Goal: Check status: Check status

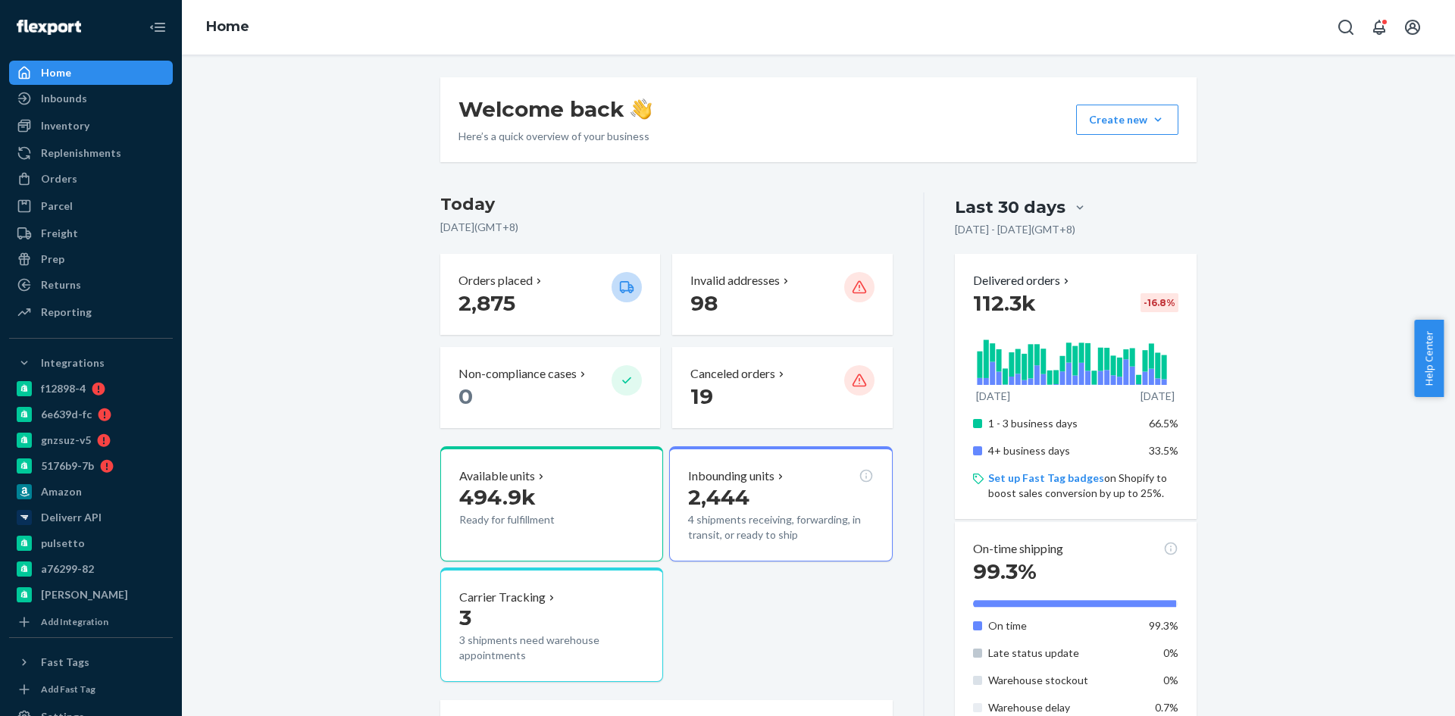
drag, startPoint x: 61, startPoint y: 169, endPoint x: 171, endPoint y: 173, distance: 110.7
click at [61, 169] on div "Orders" at bounding box center [91, 178] width 161 height 21
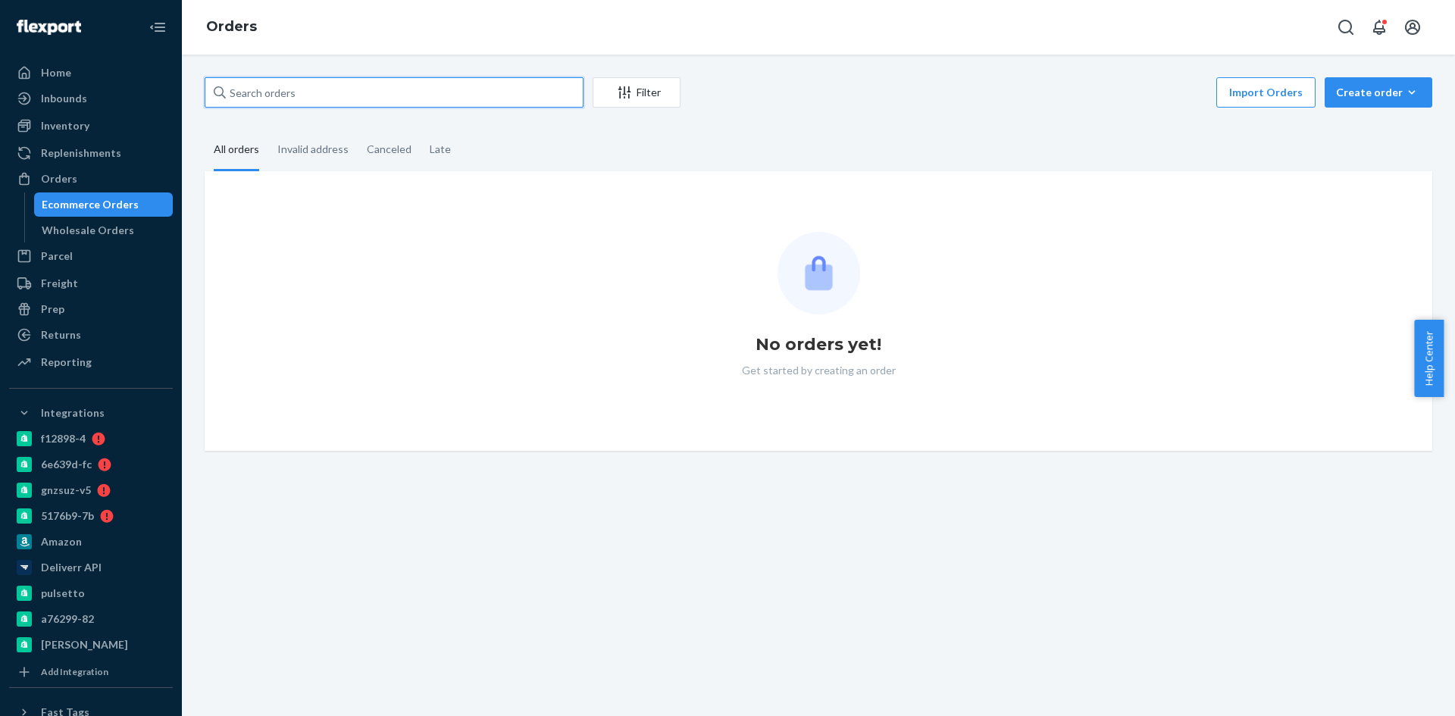
click at [286, 90] on input "text" at bounding box center [394, 92] width 379 height 30
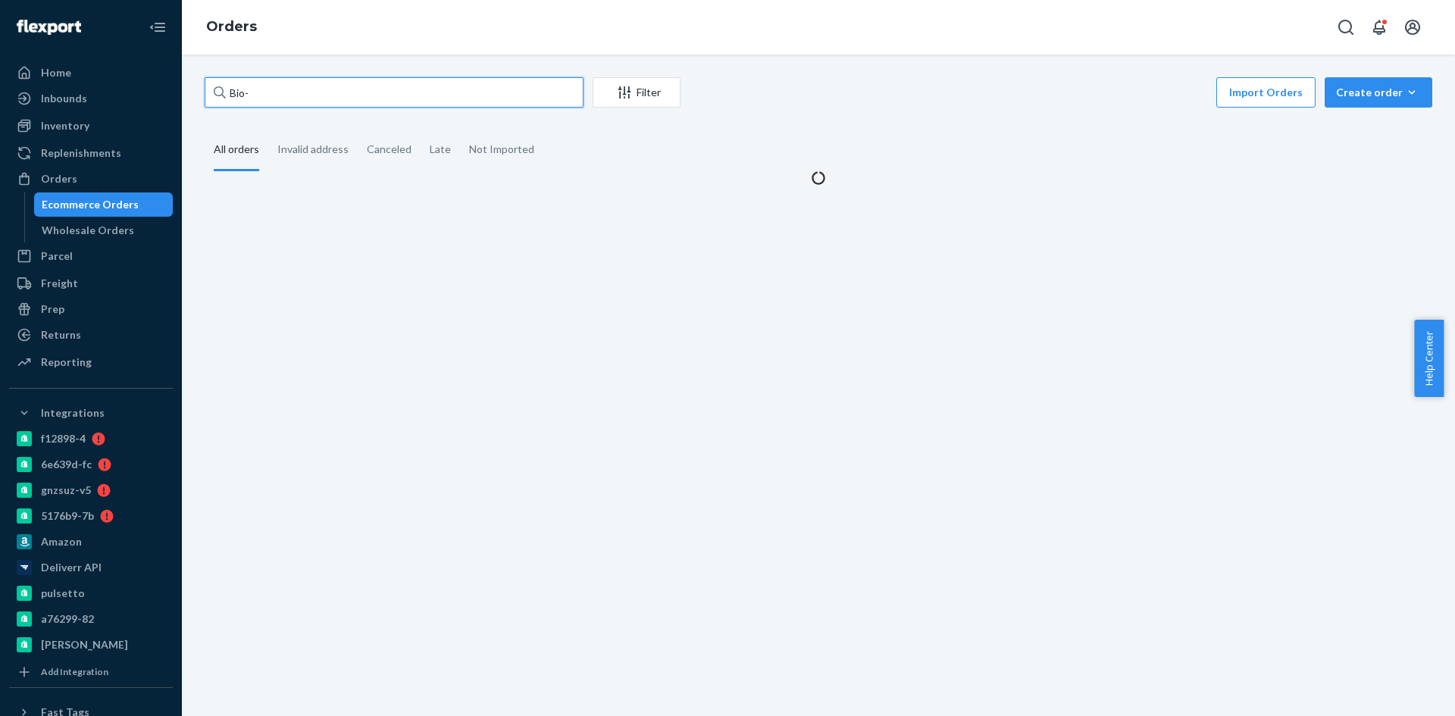
paste input "2108064"
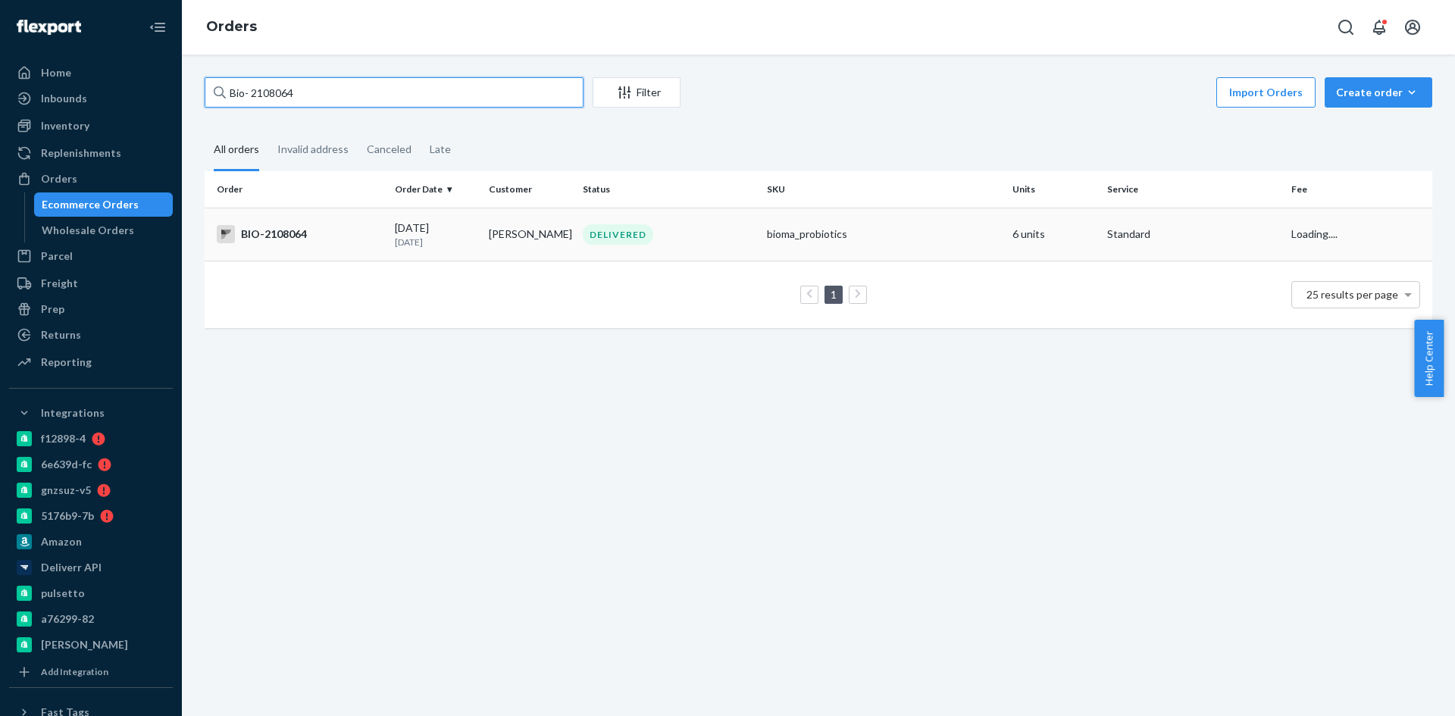
type input "Bio- 2108064"
click at [336, 247] on td "BIO-2108064" at bounding box center [297, 234] width 184 height 53
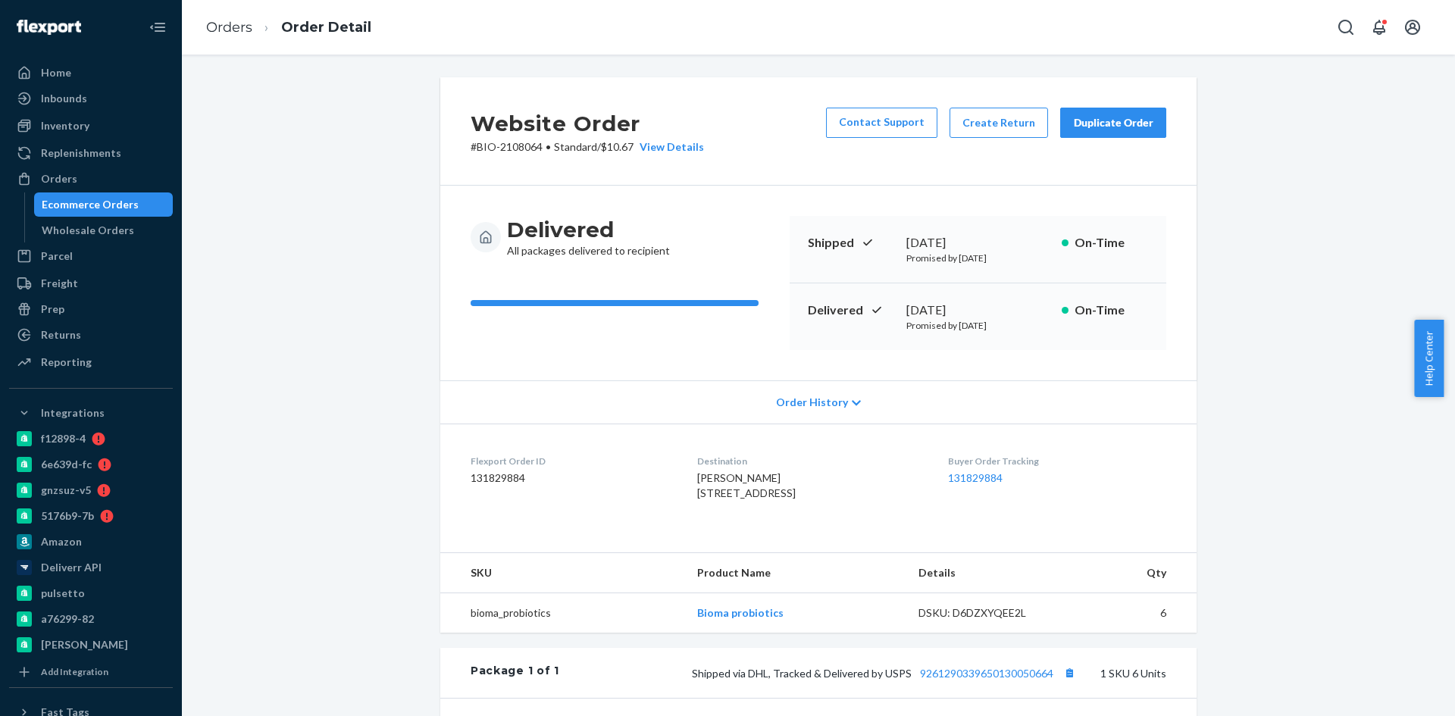
drag, startPoint x: 899, startPoint y: 305, endPoint x: 876, endPoint y: 301, distance: 23.8
click at [876, 301] on div "Delivered [DATE] Promised by [DATE] On-Time" at bounding box center [977, 316] width 377 height 67
copy div "[DATE]"
click at [978, 475] on link "131829884" at bounding box center [975, 477] width 55 height 13
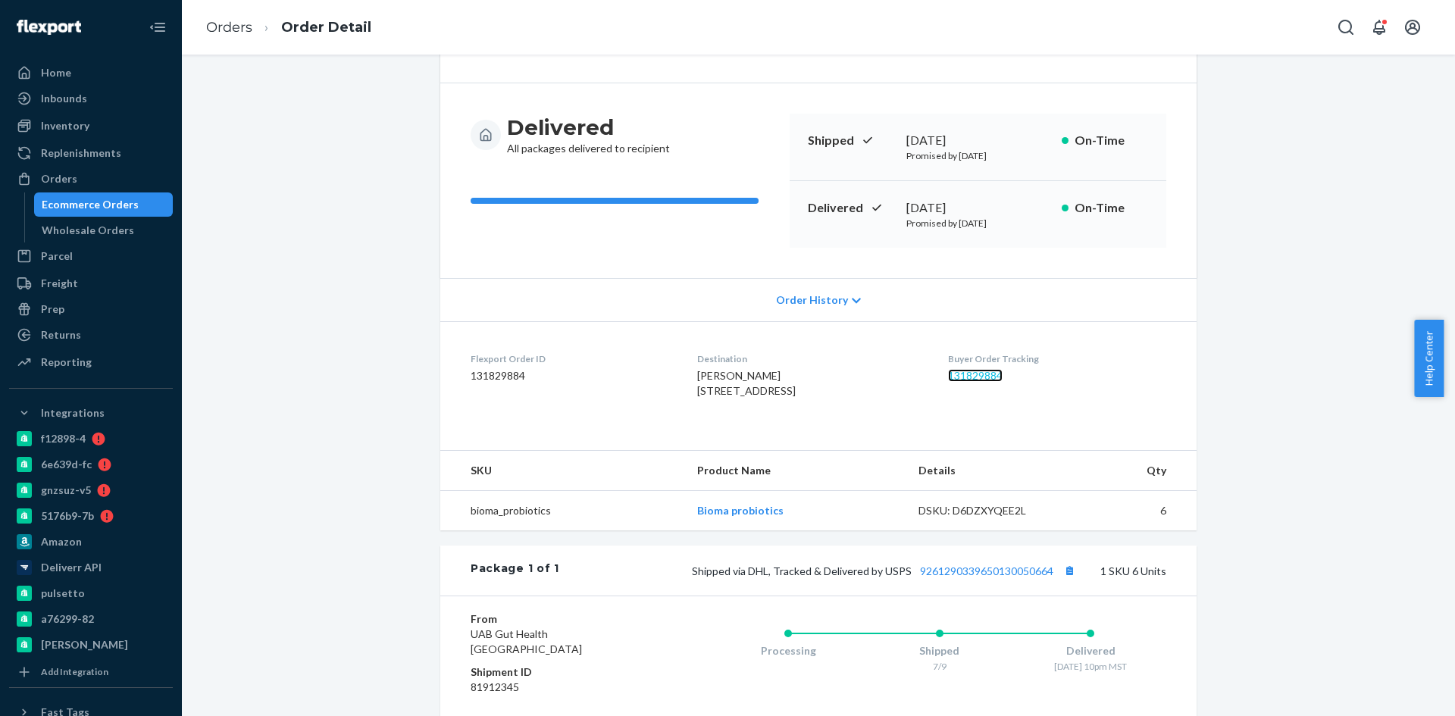
scroll to position [227, 0]
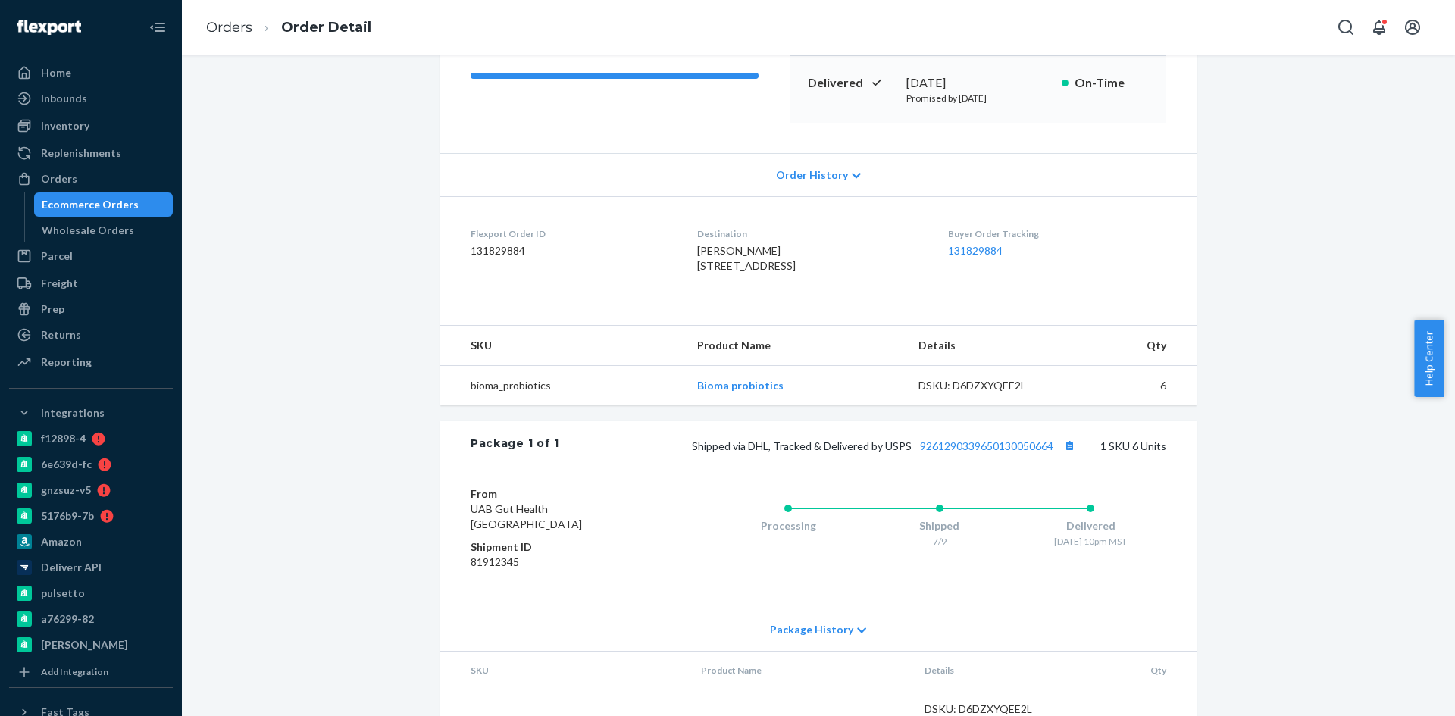
click at [981, 470] on div "Package 1 of 1 Shipped via DHL, Tracked & Delivered by USPS 9261290339650130050…" at bounding box center [818, 445] width 756 height 50
click at [977, 452] on link "9261290339650130050664" at bounding box center [986, 445] width 133 height 13
click at [1058, 470] on div "Package 1 of 1 Shipped via DHL, Tracked & Delivered by USPS 9261290339650130050…" at bounding box center [818, 445] width 756 height 50
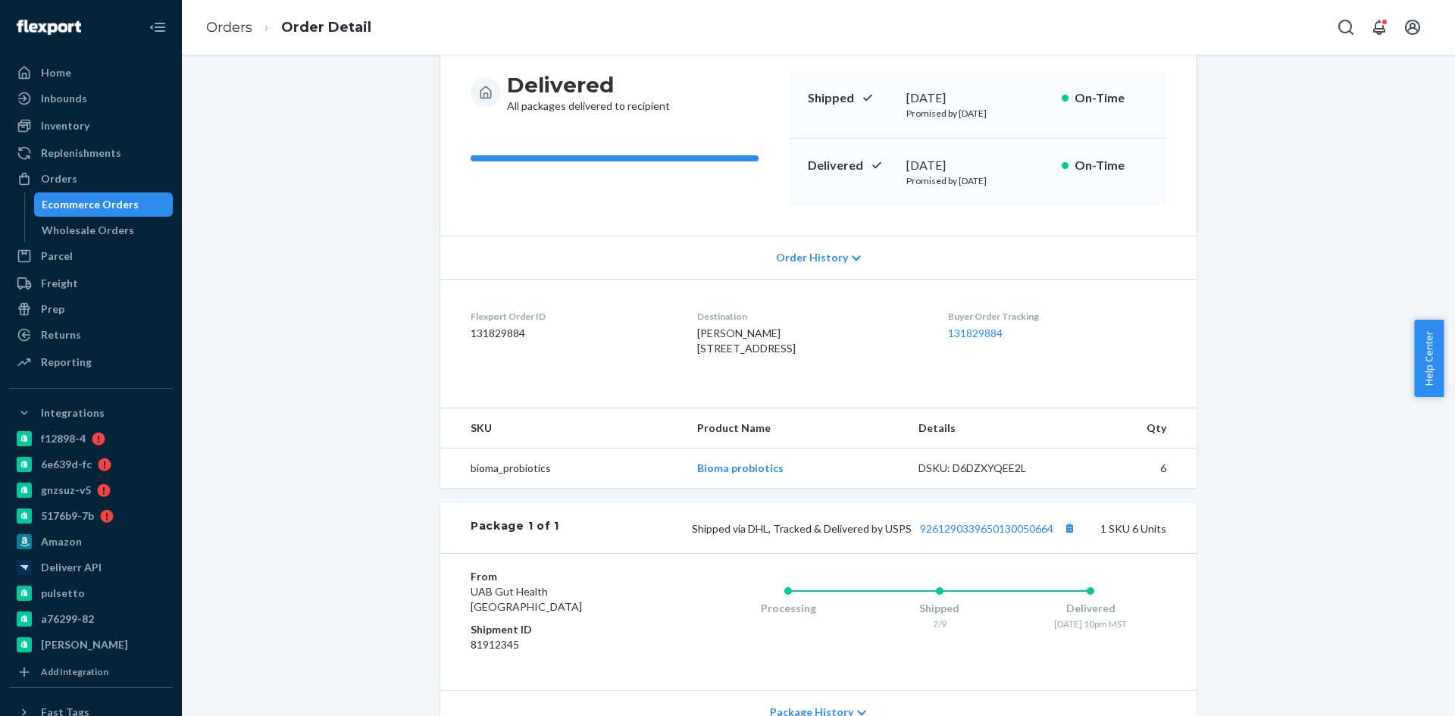
scroll to position [152, 0]
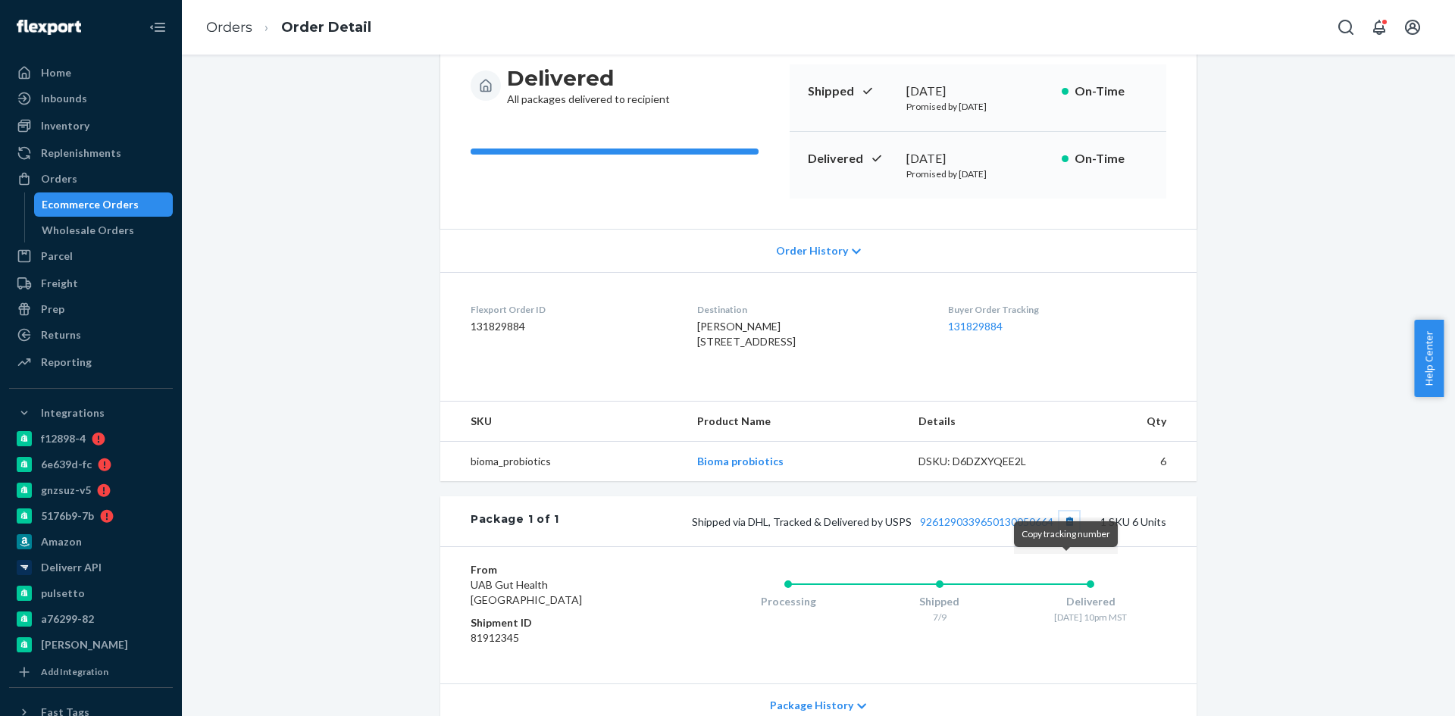
click at [1067, 531] on button "Copy tracking number" at bounding box center [1069, 521] width 20 height 20
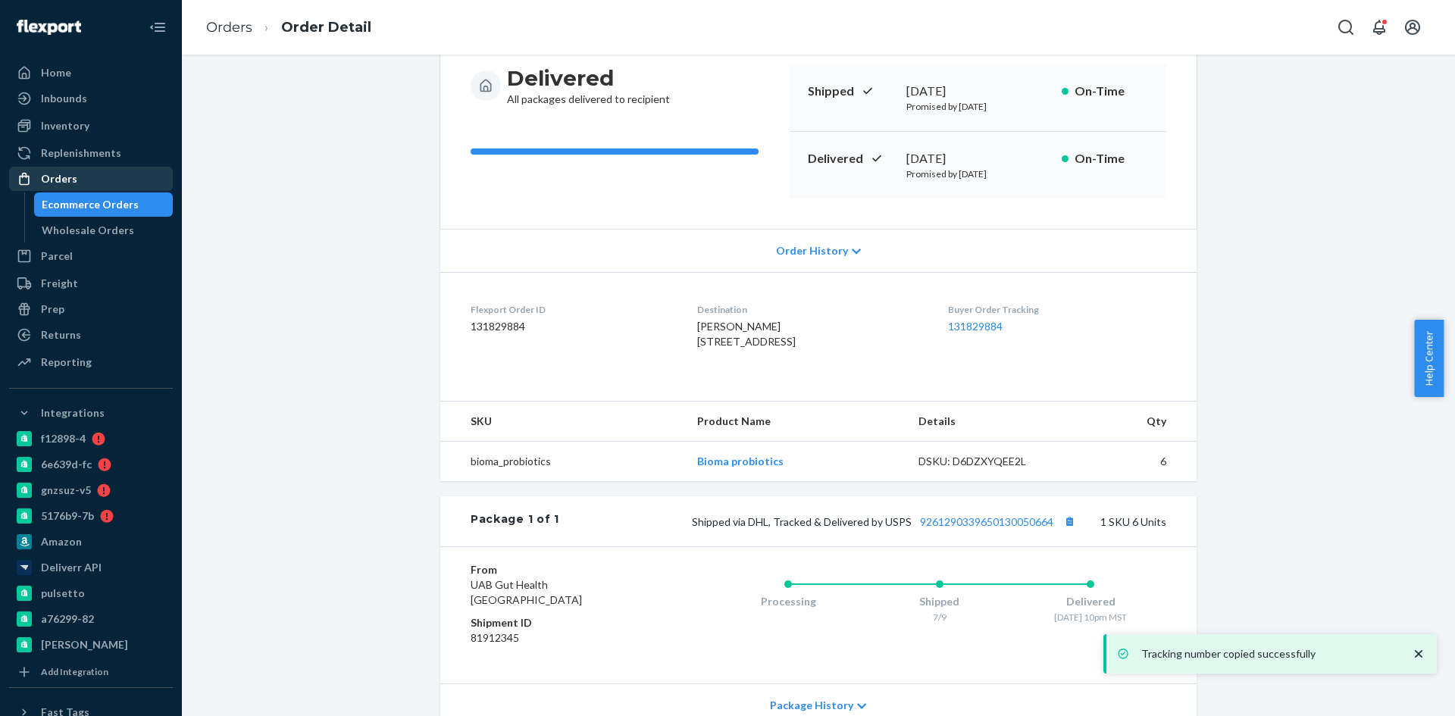
click at [52, 180] on div "Orders" at bounding box center [59, 178] width 36 height 15
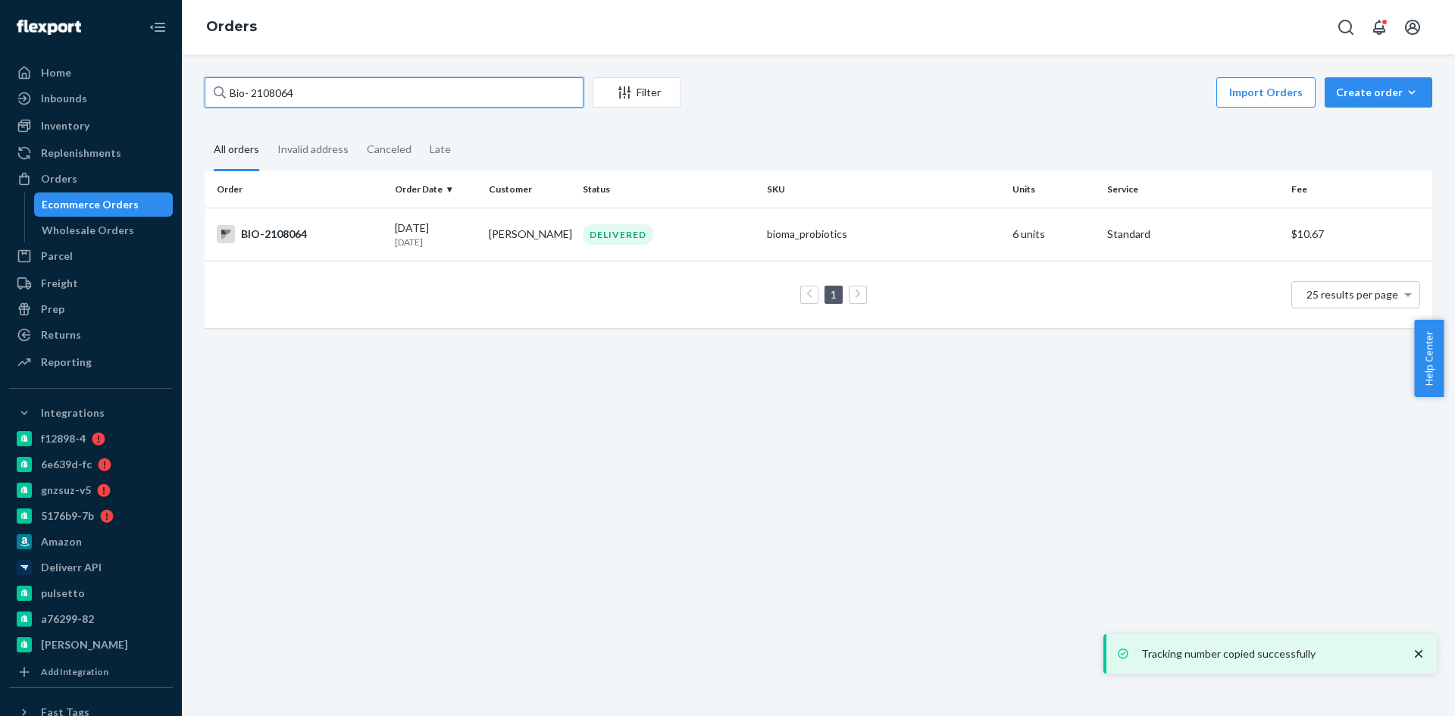
drag, startPoint x: 308, startPoint y: 99, endPoint x: 257, endPoint y: 102, distance: 51.6
click at [257, 102] on input "Bio- 2108064" at bounding box center [394, 92] width 379 height 30
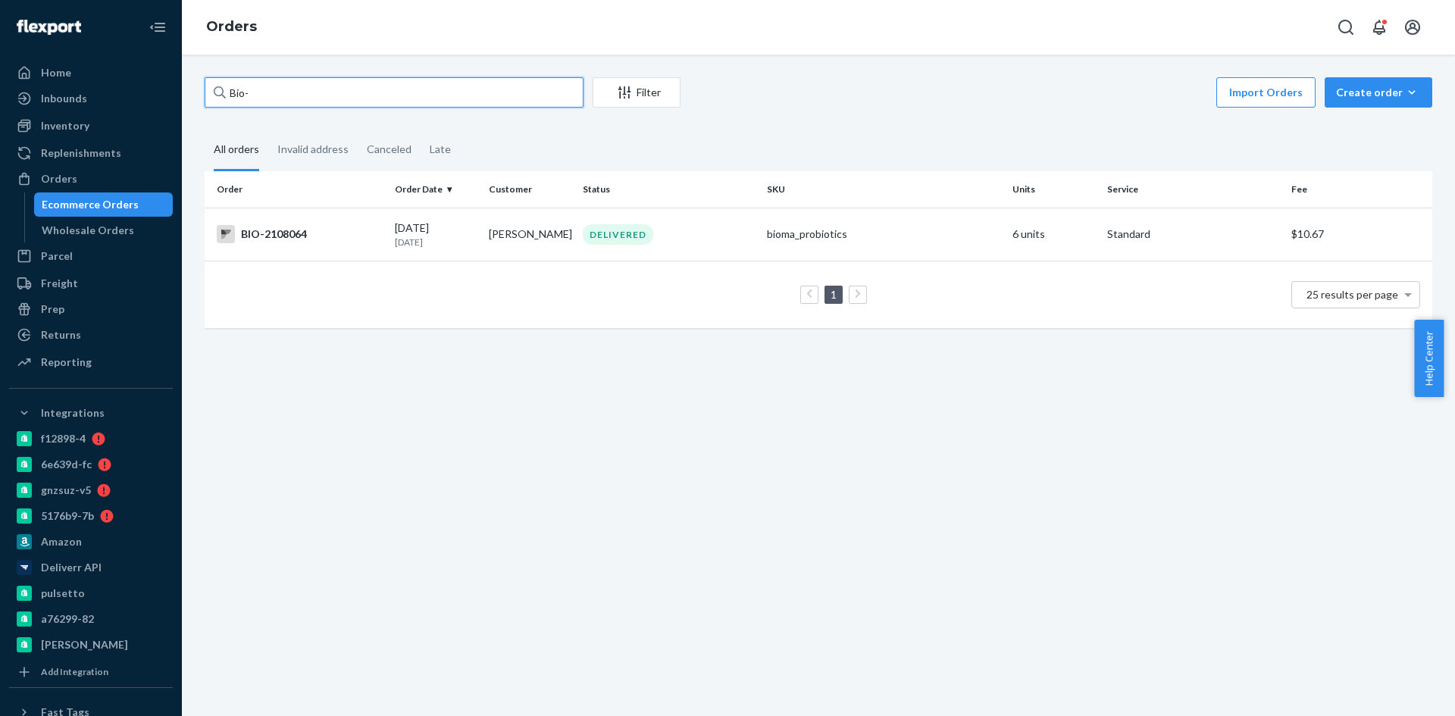
paste input "2709907"
click at [253, 92] on input "Bio- 2709907" at bounding box center [394, 92] width 379 height 30
type input "Bio- 2709907"
click at [301, 240] on div "BIO-2709907" at bounding box center [300, 234] width 166 height 18
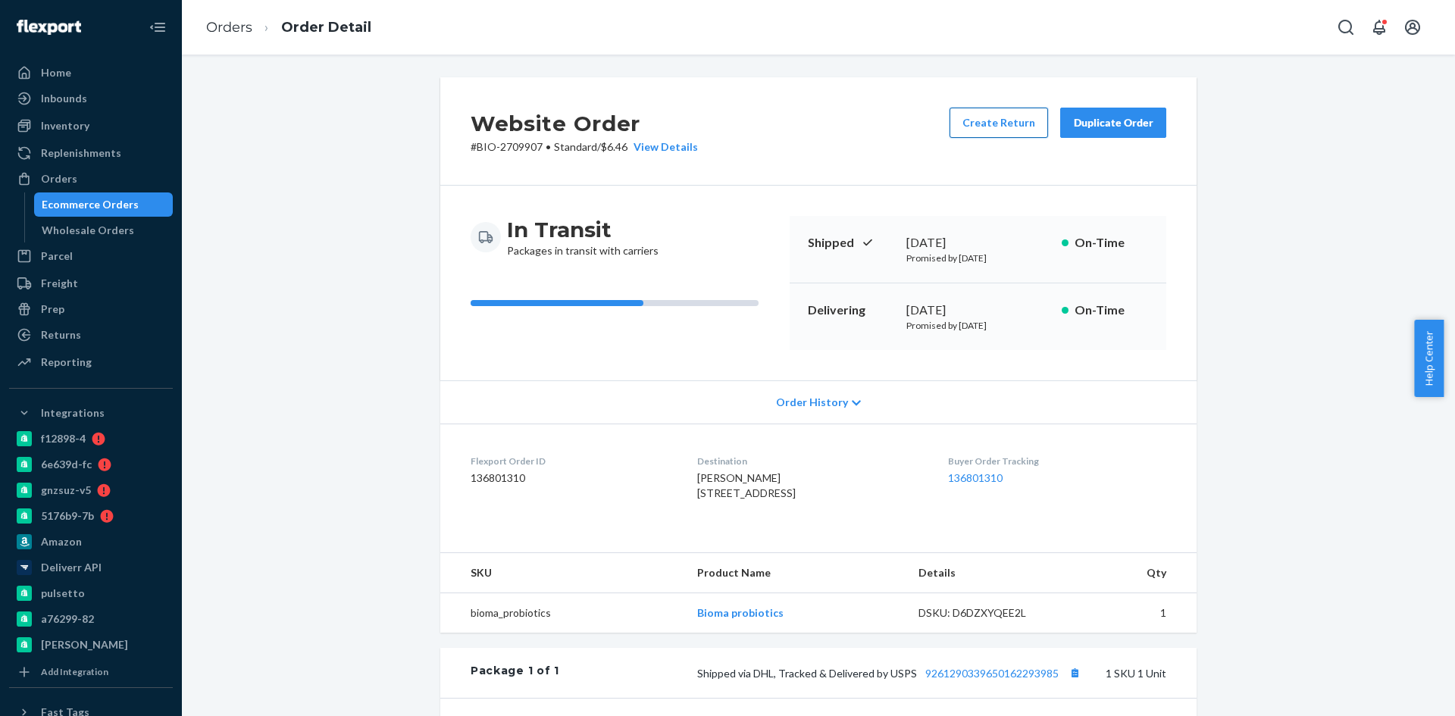
click at [985, 125] on button "Create Return" at bounding box center [998, 123] width 98 height 30
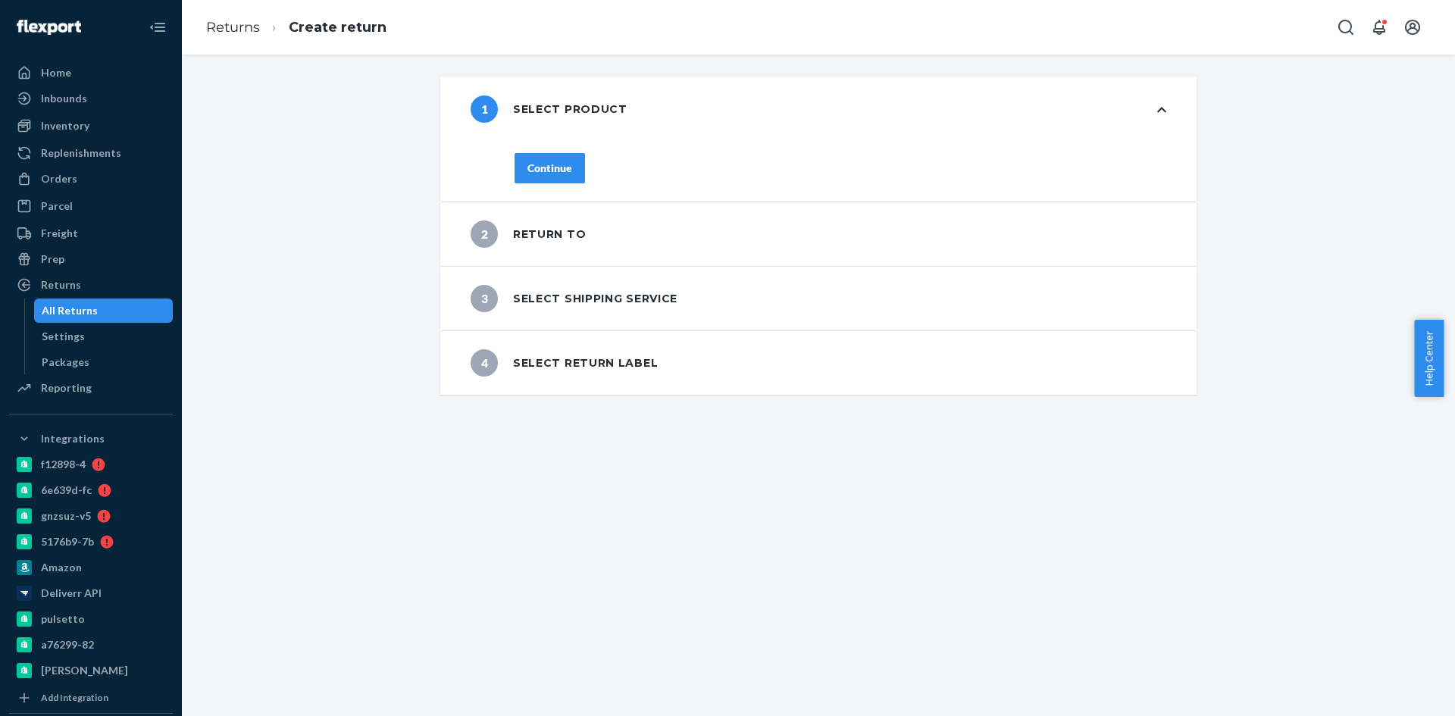
click at [548, 170] on div "Continue" at bounding box center [549, 168] width 45 height 15
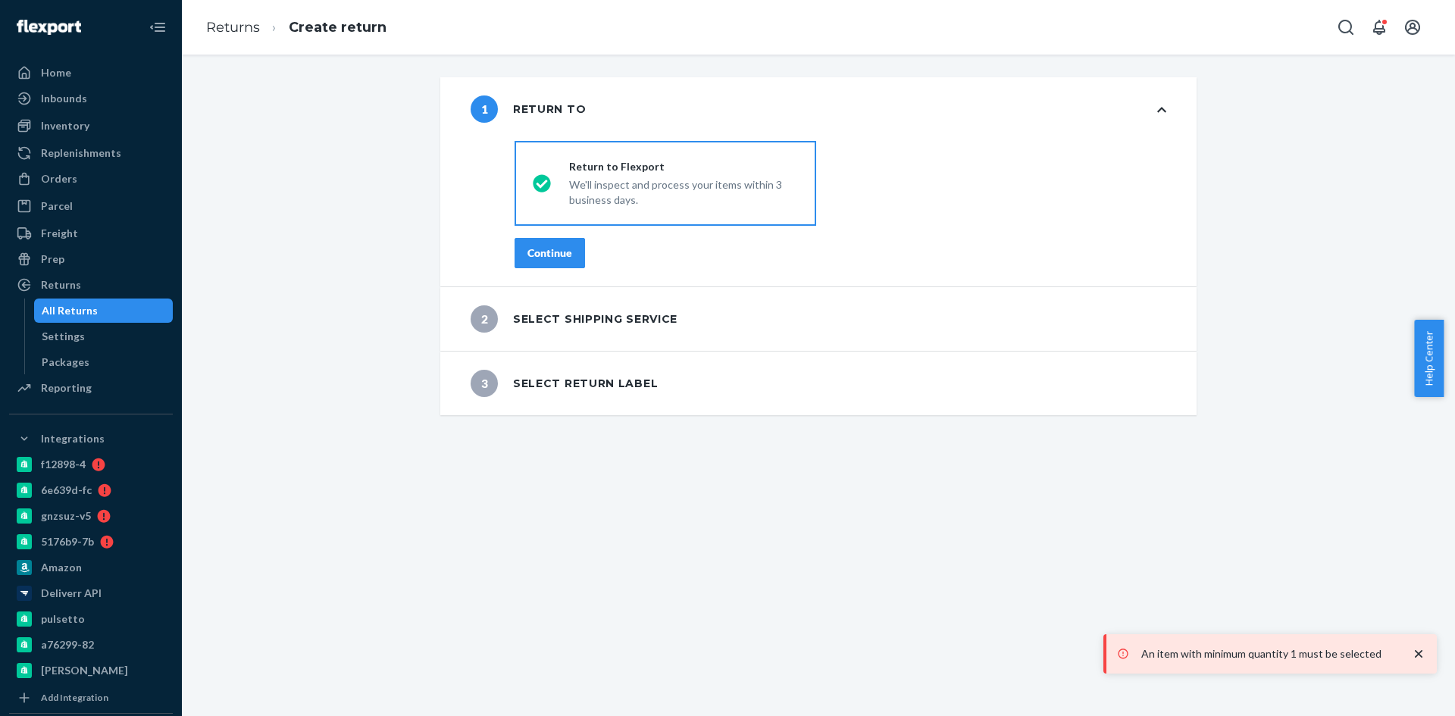
click at [554, 170] on div "Return to Flexport We'll inspect and process your items within 3 business days." at bounding box center [674, 183] width 247 height 48
click at [542, 179] on input "Return to Flexport We'll inspect and process your items within 3 business days." at bounding box center [538, 184] width 10 height 10
click at [569, 252] on button "Continue" at bounding box center [549, 253] width 70 height 30
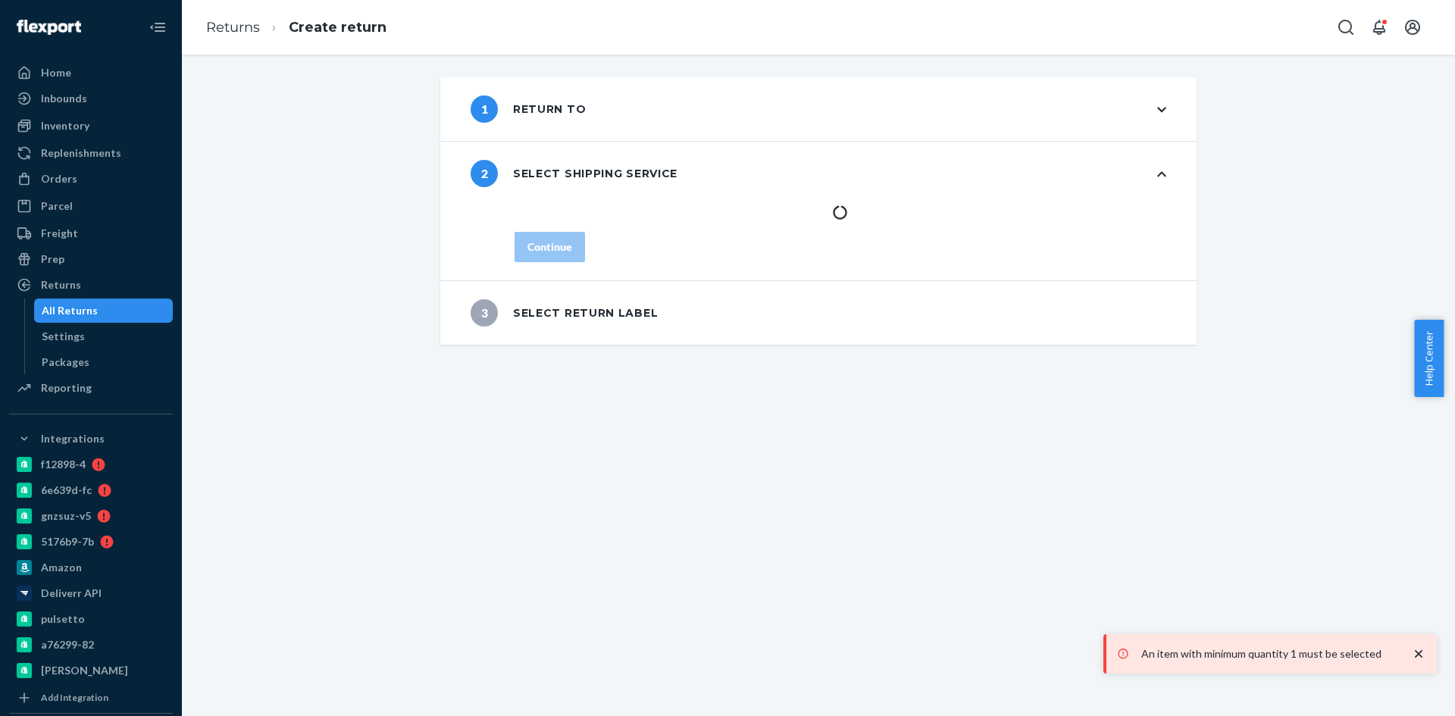
click at [1420, 660] on icon "close toast" at bounding box center [1418, 653] width 15 height 15
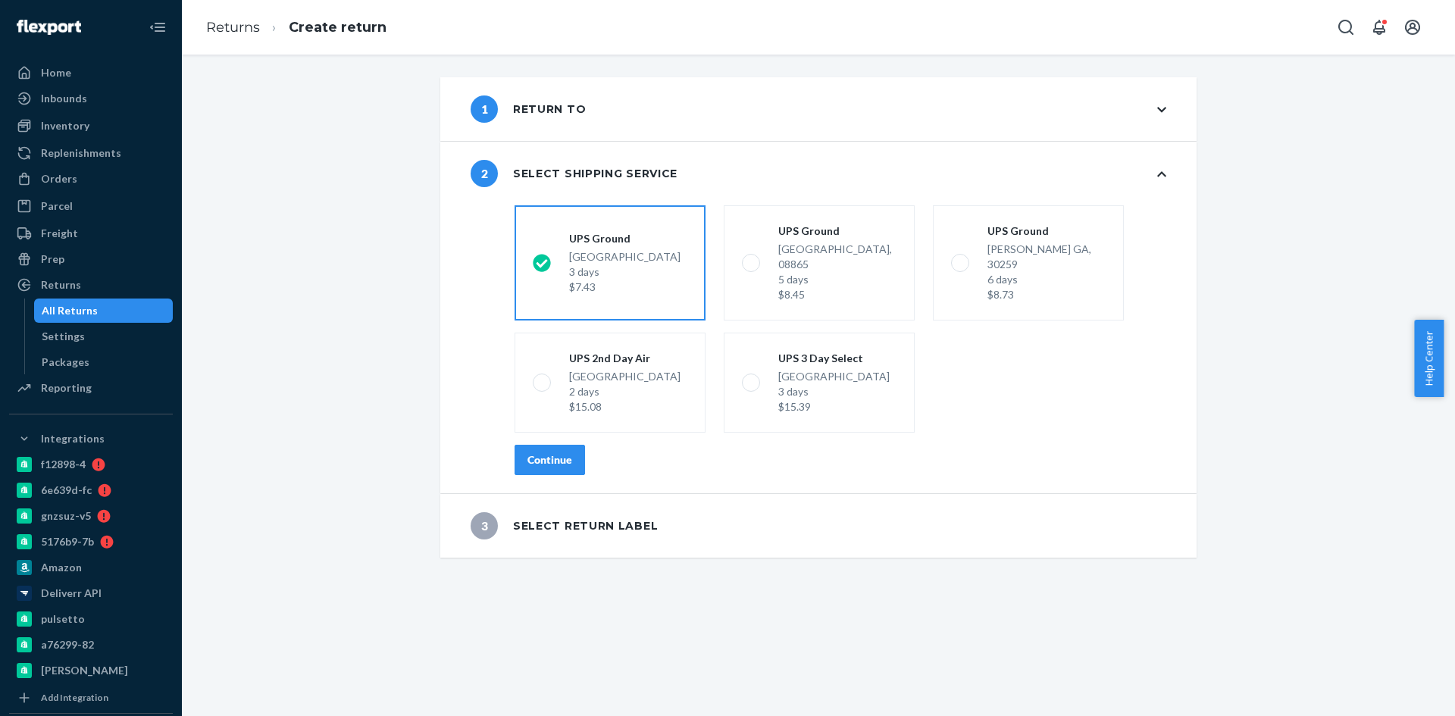
click at [534, 452] on div "Continue" at bounding box center [549, 459] width 45 height 15
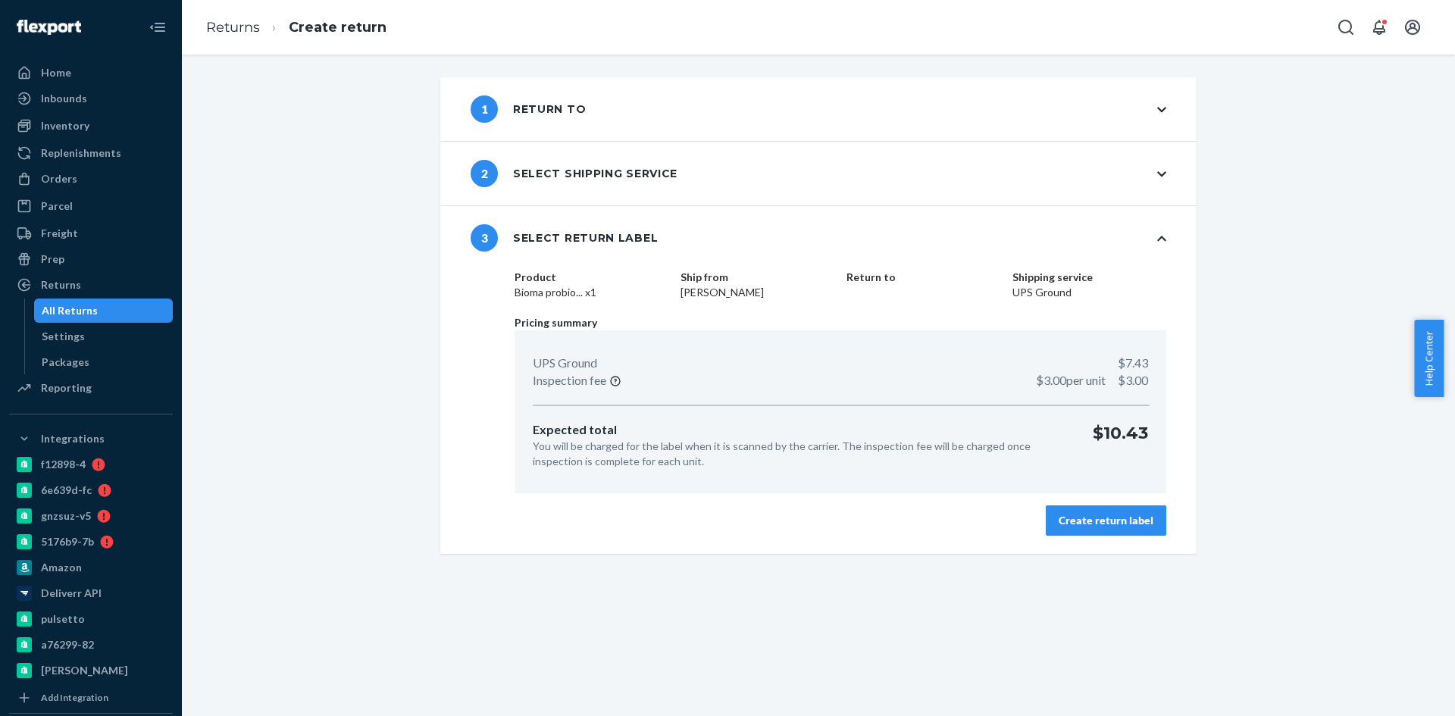
click at [1083, 508] on button "Create return label" at bounding box center [1105, 520] width 120 height 30
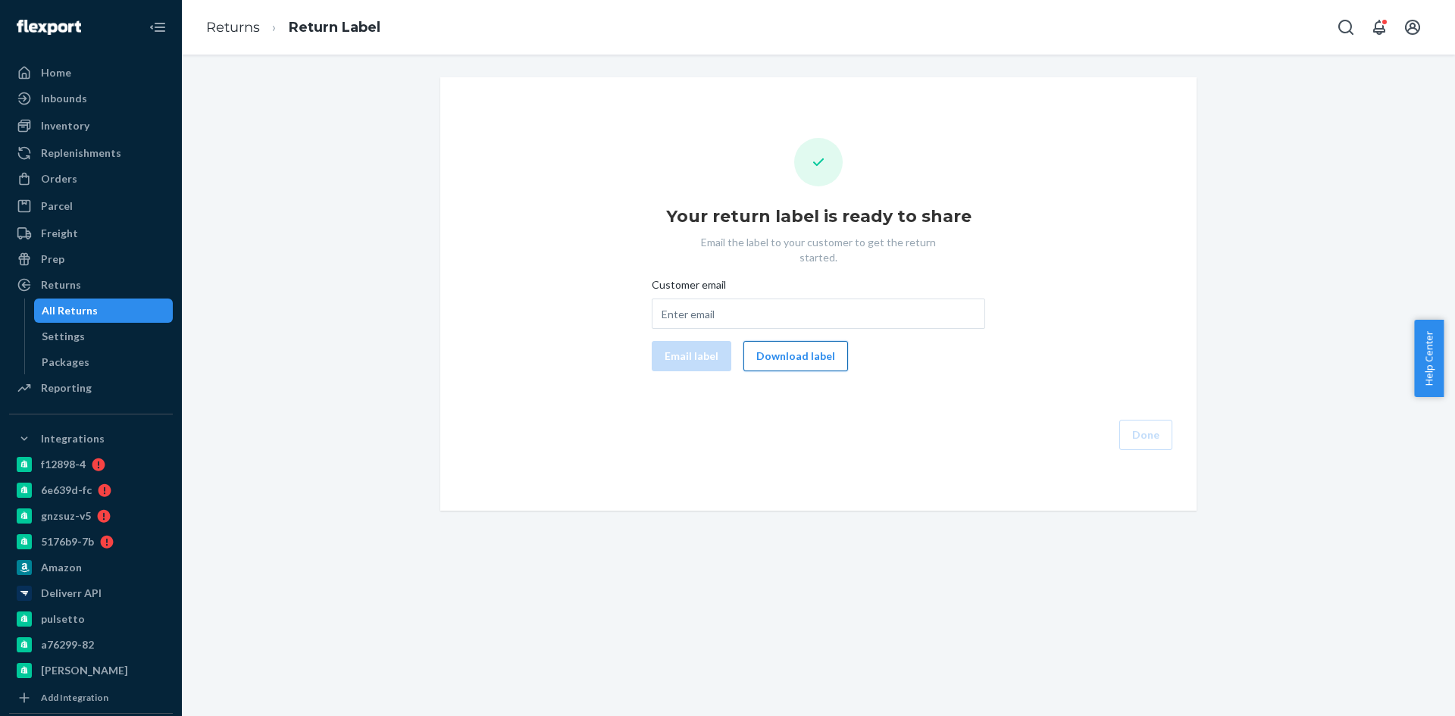
click at [785, 347] on button "Download label" at bounding box center [795, 356] width 105 height 30
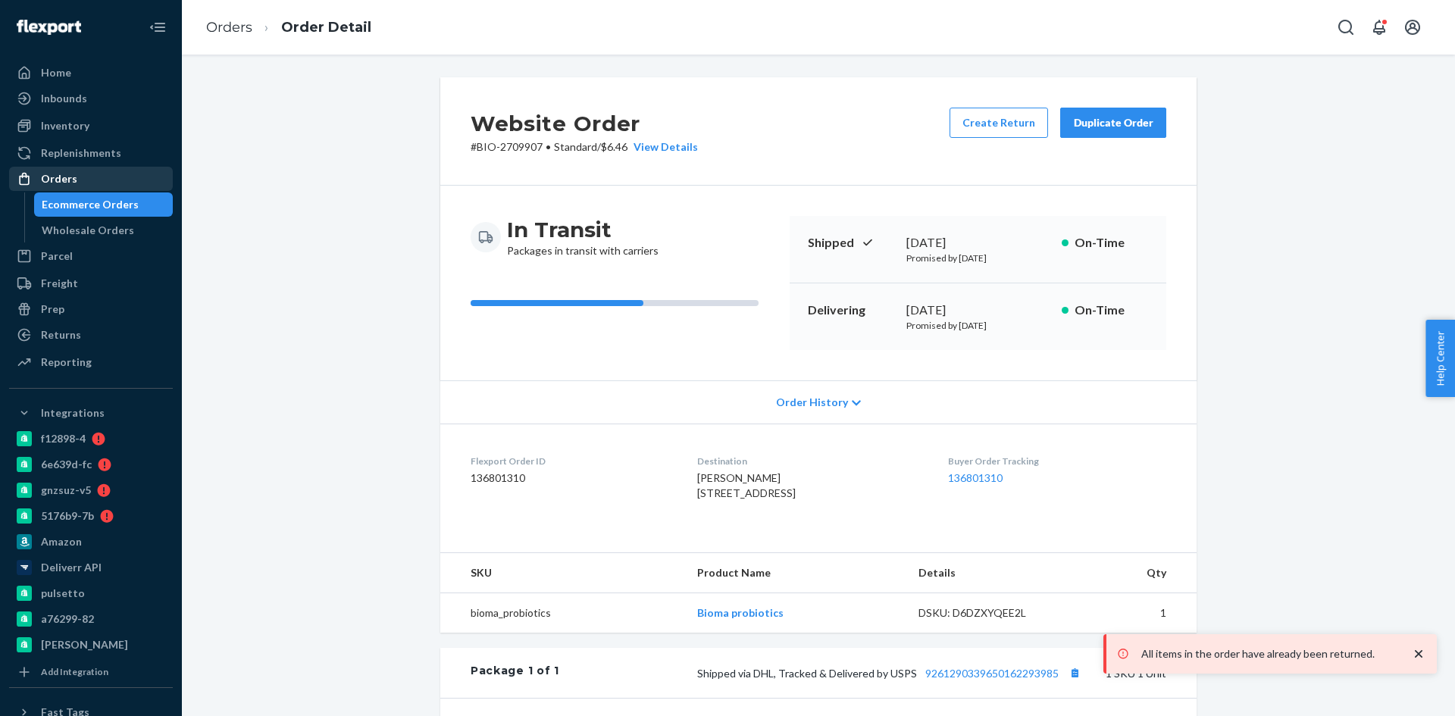
click at [61, 182] on div "Orders" at bounding box center [59, 178] width 36 height 15
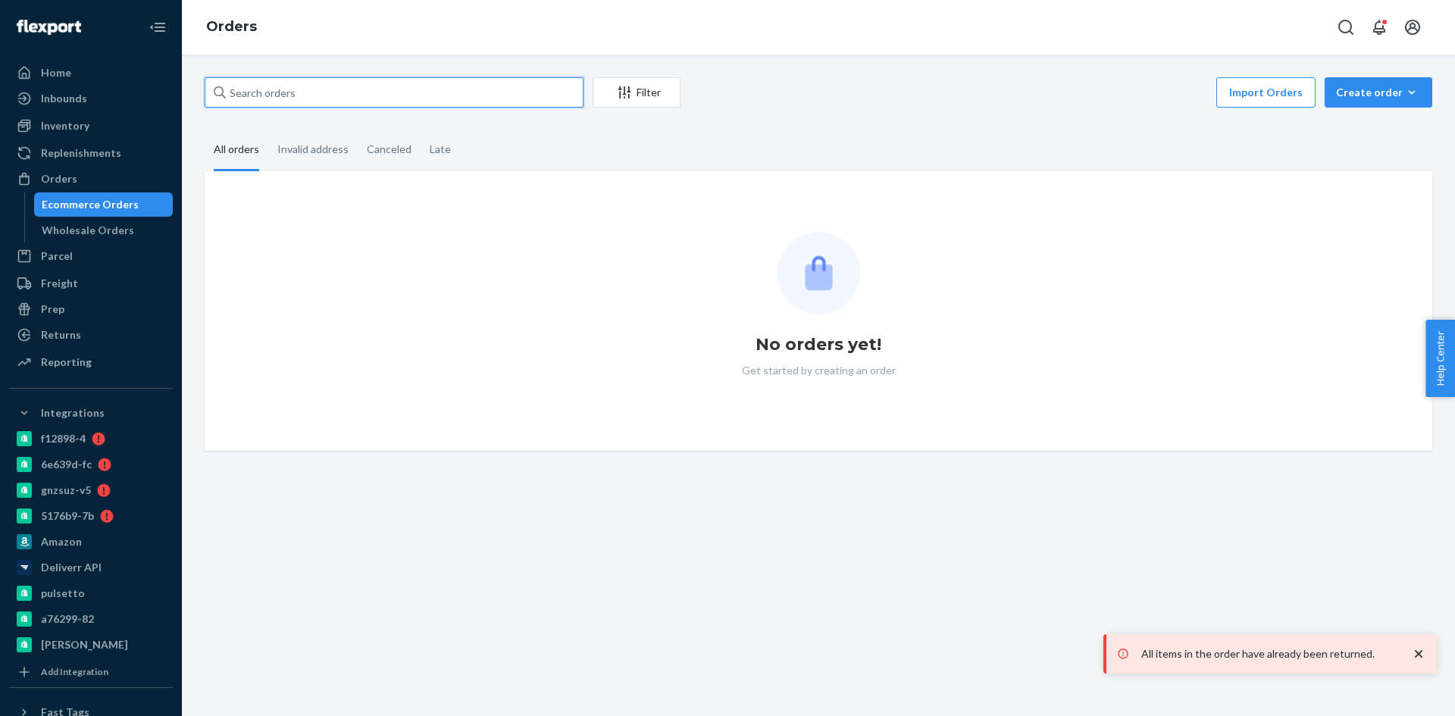
drag, startPoint x: 314, startPoint y: 90, endPoint x: 273, endPoint y: 96, distance: 40.6
click at [273, 96] on input "text" at bounding box center [394, 92] width 379 height 30
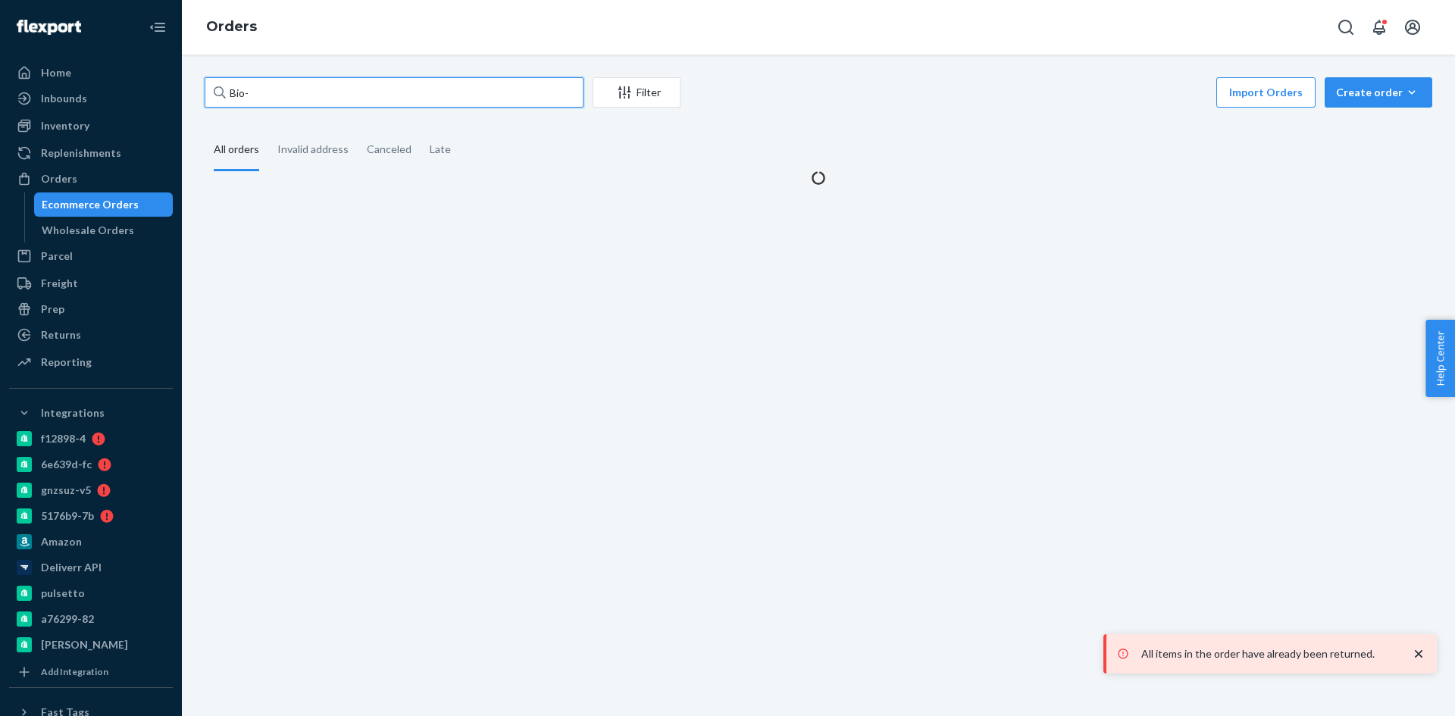
paste input "471124"
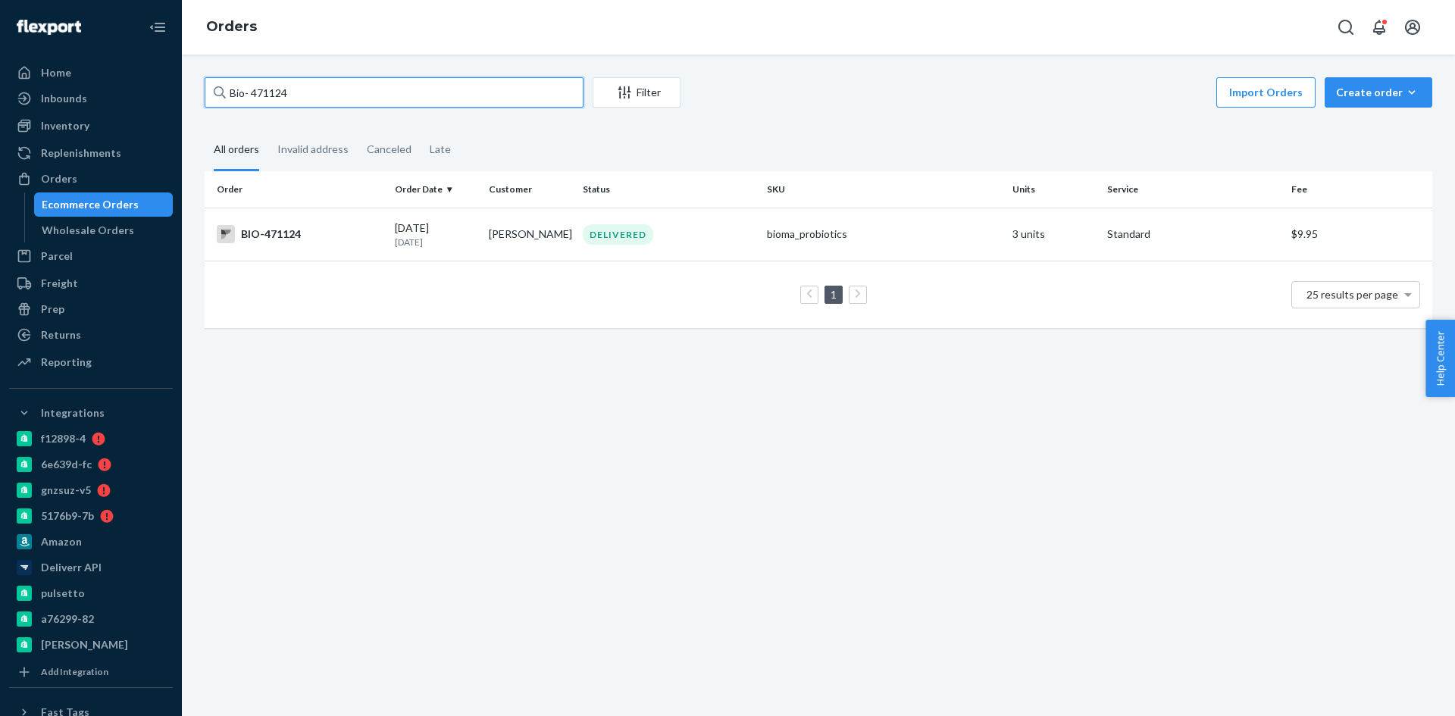
click at [254, 91] on input "Bio- 471124" at bounding box center [394, 92] width 379 height 30
type input "Bio- 471124"
click at [385, 236] on td "BIO-471124" at bounding box center [297, 234] width 184 height 53
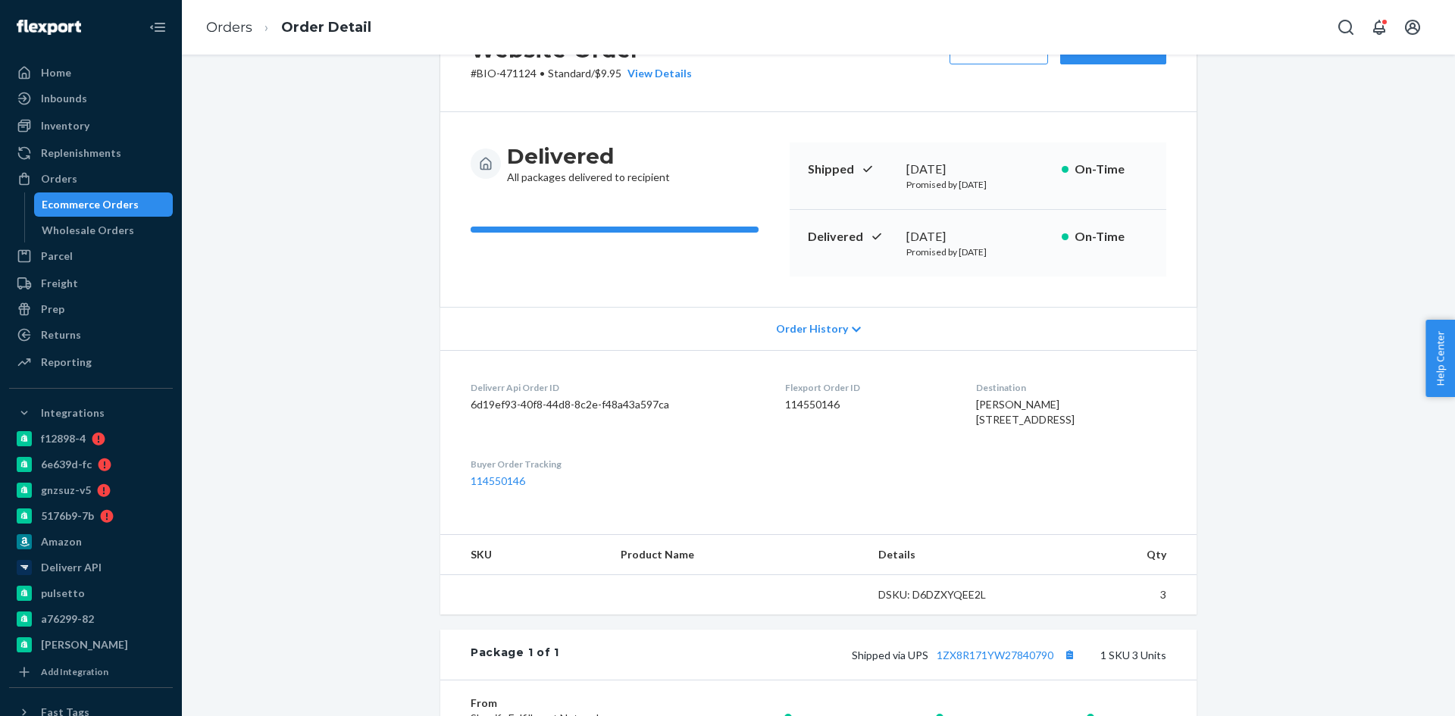
scroll to position [76, 0]
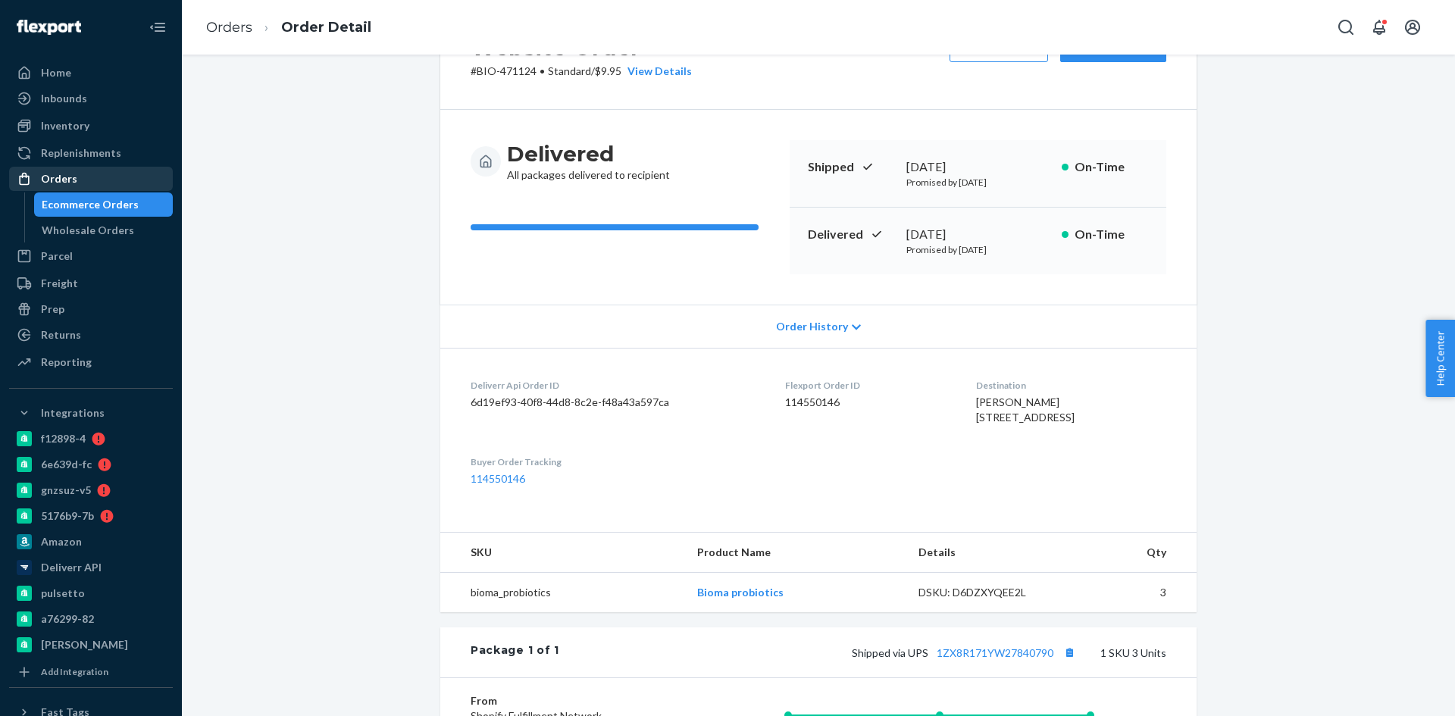
click at [74, 181] on div "Orders" at bounding box center [59, 178] width 36 height 15
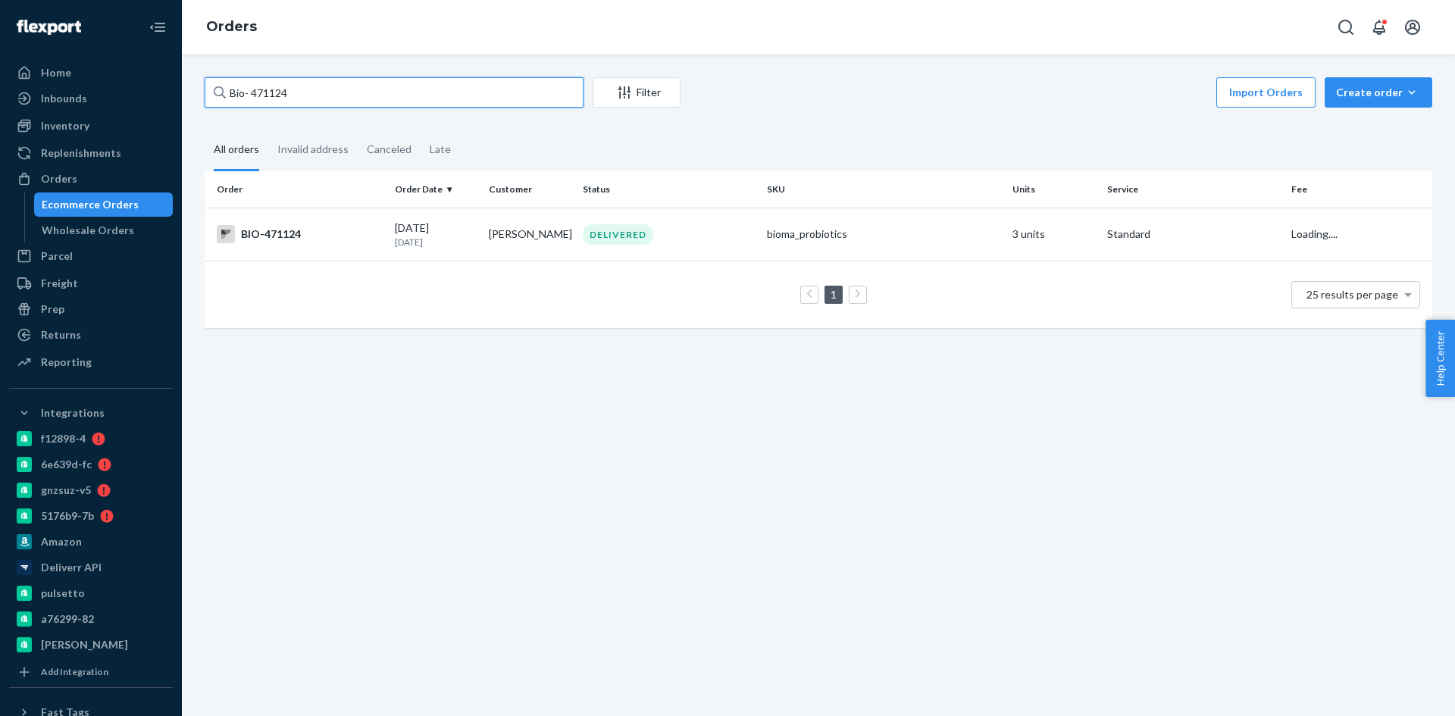
drag, startPoint x: 294, startPoint y: 98, endPoint x: 249, endPoint y: 92, distance: 45.1
click at [249, 92] on input "Bio- 471124" at bounding box center [394, 92] width 379 height 30
paste input "1786380"
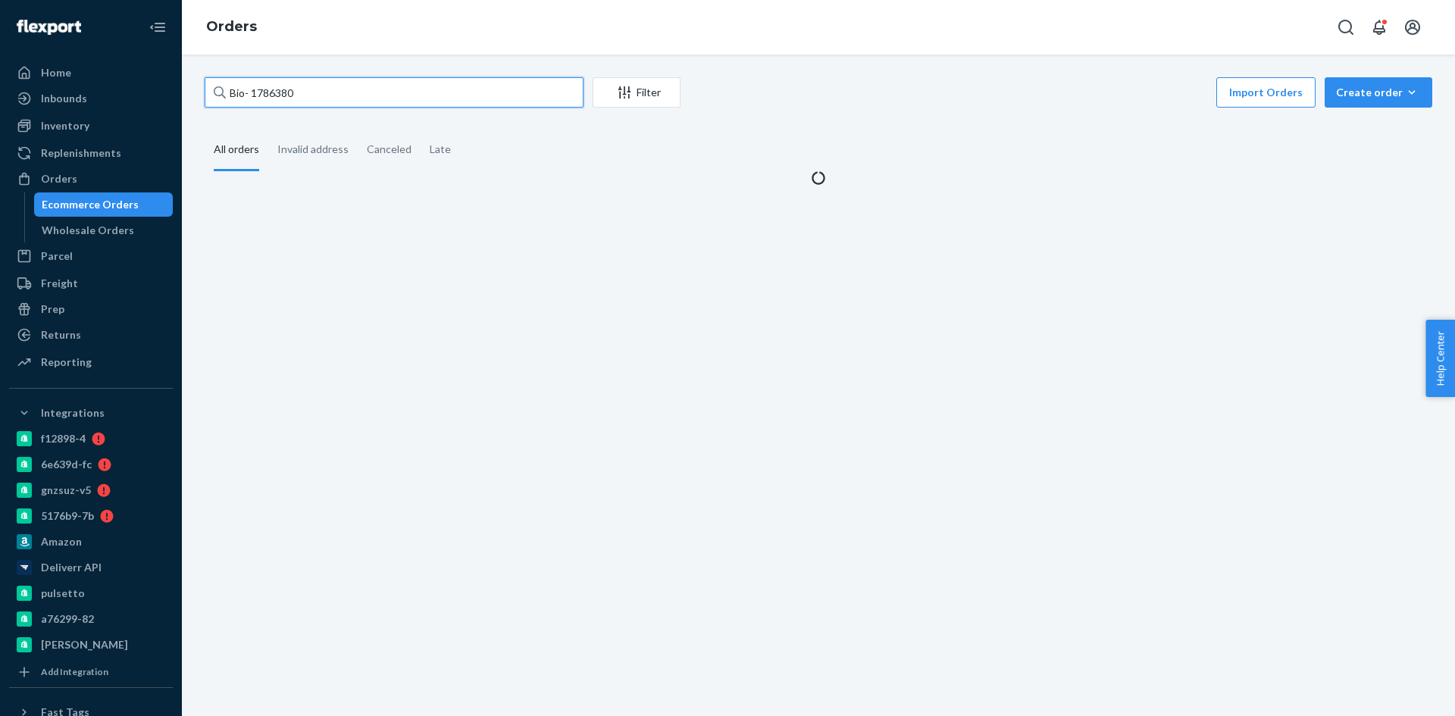
click at [249, 92] on input "Bio- 1786380" at bounding box center [394, 92] width 379 height 30
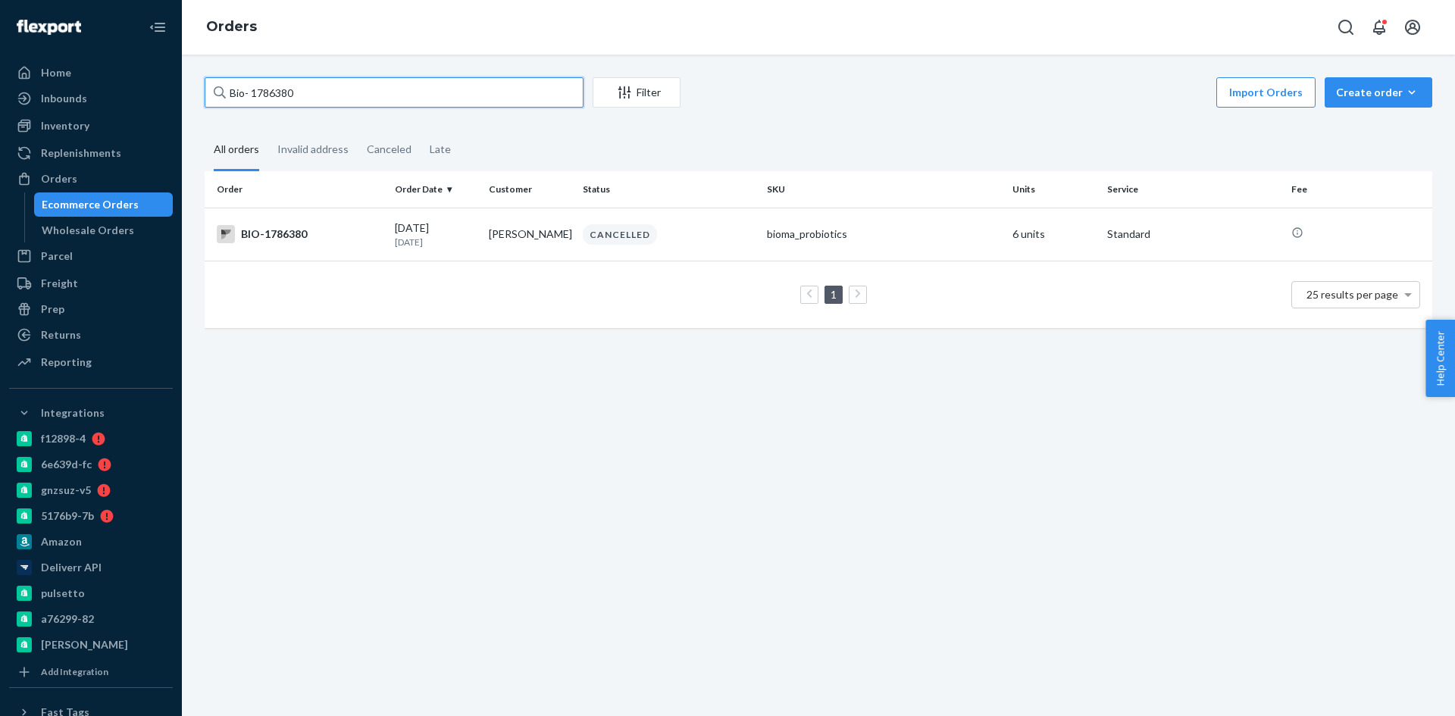
click at [252, 98] on input "Bio- 1786380" at bounding box center [394, 92] width 379 height 30
type input "Bio-1786380"
click at [514, 250] on td "deborah mehling" at bounding box center [530, 234] width 94 height 53
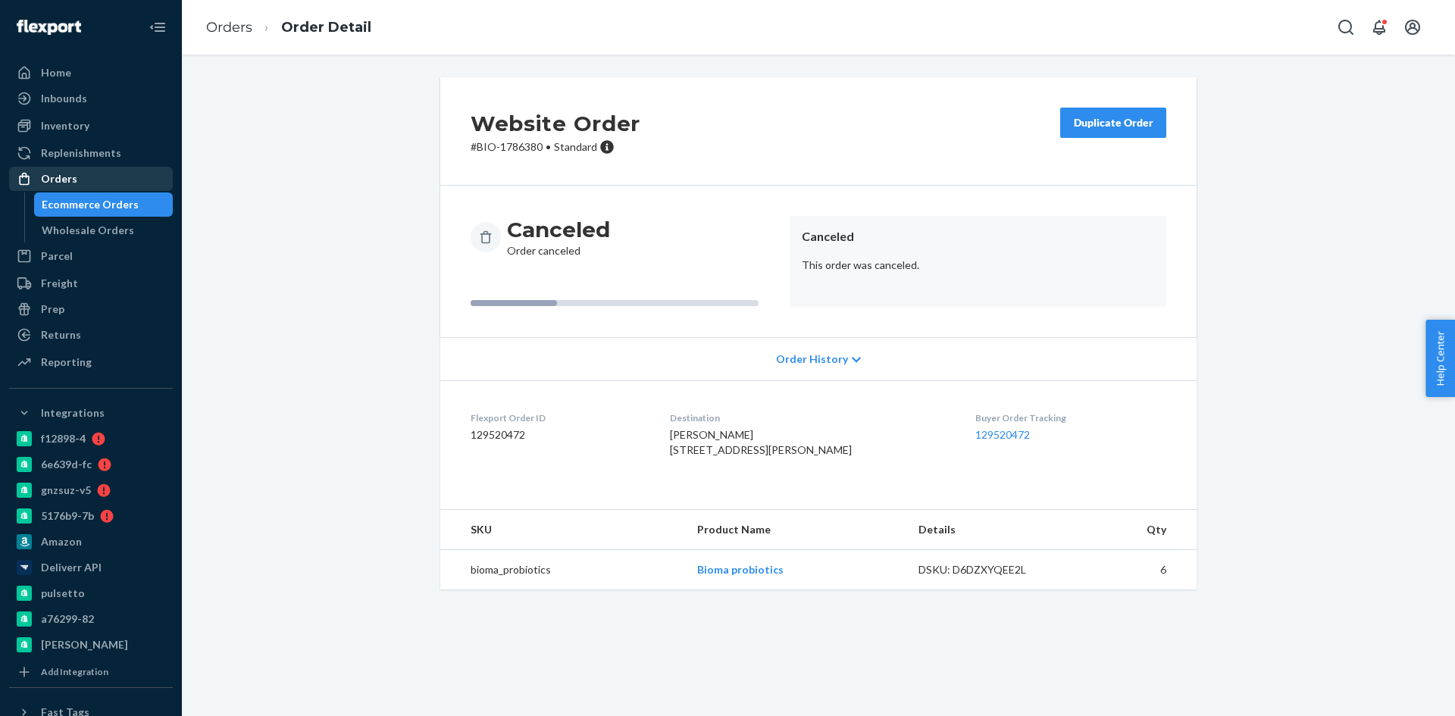
drag, startPoint x: 67, startPoint y: 180, endPoint x: 130, endPoint y: 173, distance: 62.5
click at [67, 180] on div "Orders" at bounding box center [59, 178] width 36 height 15
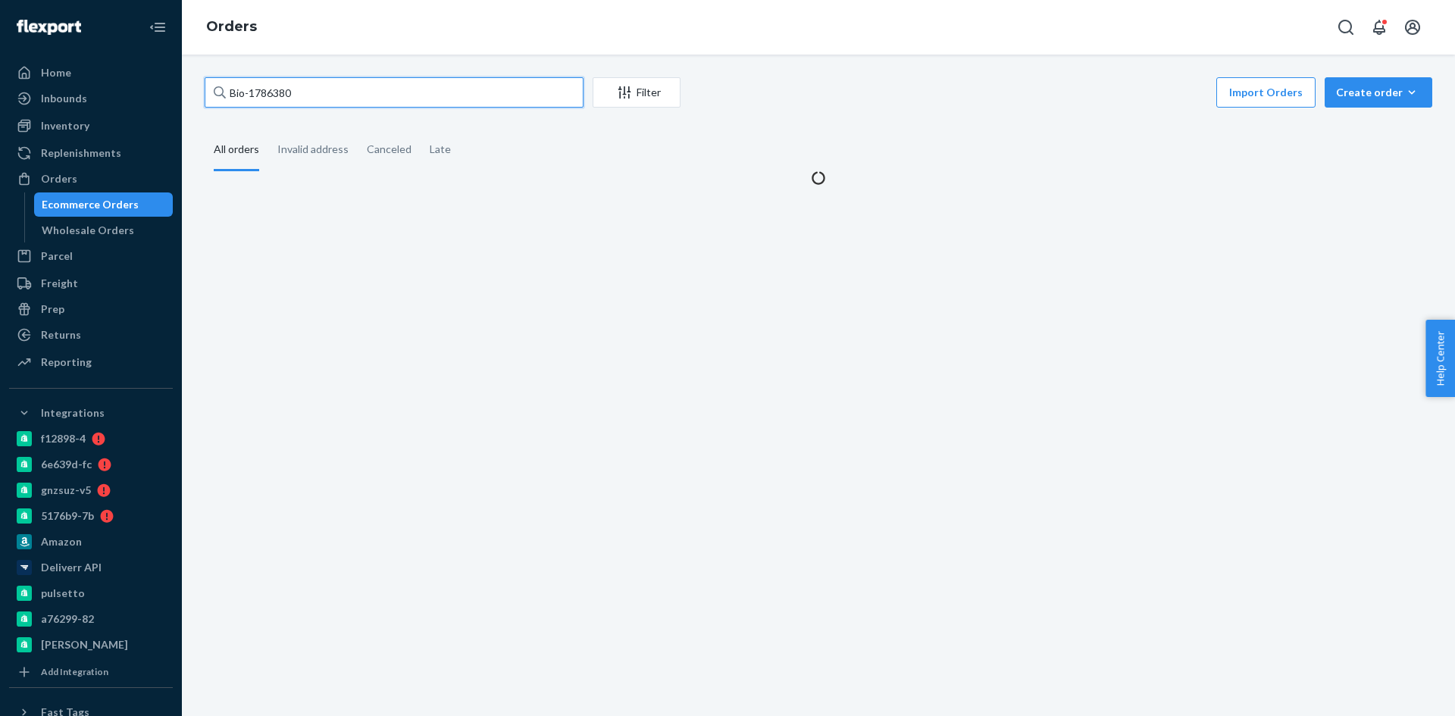
drag, startPoint x: 345, startPoint y: 105, endPoint x: 248, endPoint y: 104, distance: 96.2
click at [248, 104] on input "Bio-1786380" at bounding box center [394, 92] width 379 height 30
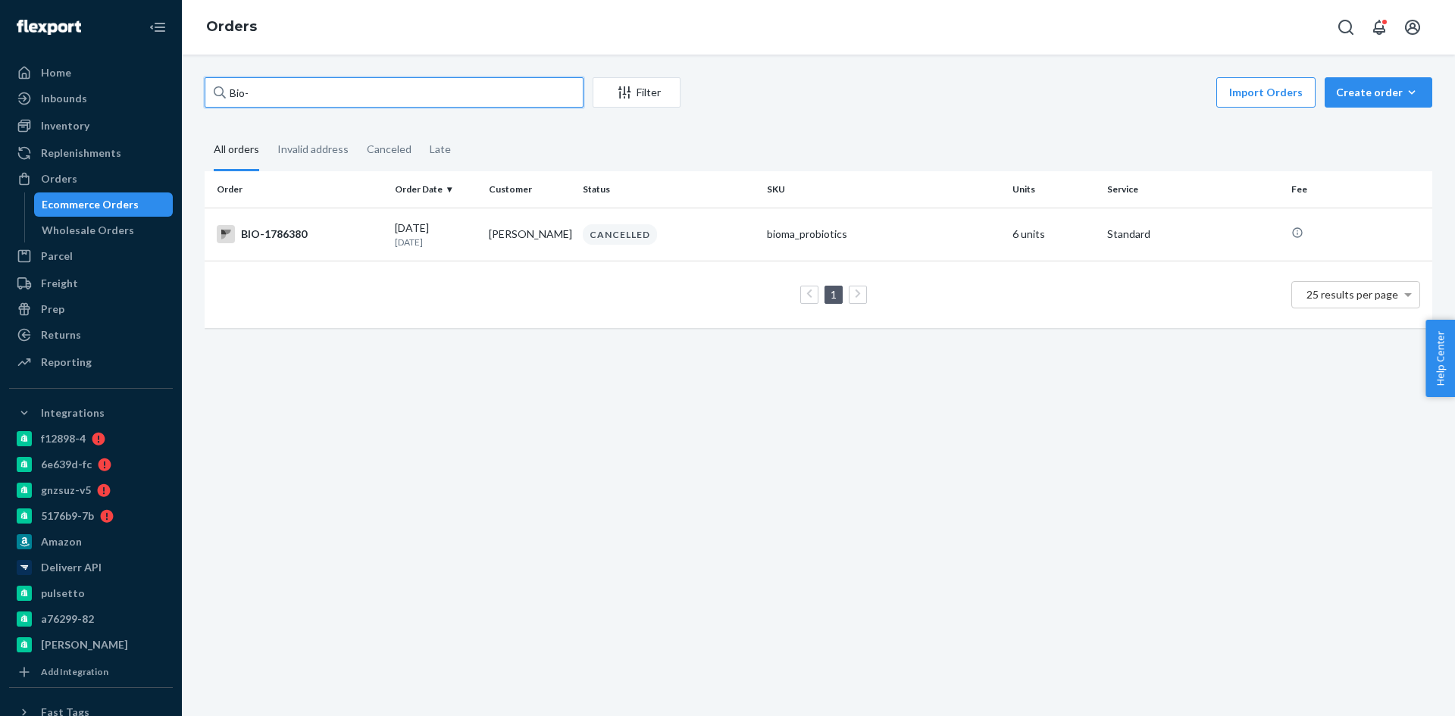
paste input "2566745"
click at [249, 92] on input "Bio- 2566745" at bounding box center [394, 92] width 379 height 30
click at [252, 89] on input "Bio- 2566745" at bounding box center [394, 92] width 379 height 30
type input "Bio-2566745"
click at [382, 233] on td "BIO-2566745" at bounding box center [297, 234] width 184 height 53
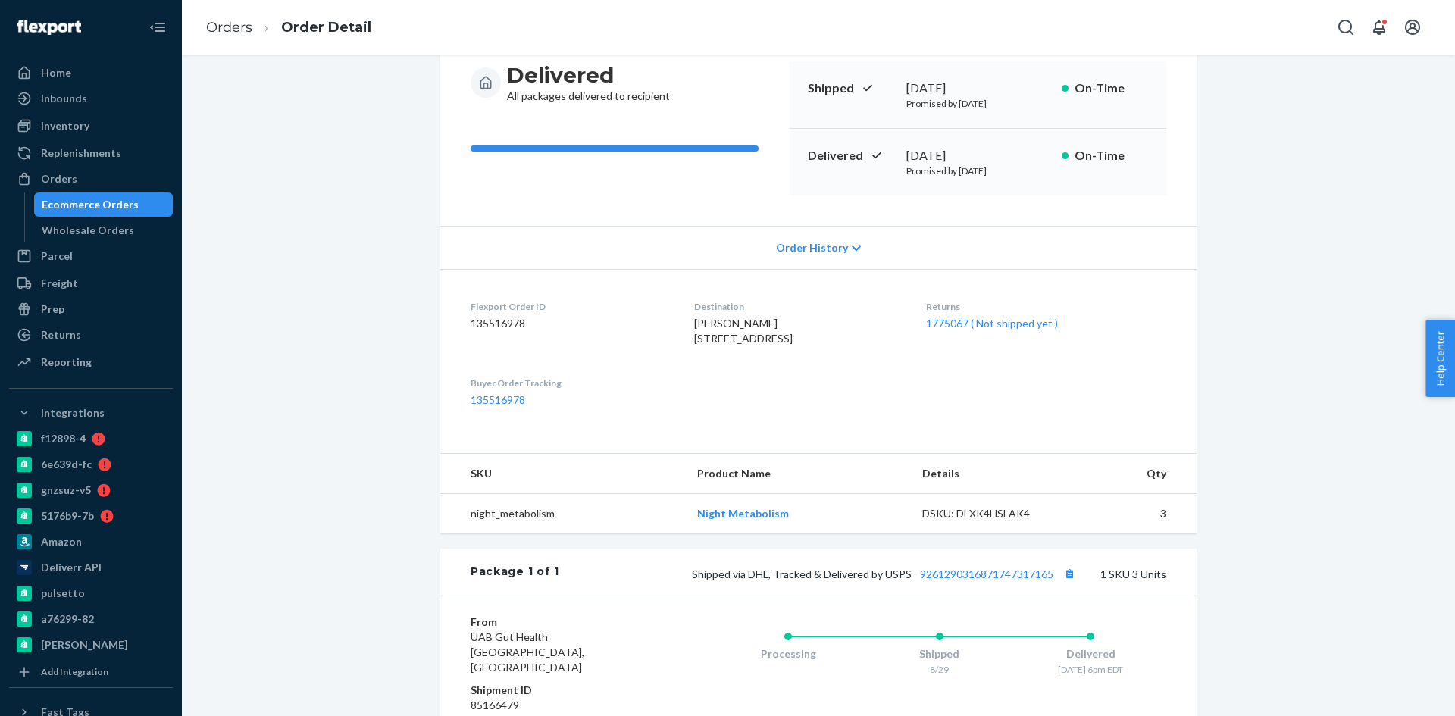
scroll to position [152, 0]
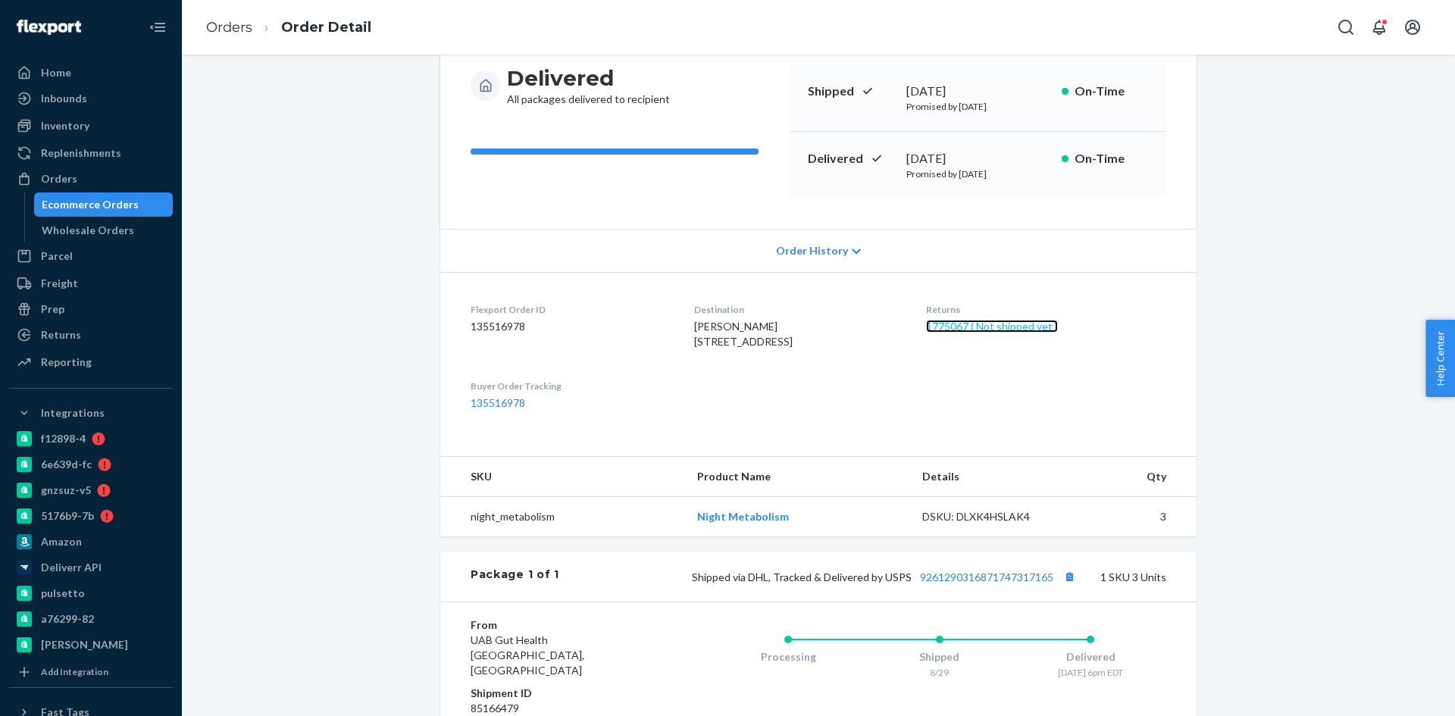
click at [988, 330] on link "1775067 ( Not shipped yet )" at bounding box center [992, 326] width 132 height 13
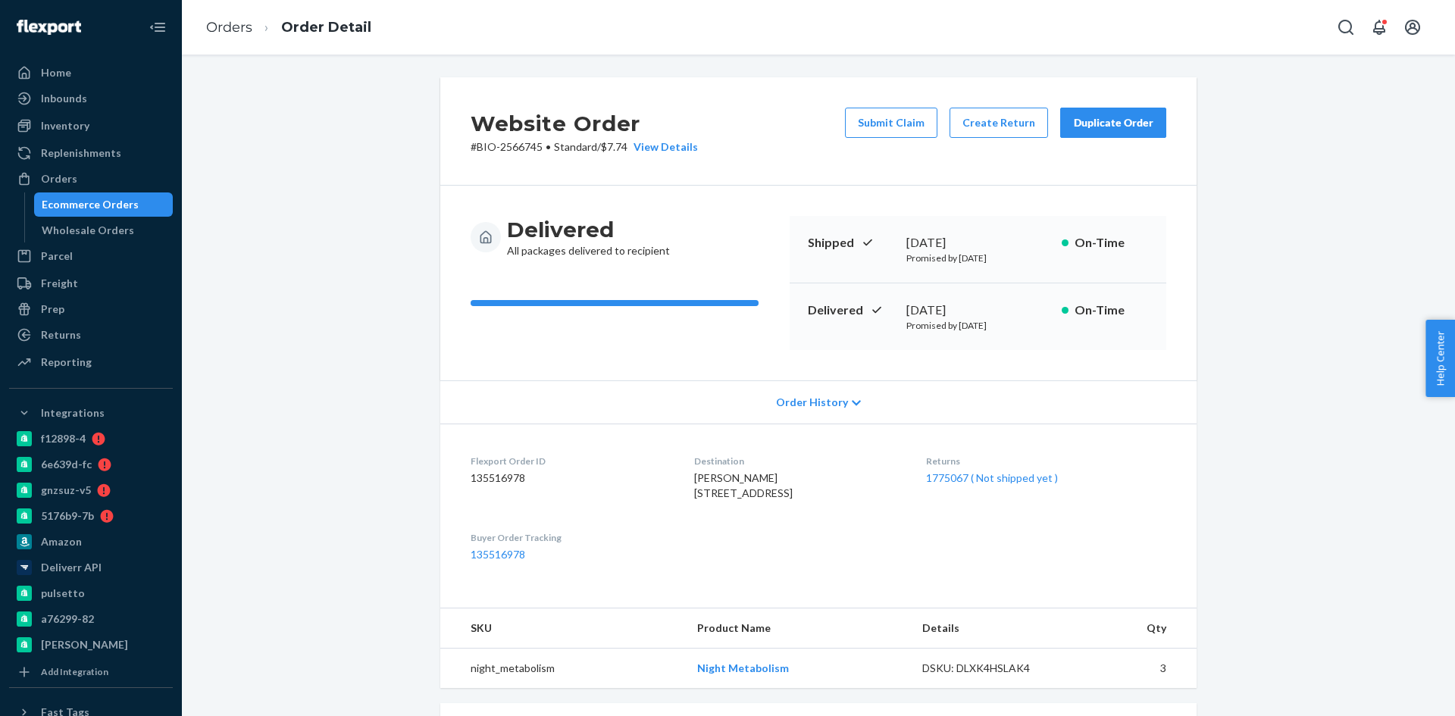
click at [613, 367] on div "Delivered All packages delivered to recipient Shipped August 29, 2025 Promised …" at bounding box center [818, 283] width 756 height 195
drag, startPoint x: 71, startPoint y: 167, endPoint x: 82, endPoint y: 171, distance: 11.5
click at [71, 167] on link "Orders" at bounding box center [91, 179] width 164 height 24
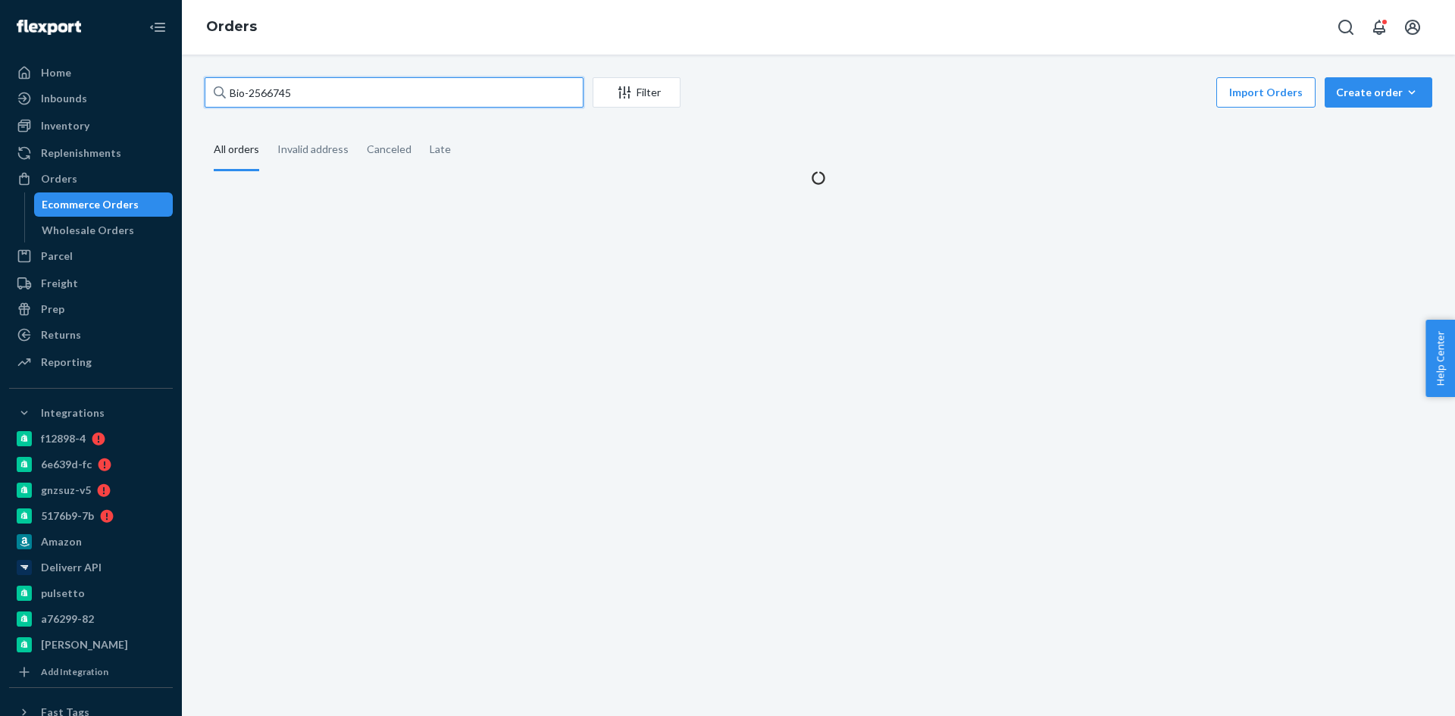
drag, startPoint x: 341, startPoint y: 95, endPoint x: 246, endPoint y: 95, distance: 94.7
click at [246, 95] on input "Bio-2566745" at bounding box center [394, 92] width 379 height 30
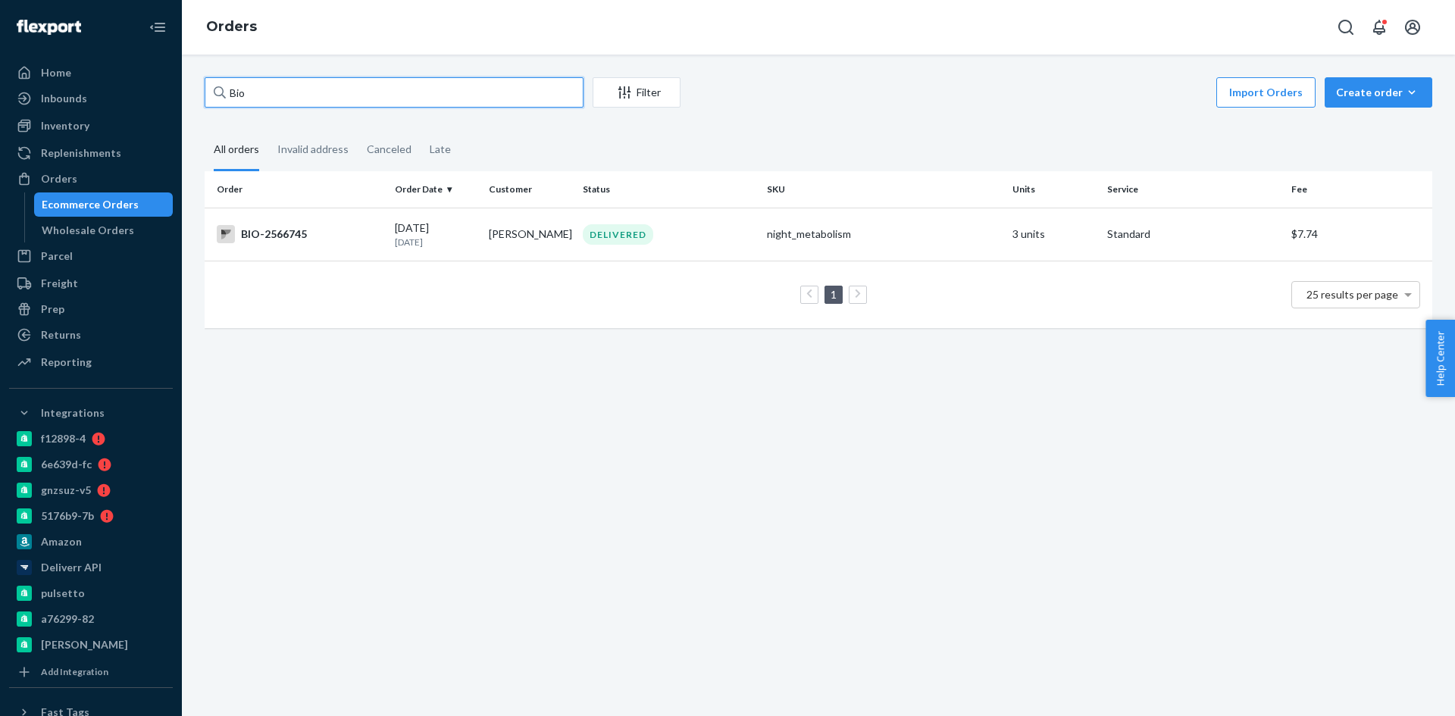
paste input "2566456"
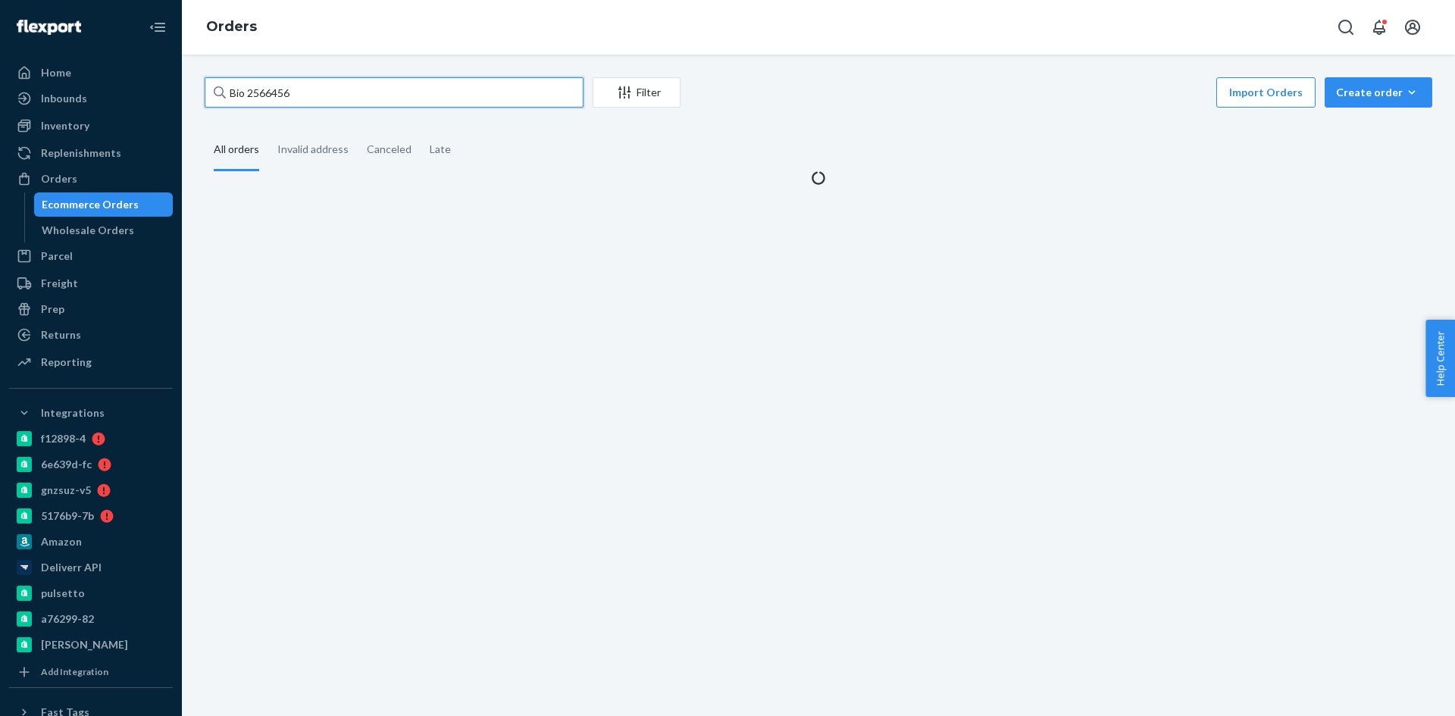
click at [246, 95] on input "Bio 2566456" at bounding box center [394, 92] width 379 height 30
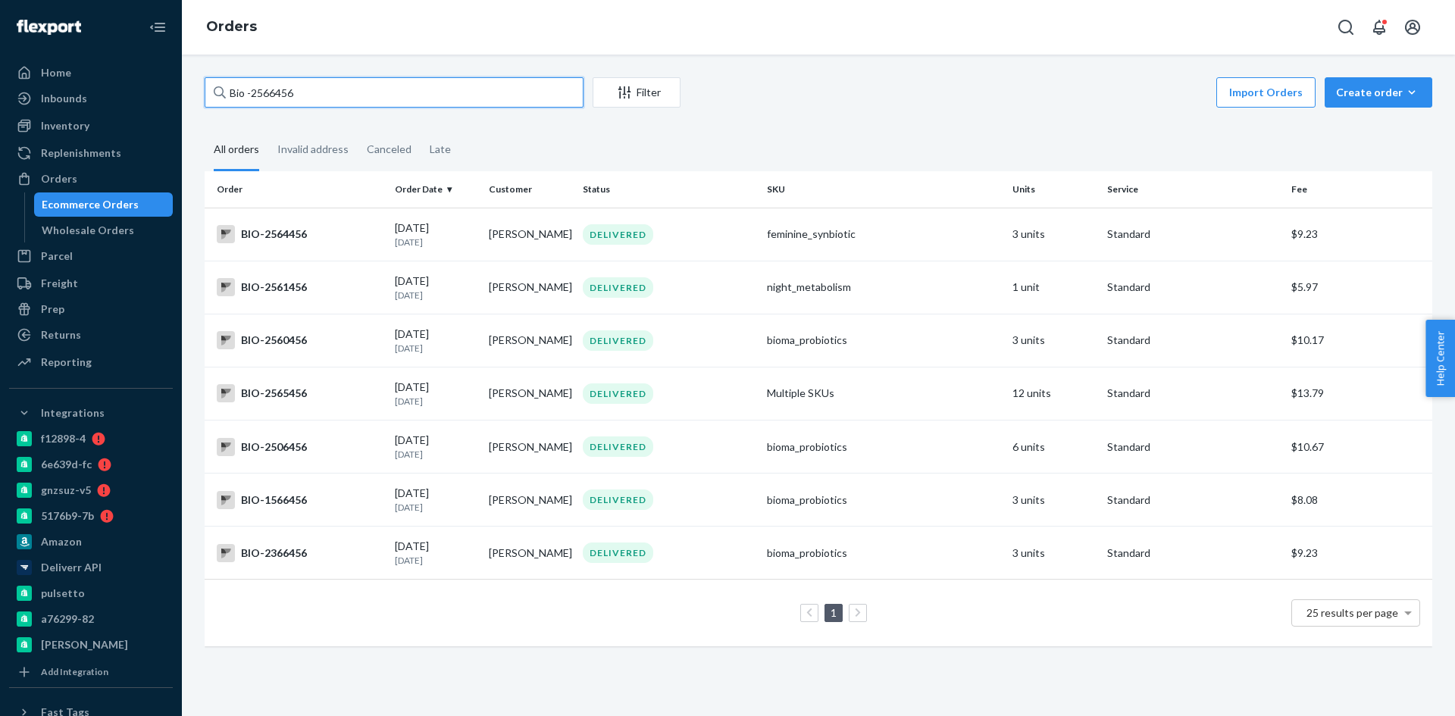
drag, startPoint x: 297, startPoint y: 99, endPoint x: 252, endPoint y: 92, distance: 46.1
click at [252, 92] on input "Bio -2566456" at bounding box center [394, 92] width 379 height 30
paste input "2566745"
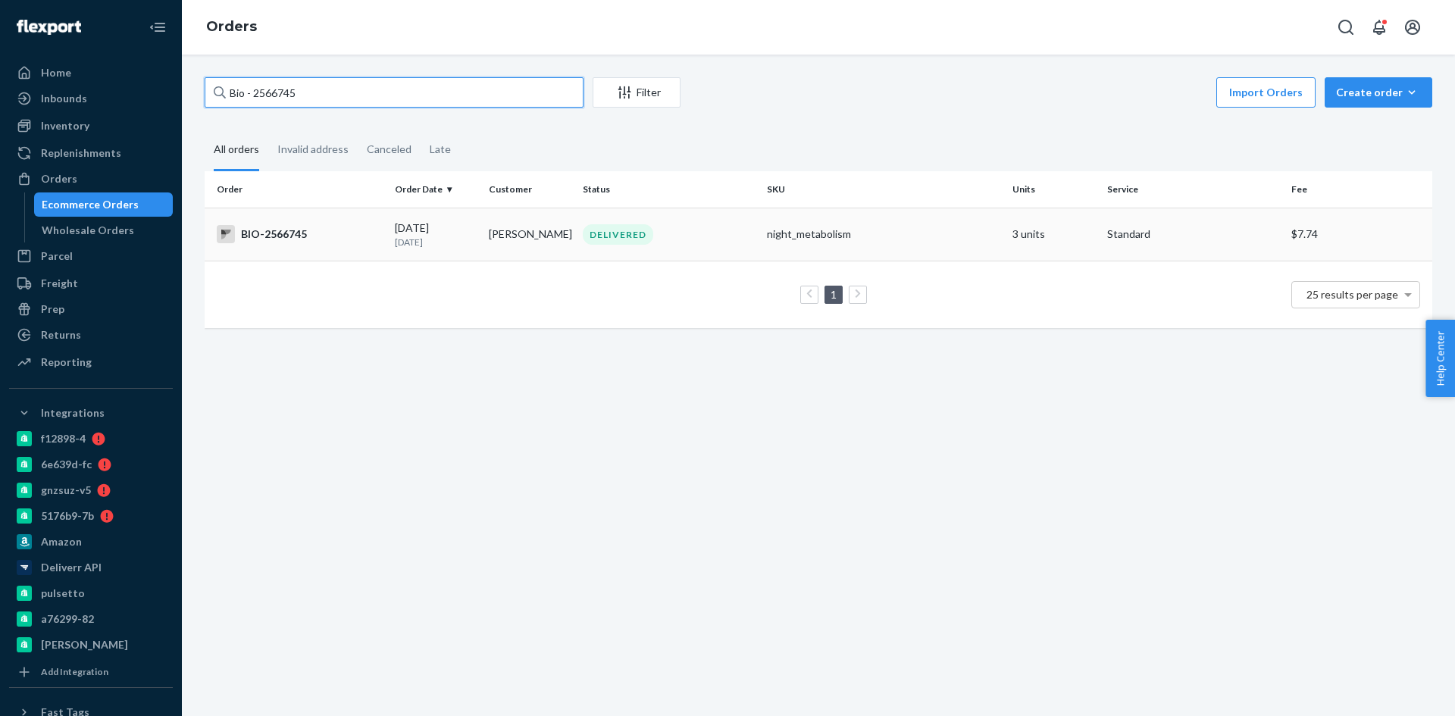
type input "Bio - 2566745"
click at [318, 242] on div "BIO-2566745" at bounding box center [300, 234] width 166 height 18
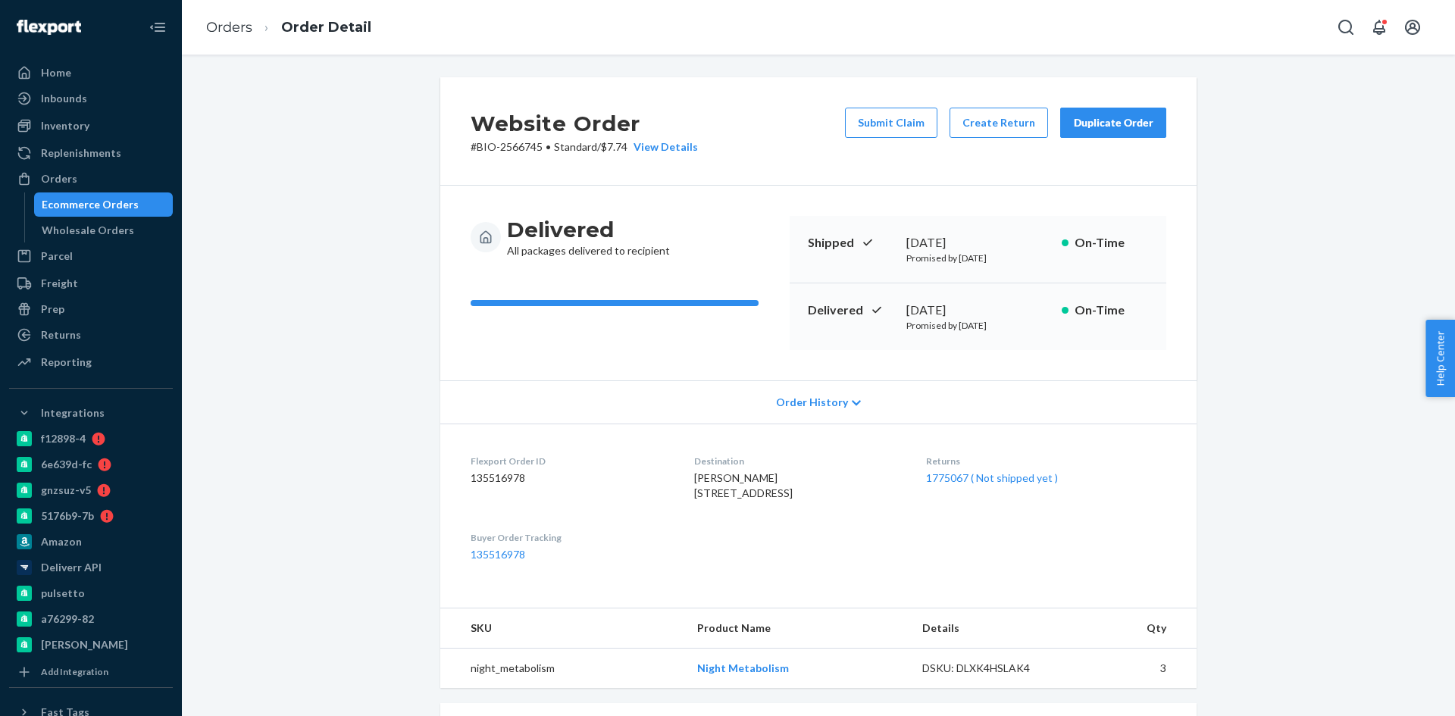
click at [1055, 545] on dl "Flexport Order ID 135516978 Destination Deborah Mehling 1141 Van Loon Commons C…" at bounding box center [818, 507] width 756 height 169
drag, startPoint x: 996, startPoint y: 480, endPoint x: 779, endPoint y: 432, distance: 222.6
click at [996, 480] on link "1775067 ( Not shipped yet )" at bounding box center [992, 477] width 132 height 13
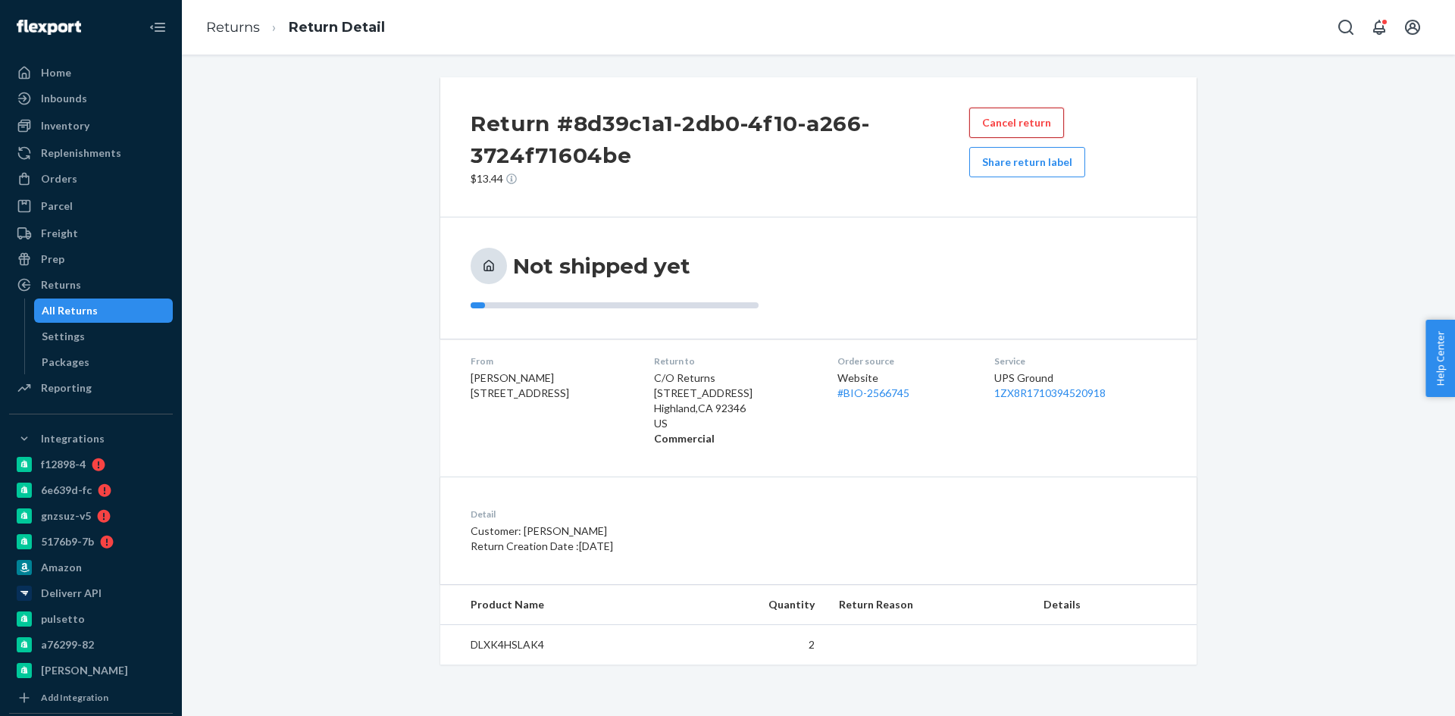
click at [1039, 120] on button "Cancel return" at bounding box center [1016, 123] width 95 height 30
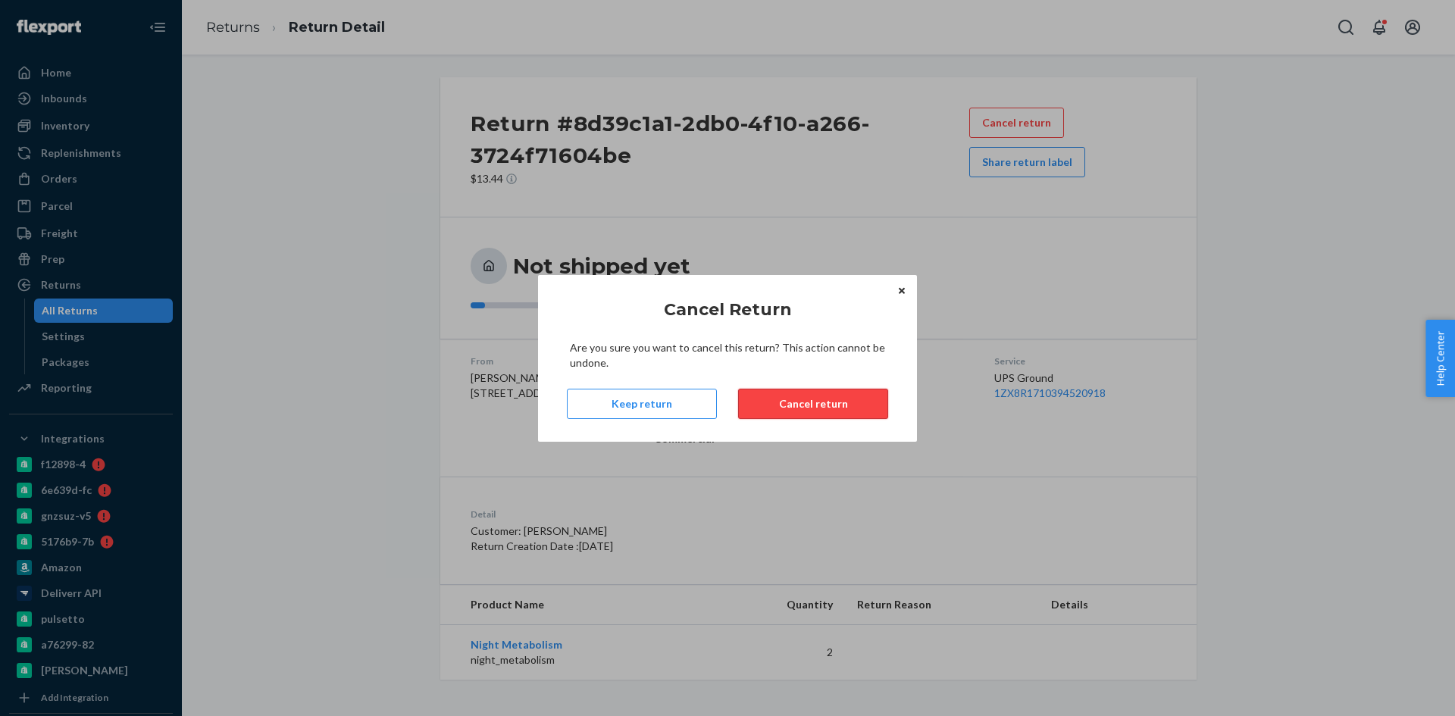
click at [824, 395] on button "Cancel return" at bounding box center [813, 404] width 150 height 30
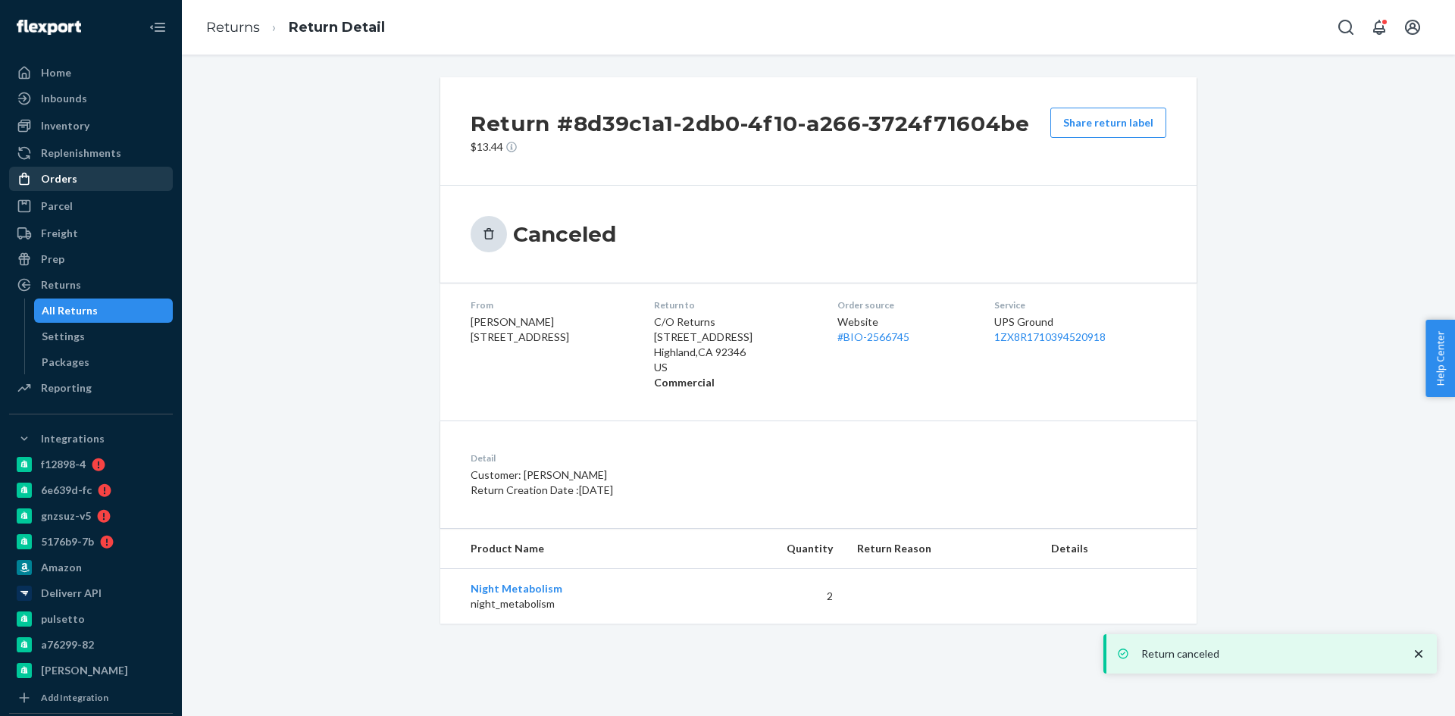
click at [62, 187] on div "Orders" at bounding box center [91, 178] width 161 height 21
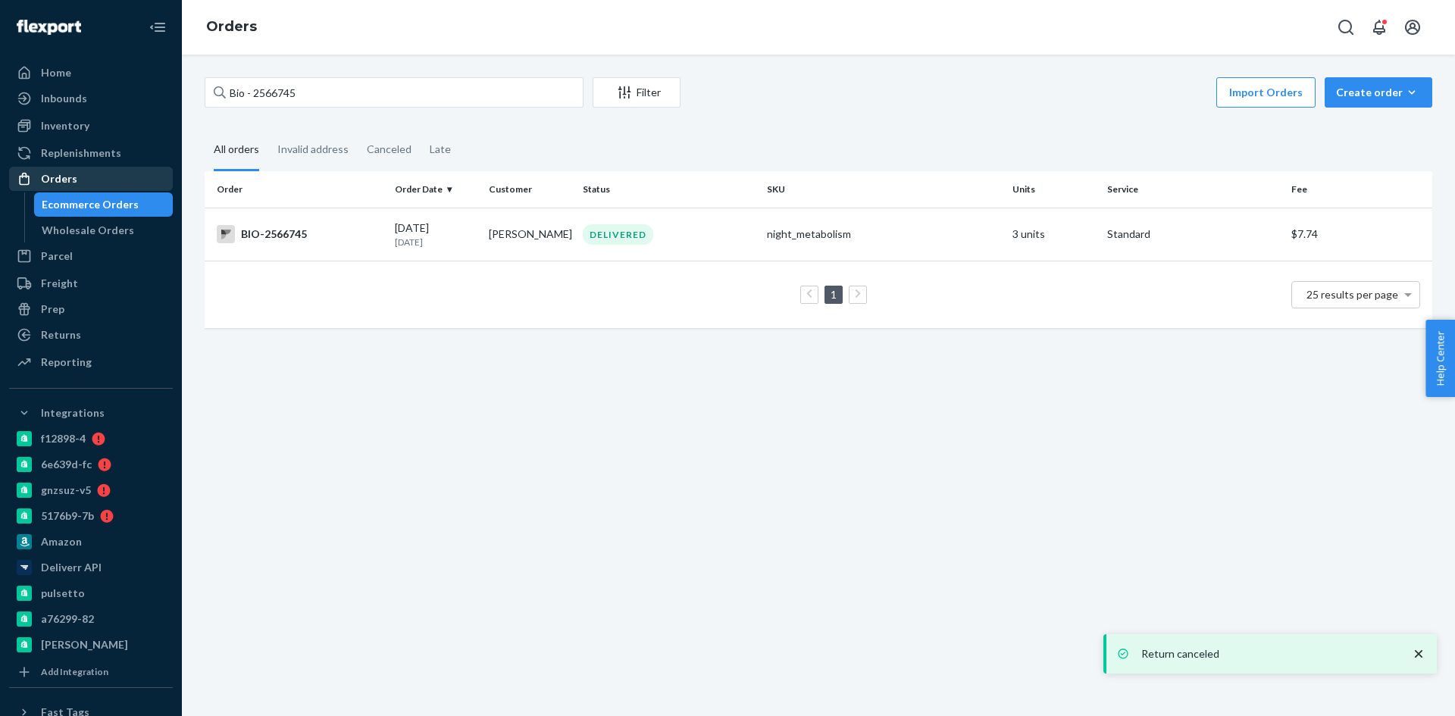
click at [80, 180] on div "Orders" at bounding box center [91, 178] width 161 height 21
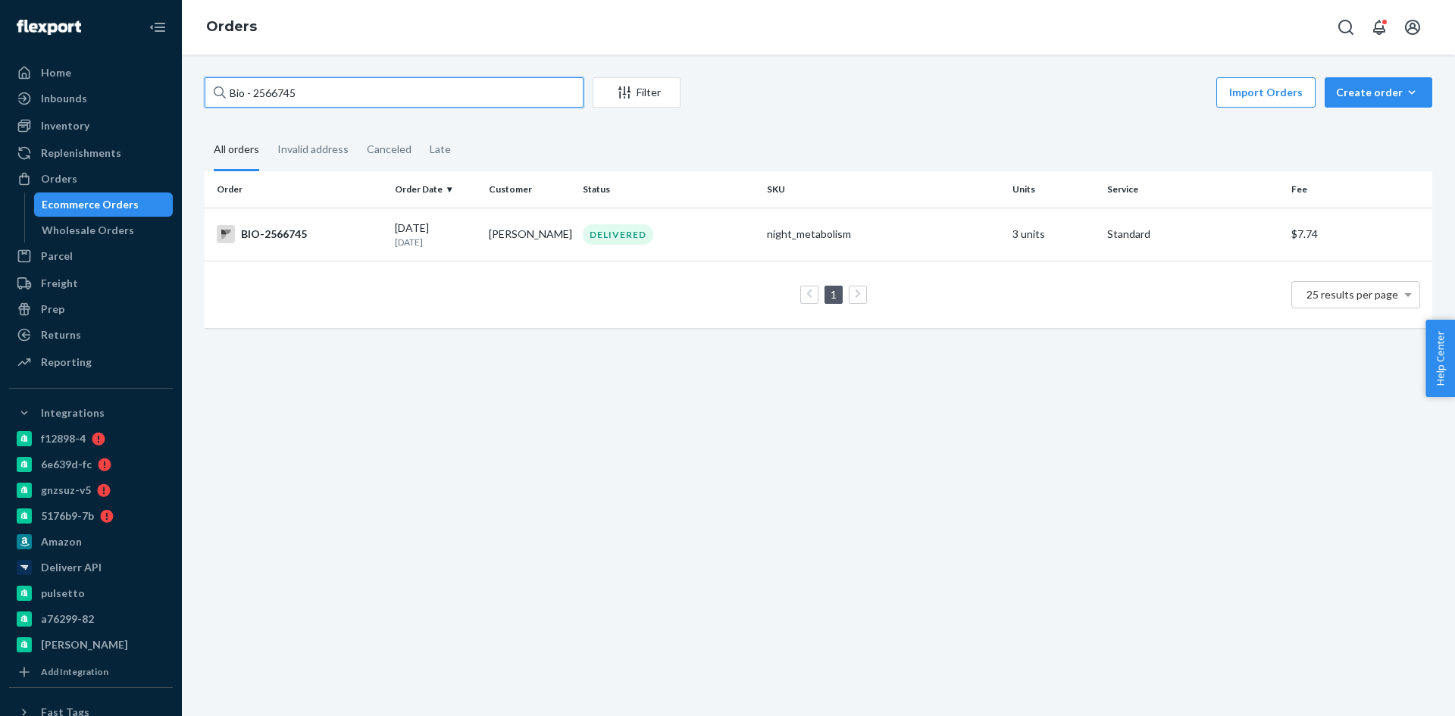
drag, startPoint x: 316, startPoint y: 83, endPoint x: 245, endPoint y: 83, distance: 70.5
click at [245, 83] on input "Bio - 2566745" at bounding box center [394, 92] width 379 height 30
click at [342, 92] on input "Bio - 2566745" at bounding box center [394, 92] width 379 height 30
drag, startPoint x: 340, startPoint y: 96, endPoint x: 252, endPoint y: 88, distance: 88.3
click at [252, 88] on input "Bio - 2566745" at bounding box center [394, 92] width 379 height 30
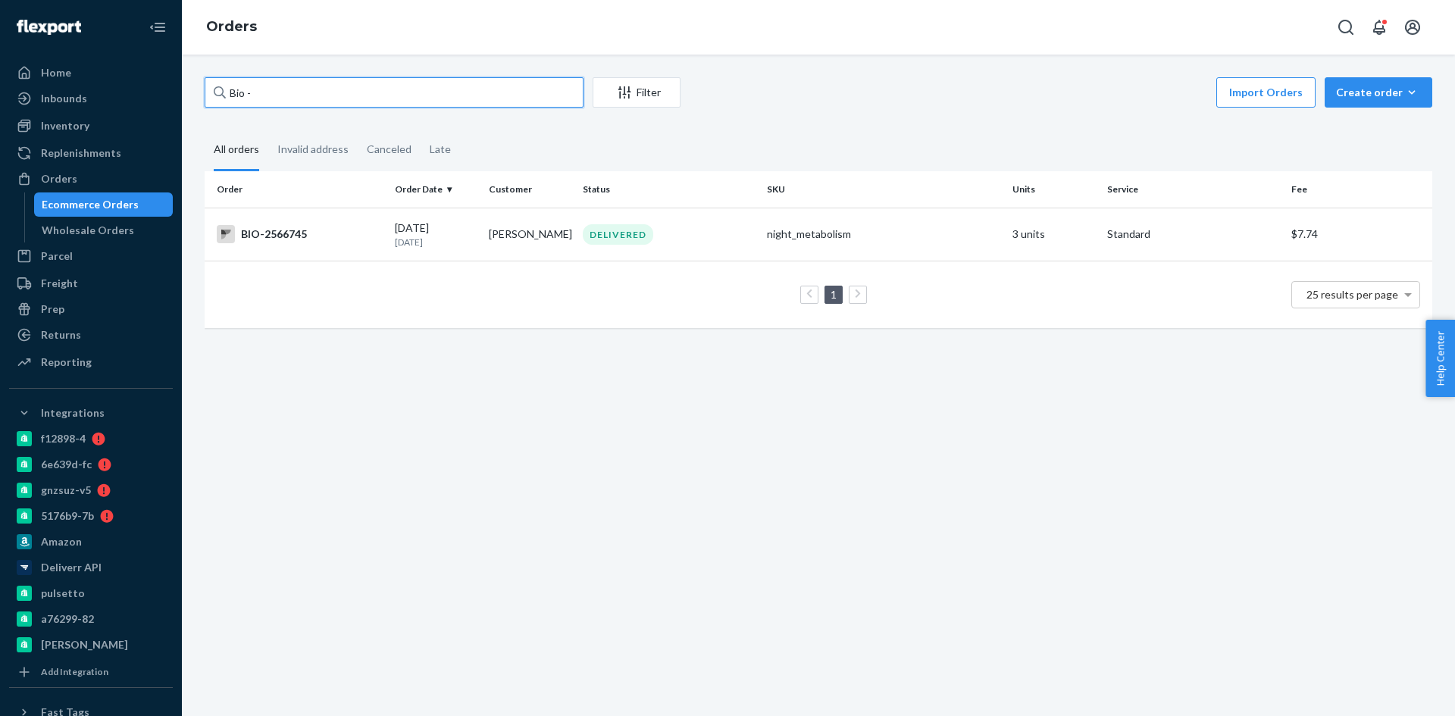
paste input "2566745"
click at [255, 95] on input "Bio - 2566745" at bounding box center [394, 92] width 379 height 30
type input "Bio - 2566745"
click at [367, 224] on td "BIO-2566745" at bounding box center [297, 234] width 184 height 53
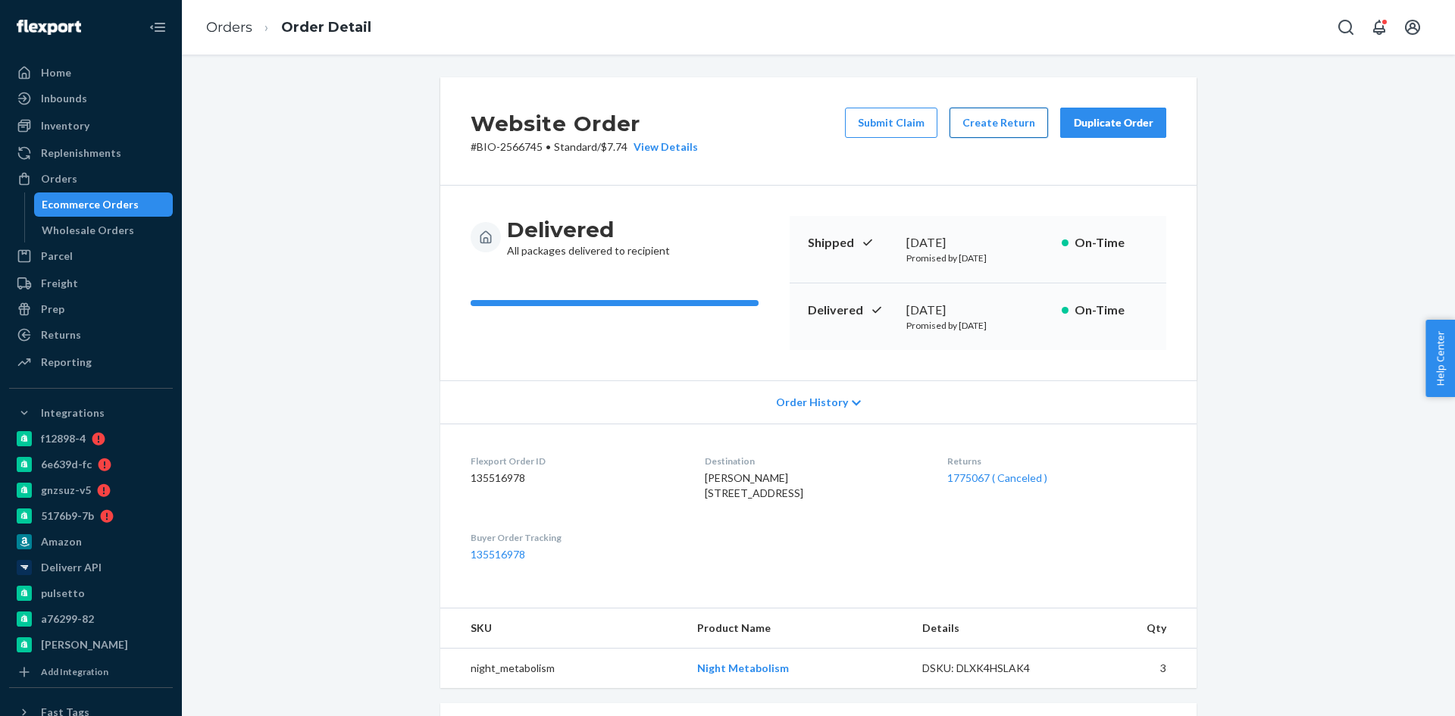
click at [991, 110] on button "Create Return" at bounding box center [998, 123] width 98 height 30
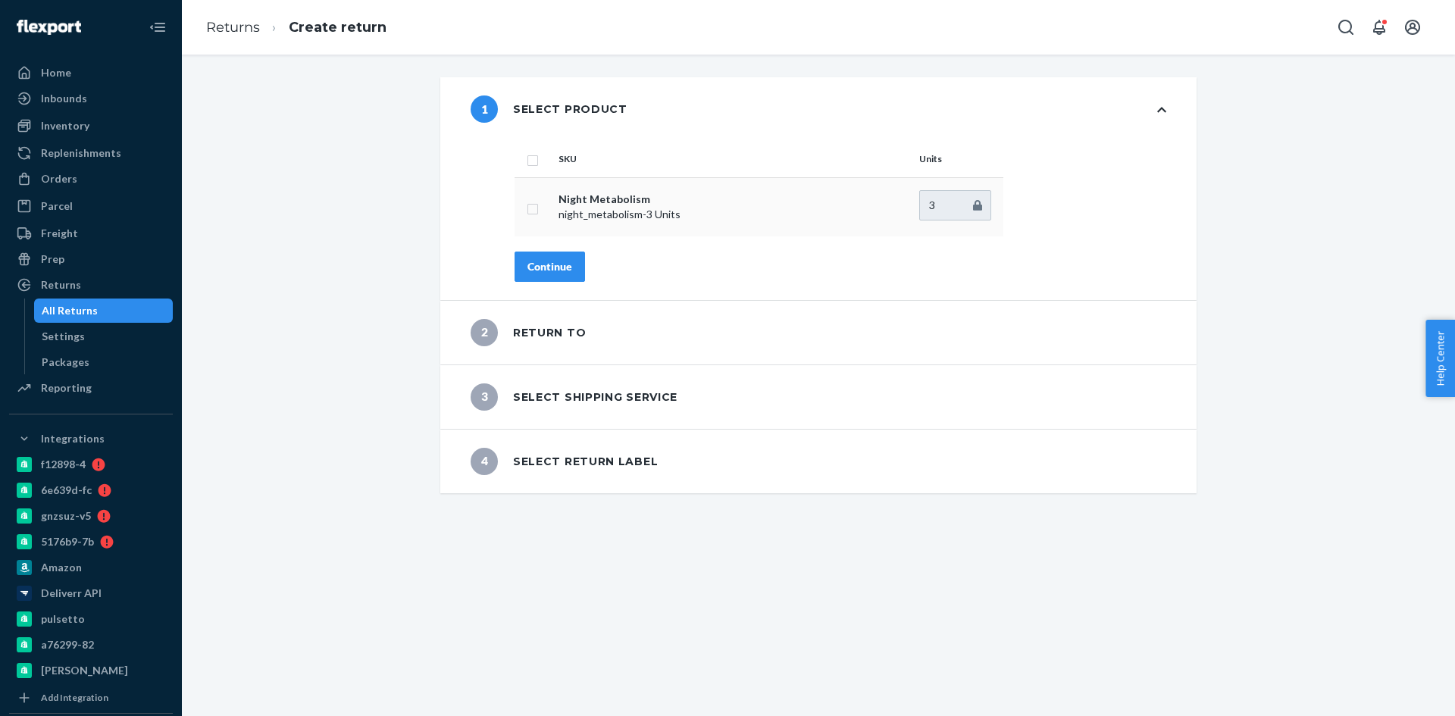
click at [519, 207] on td at bounding box center [533, 206] width 38 height 59
click at [527, 209] on input "checkbox" at bounding box center [533, 207] width 12 height 16
checkbox input "true"
click at [940, 209] on input "3" at bounding box center [955, 205] width 72 height 30
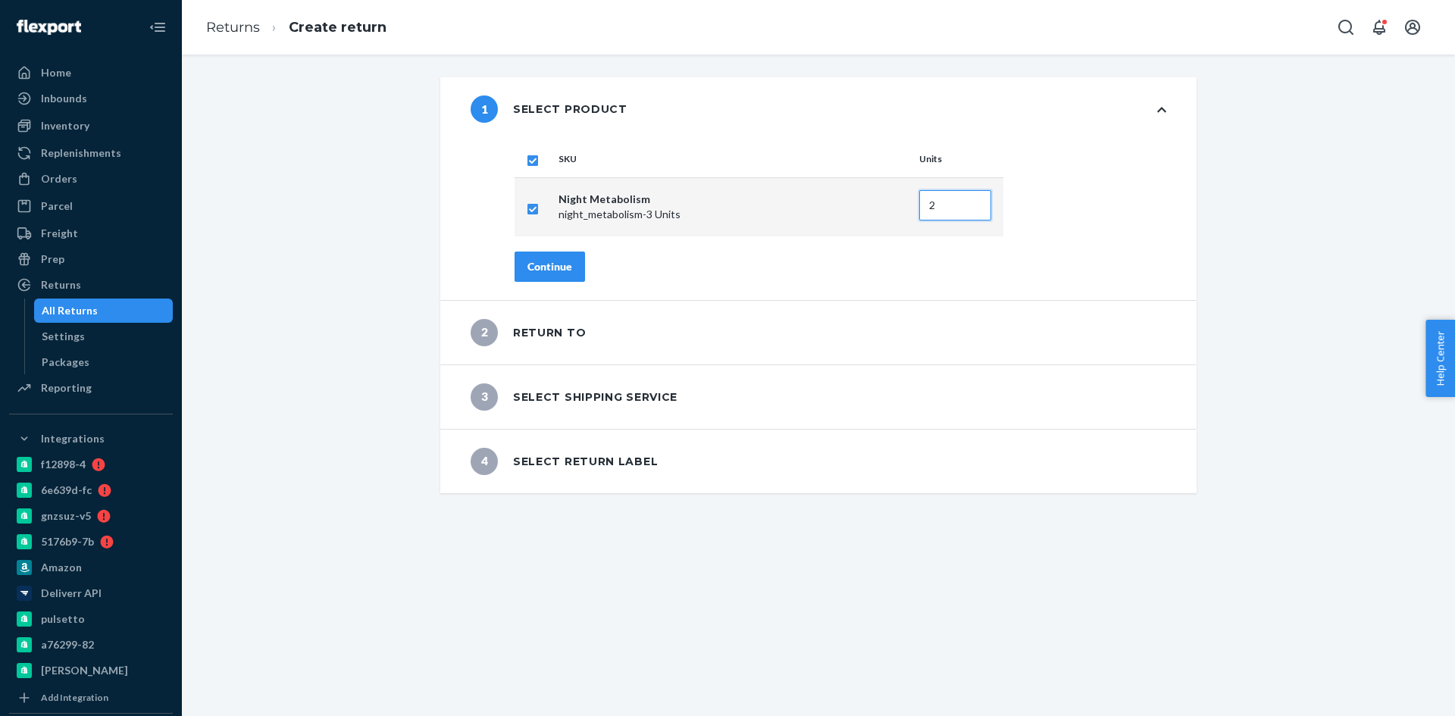
type input "2"
click at [537, 276] on button "Continue" at bounding box center [549, 267] width 70 height 30
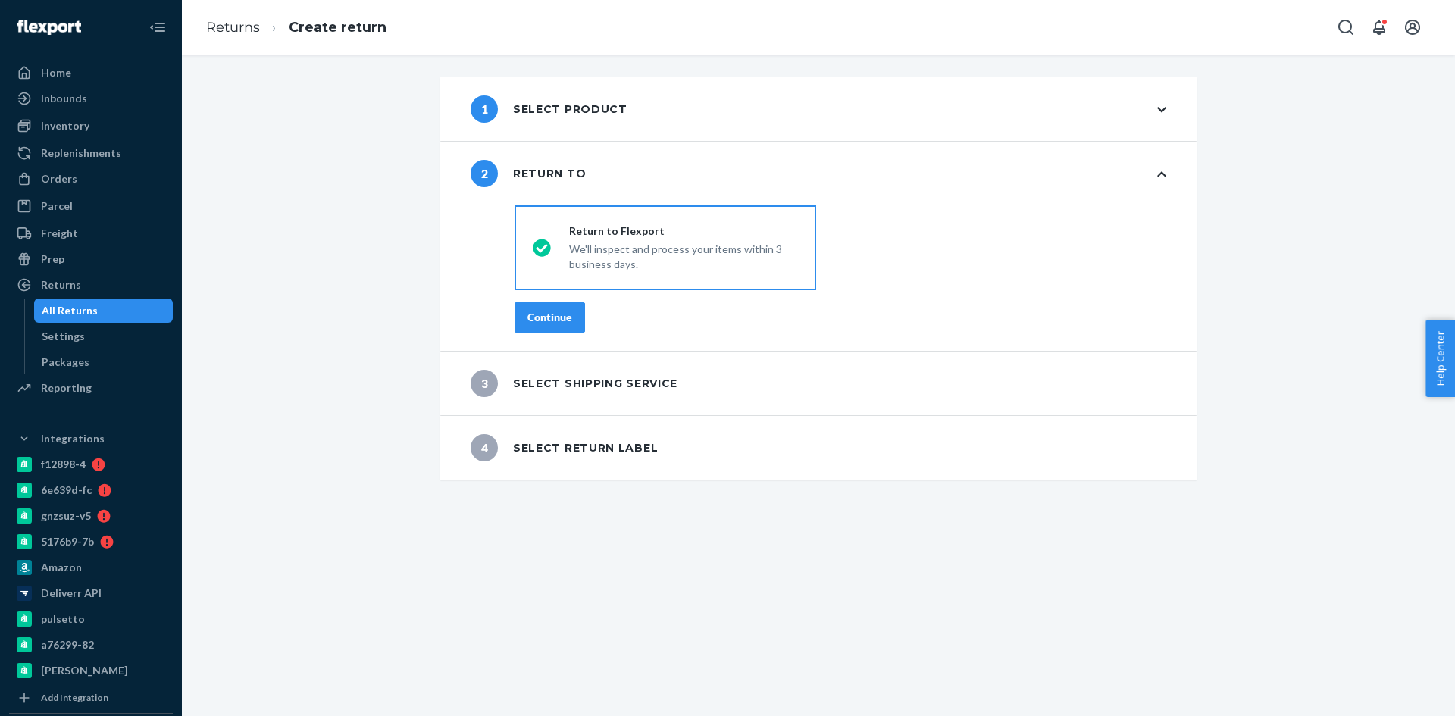
click at [559, 317] on div "Continue" at bounding box center [549, 317] width 45 height 15
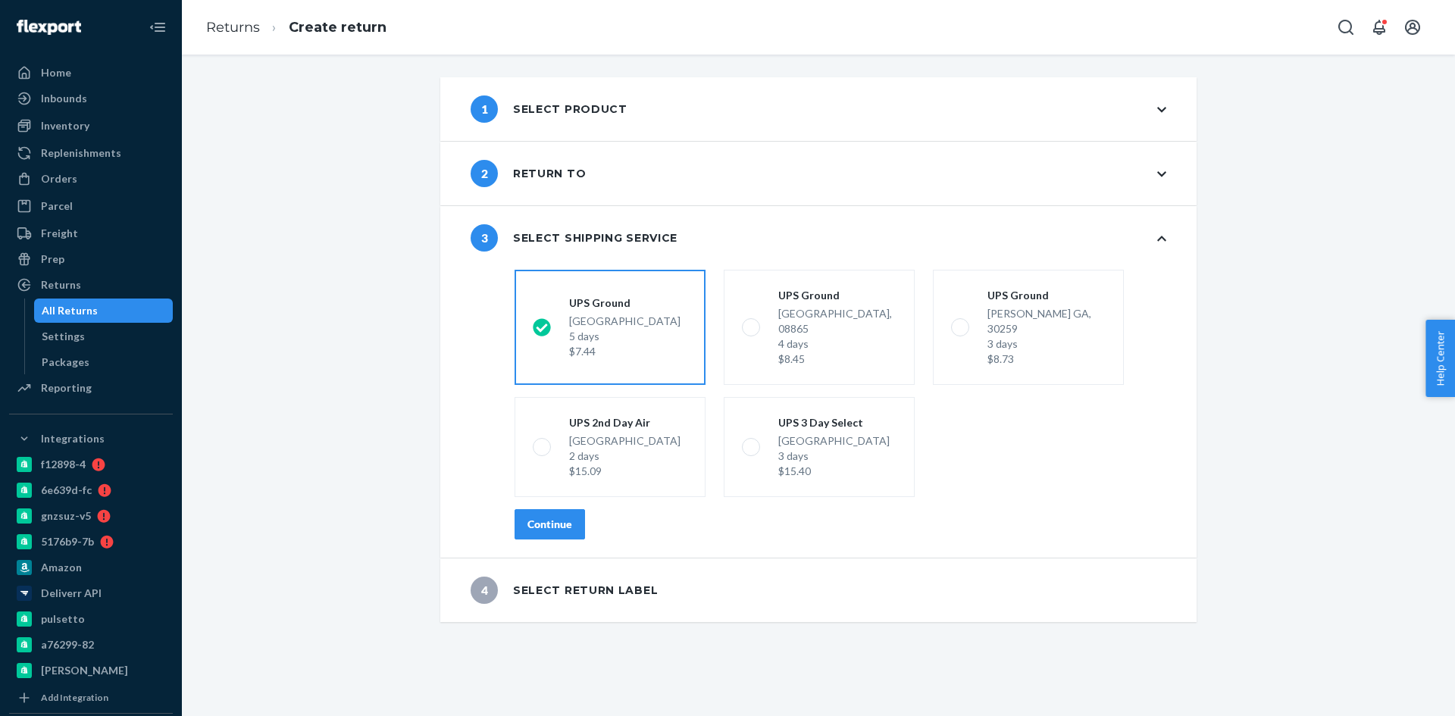
click at [553, 517] on div "Continue" at bounding box center [549, 524] width 45 height 15
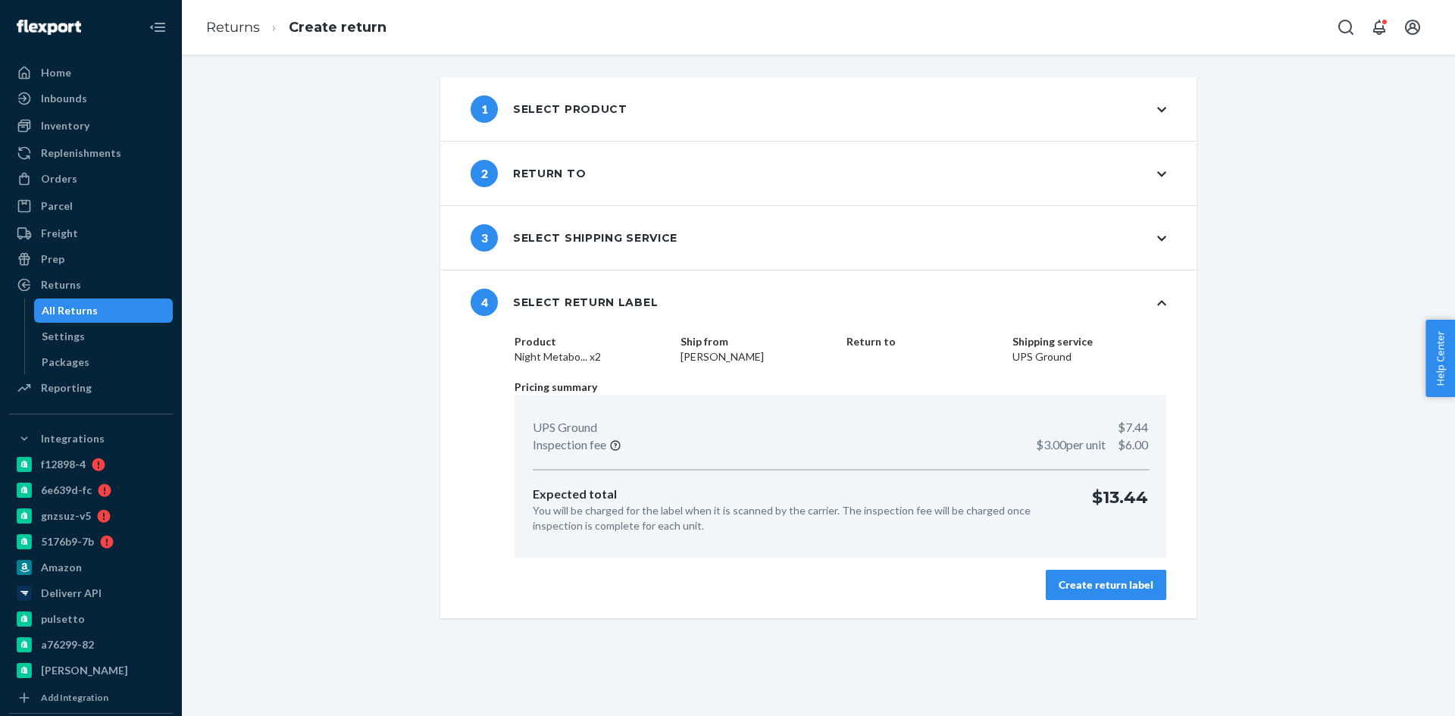
click at [1100, 587] on div "Create return label" at bounding box center [1105, 584] width 95 height 15
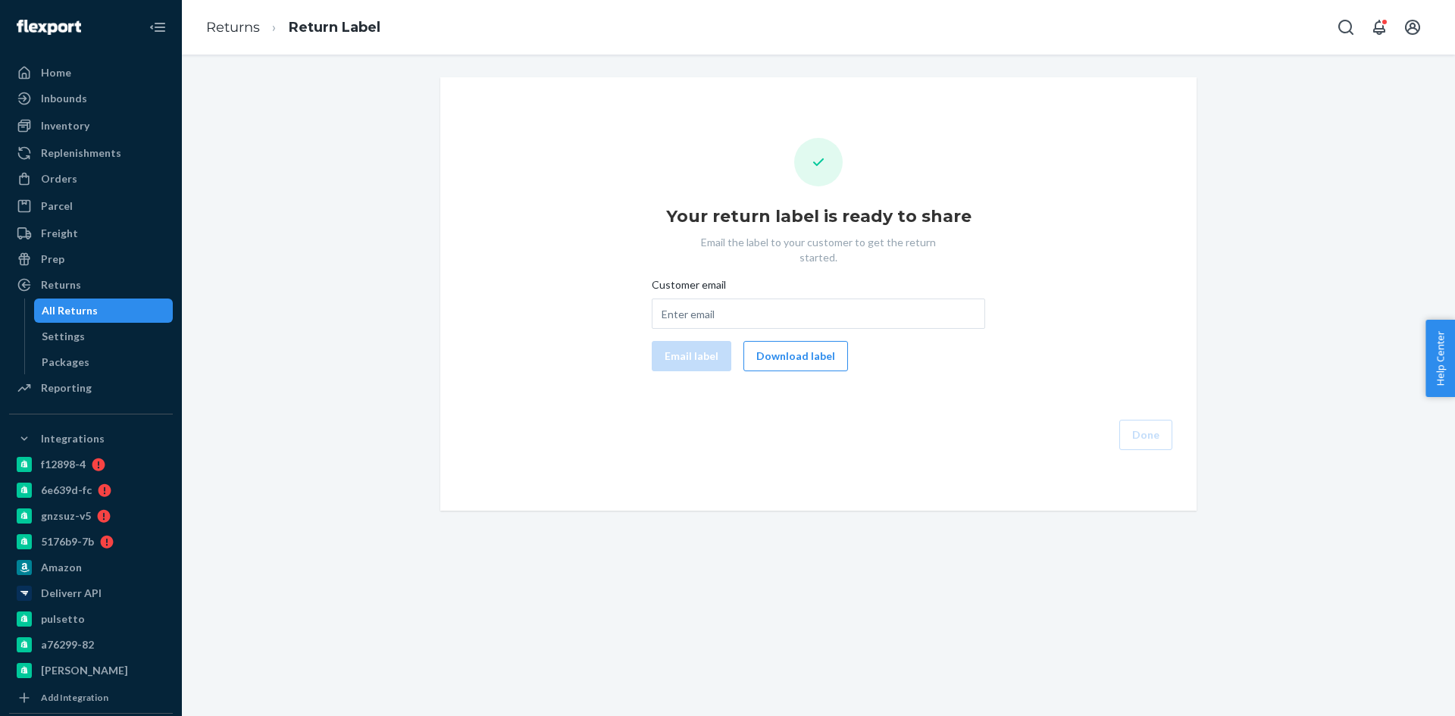
click at [767, 348] on button "Download label" at bounding box center [795, 356] width 105 height 30
drag, startPoint x: 69, startPoint y: 182, endPoint x: 122, endPoint y: 173, distance: 53.8
click at [69, 182] on div "Orders" at bounding box center [59, 178] width 36 height 15
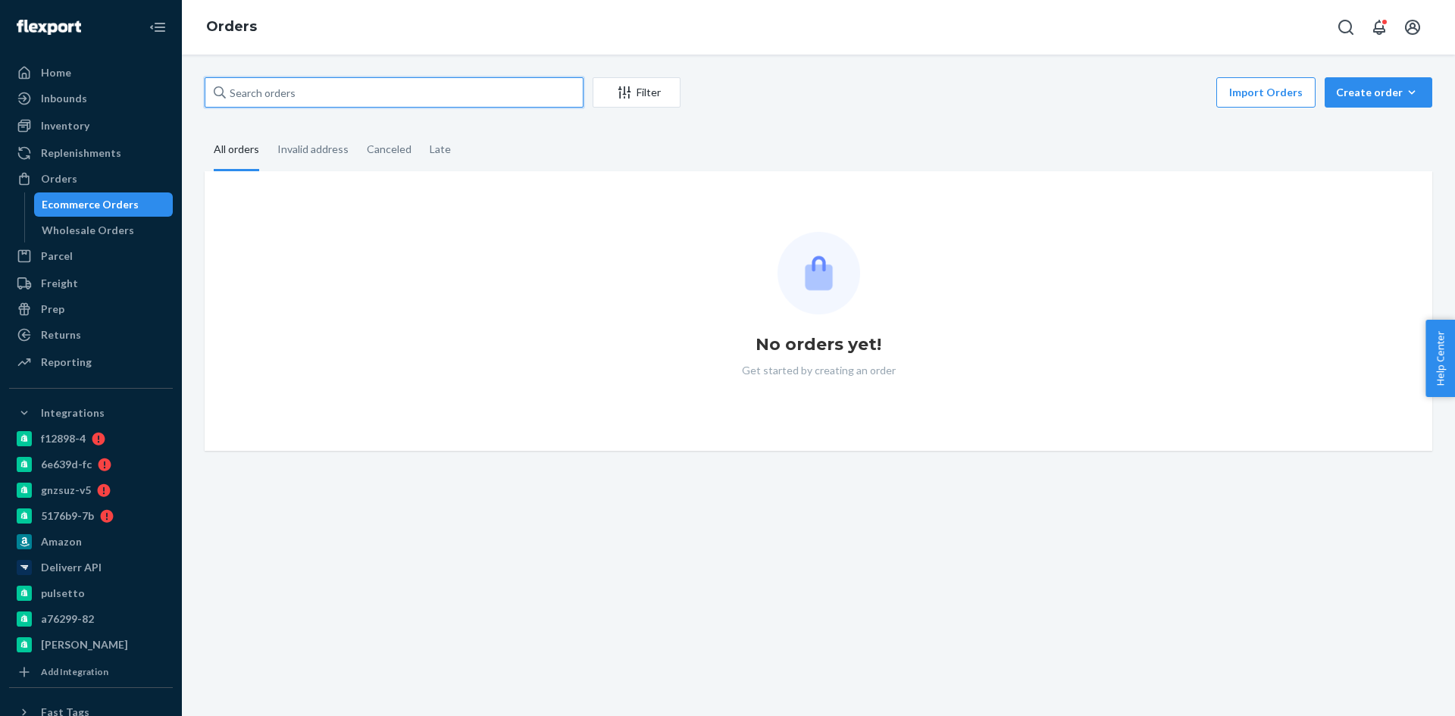
click at [303, 88] on input "text" at bounding box center [394, 92] width 379 height 30
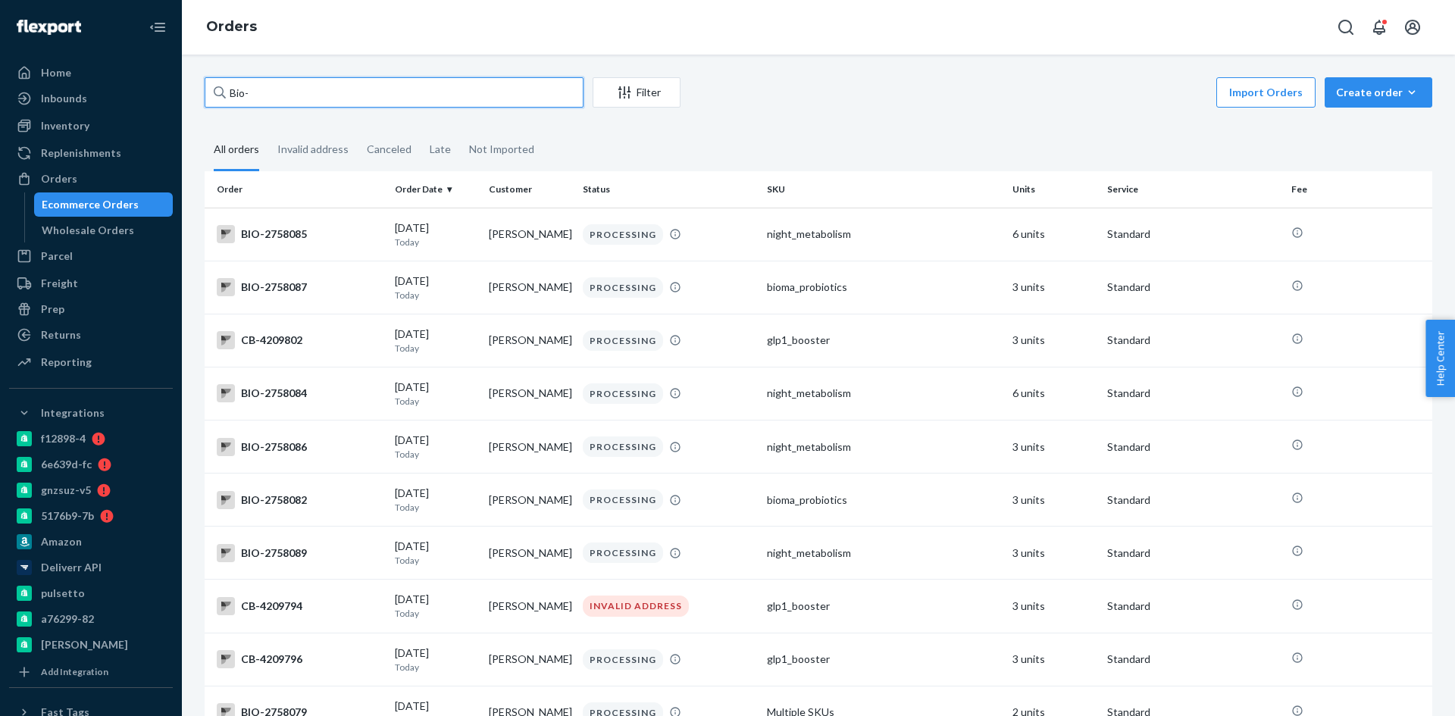
paste input "2705313"
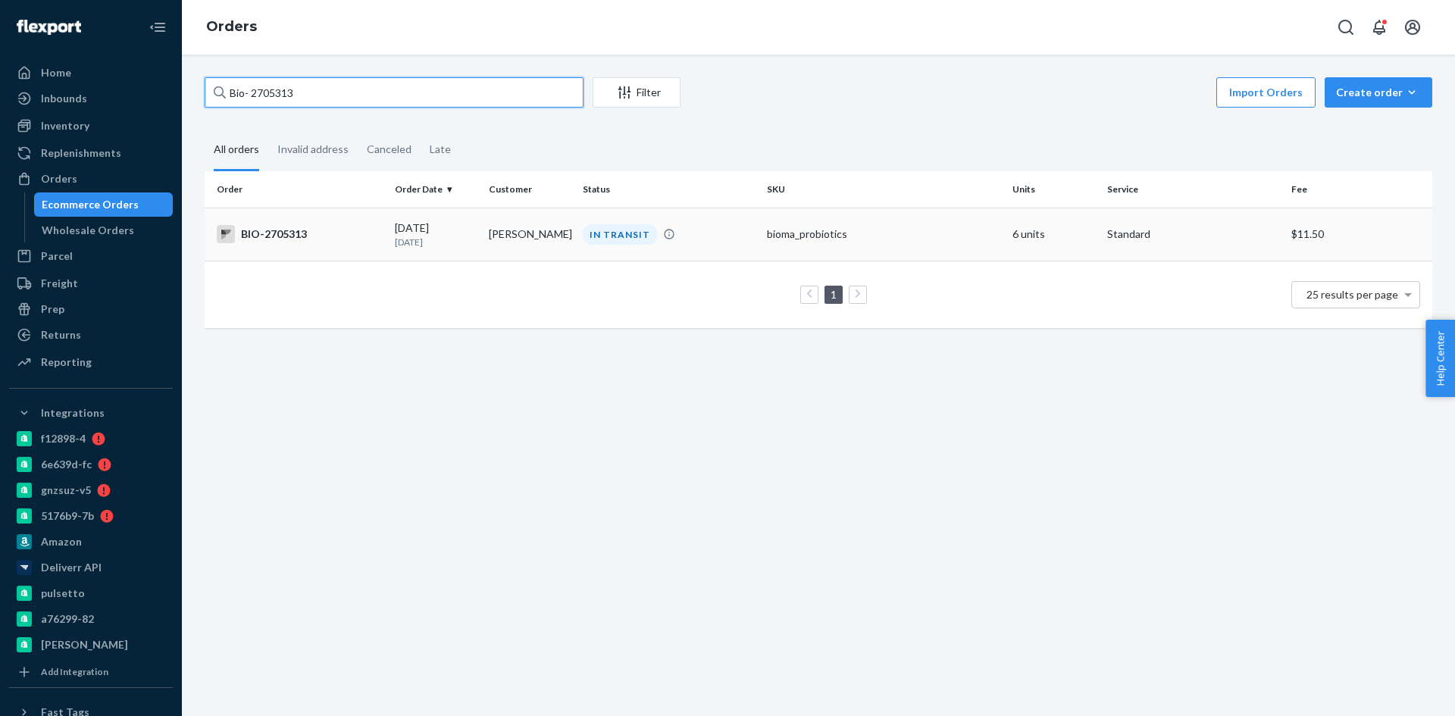
type input "Bio- 2705313"
click at [423, 214] on td "[DATE] [DATE]" at bounding box center [436, 234] width 94 height 53
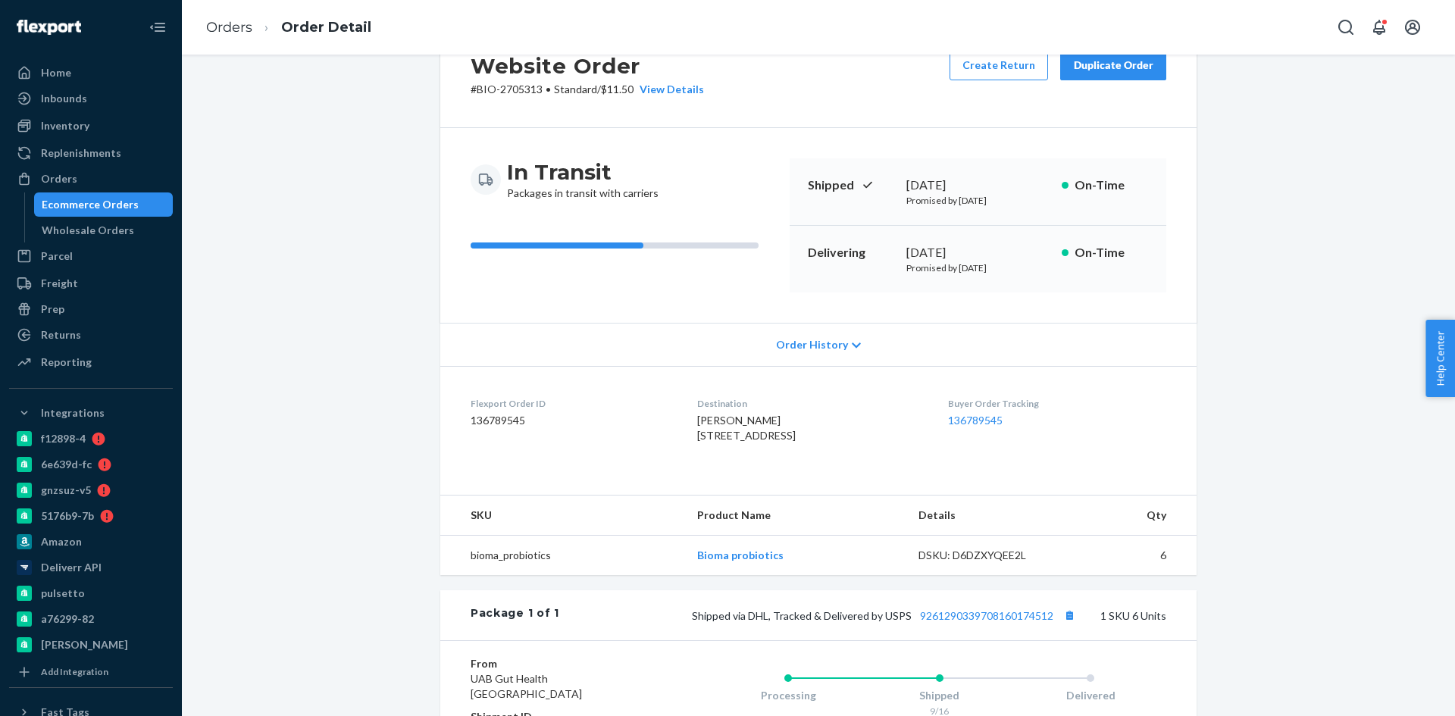
scroll to position [152, 0]
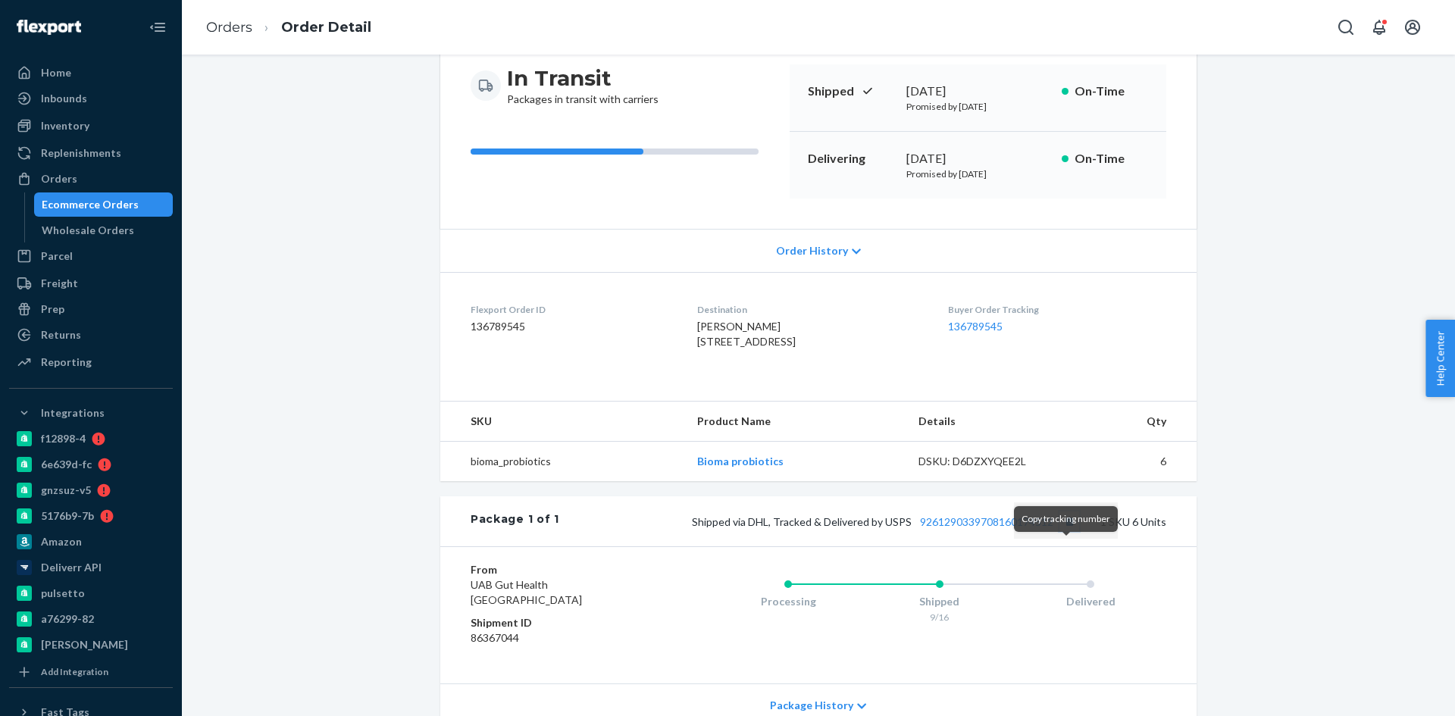
click at [1063, 531] on button "Copy tracking number" at bounding box center [1069, 521] width 20 height 20
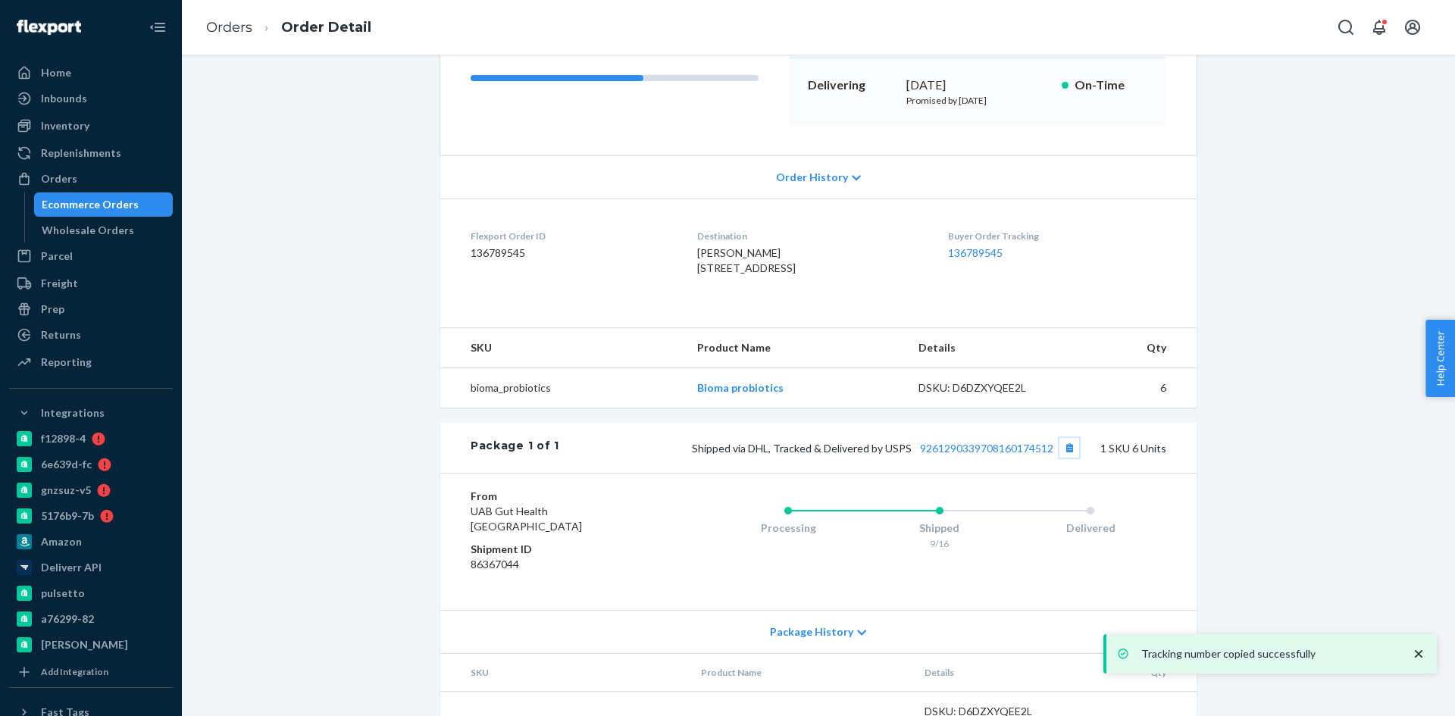
scroll to position [227, 0]
click at [1001, 452] on link "9261290339708160174512" at bounding box center [986, 445] width 133 height 13
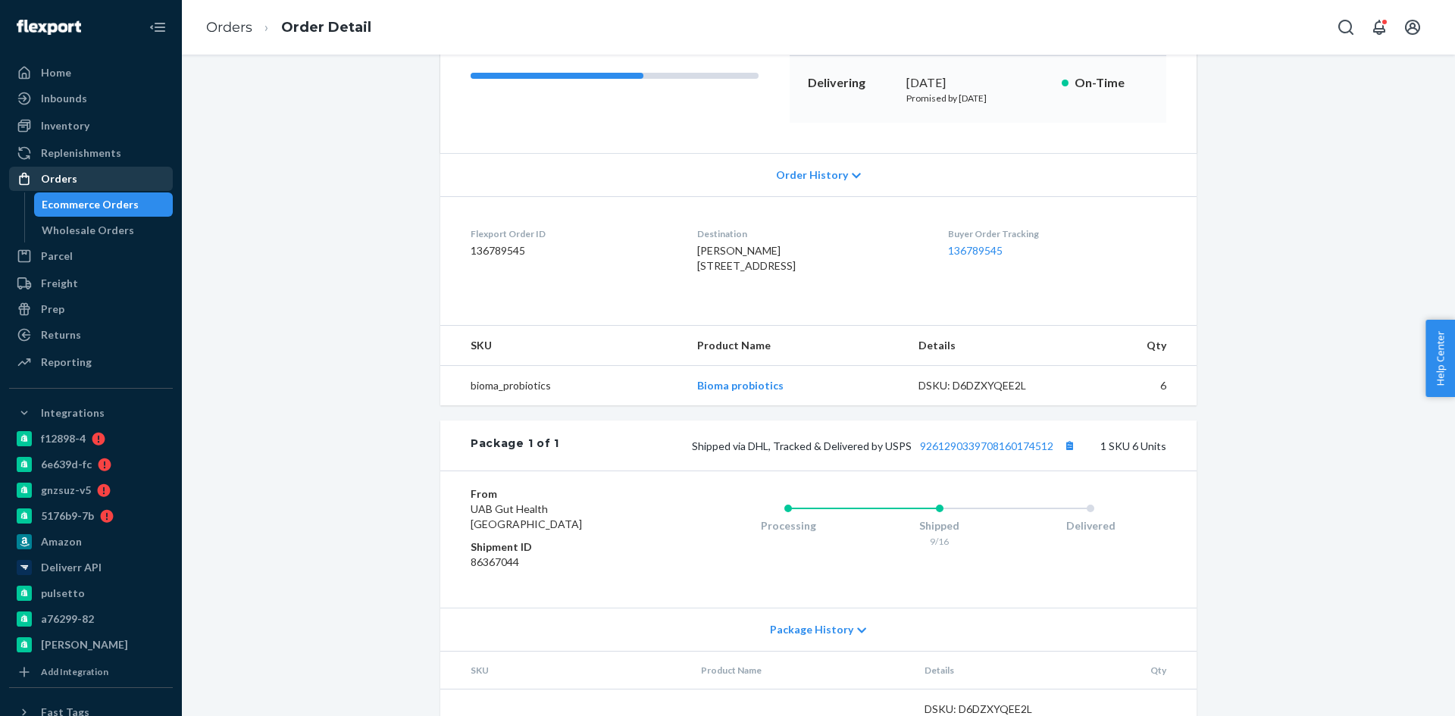
click at [44, 184] on div "Orders" at bounding box center [59, 178] width 36 height 15
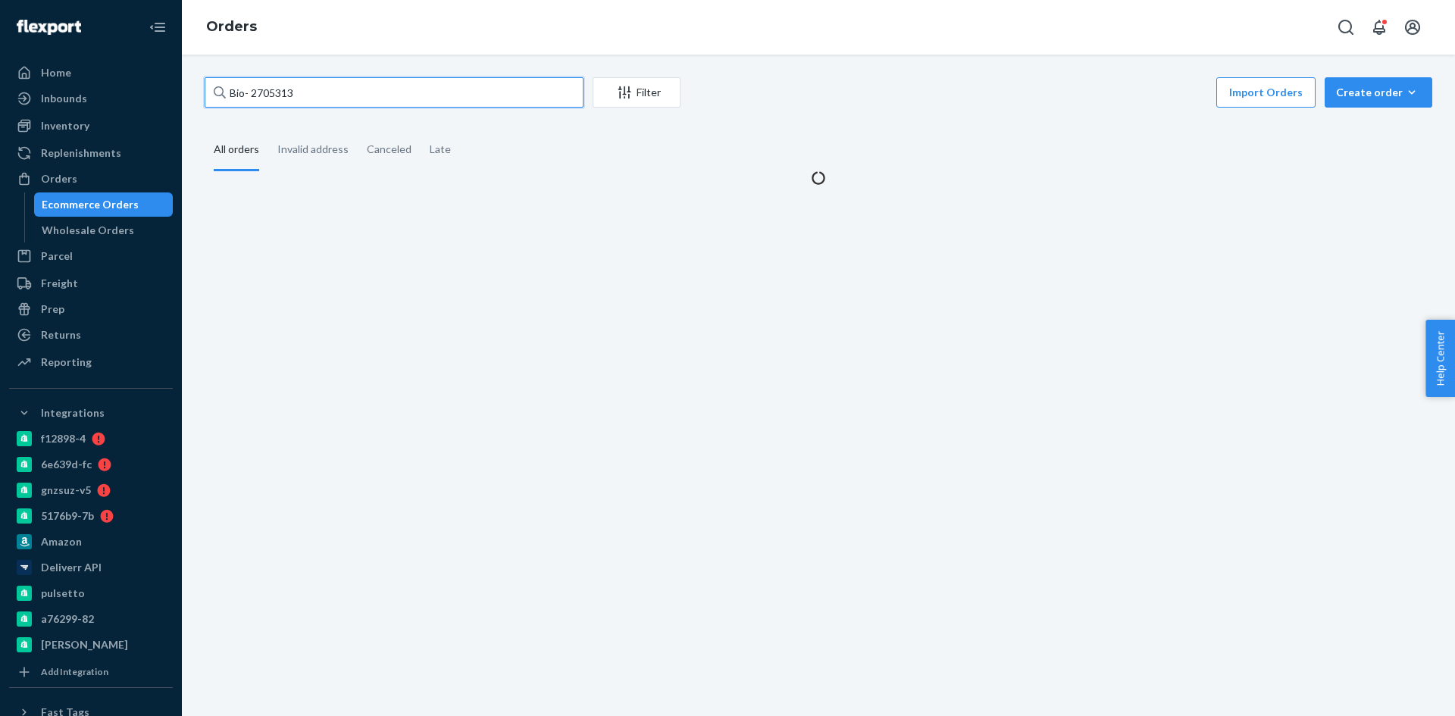
drag, startPoint x: 315, startPoint y: 94, endPoint x: 250, endPoint y: 100, distance: 65.4
click at [250, 100] on input "Bio- 2705313" at bounding box center [394, 92] width 379 height 30
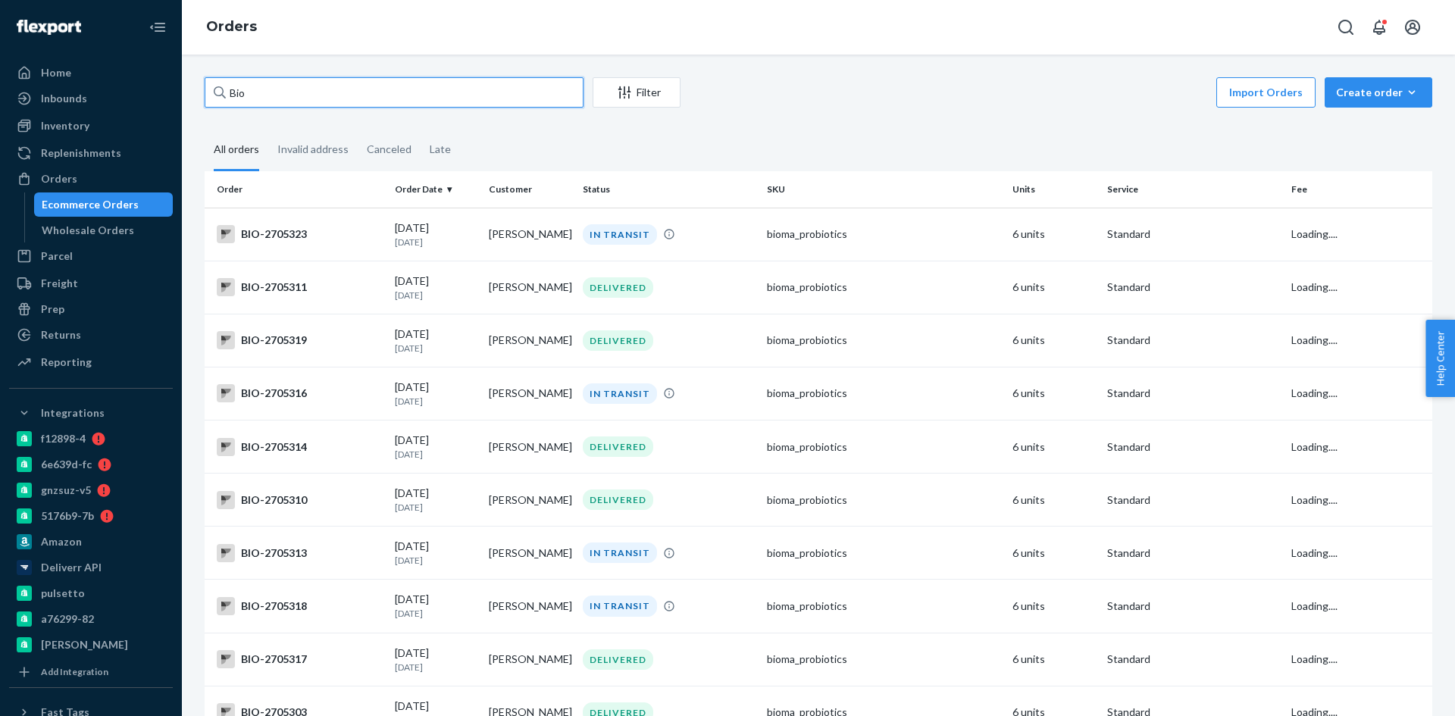
paste input "2717510"
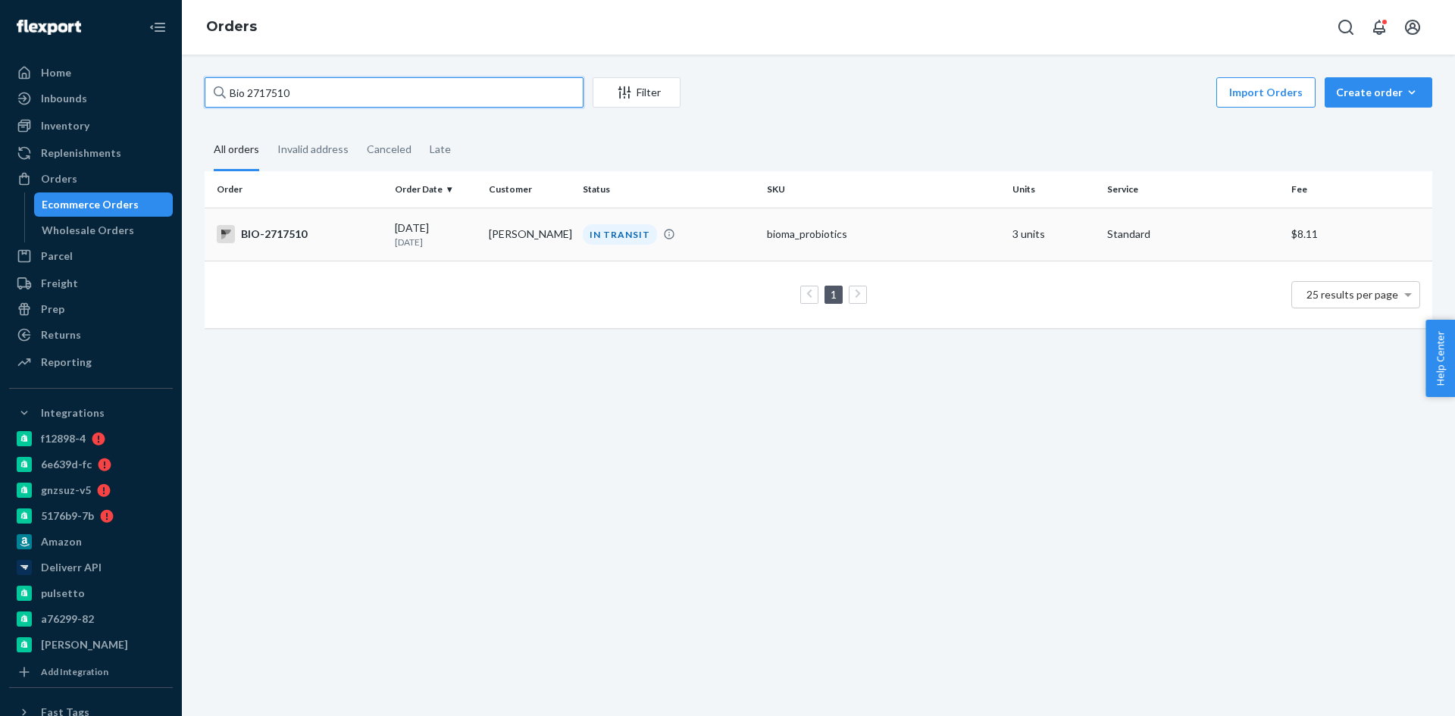
type input "Bio 2717510"
click at [384, 239] on td "BIO-2717510" at bounding box center [297, 234] width 184 height 53
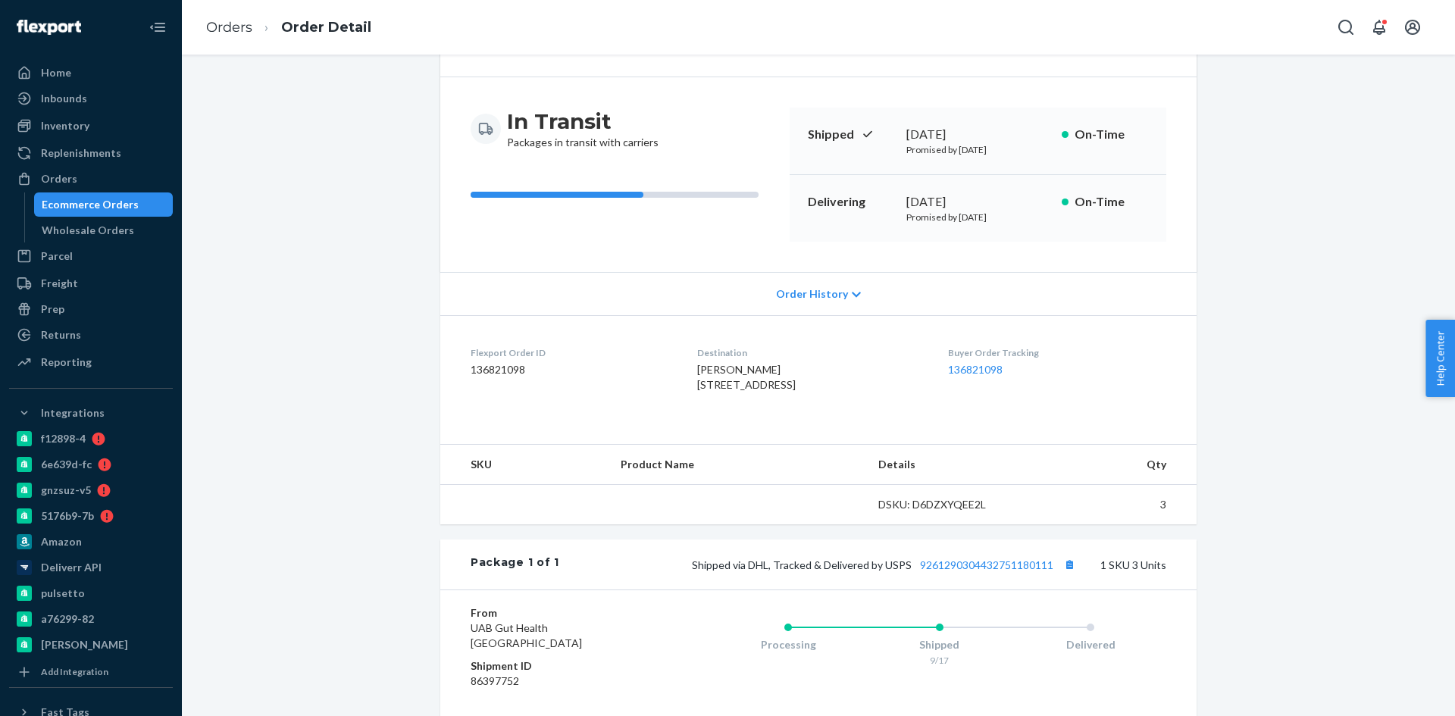
scroll to position [227, 0]
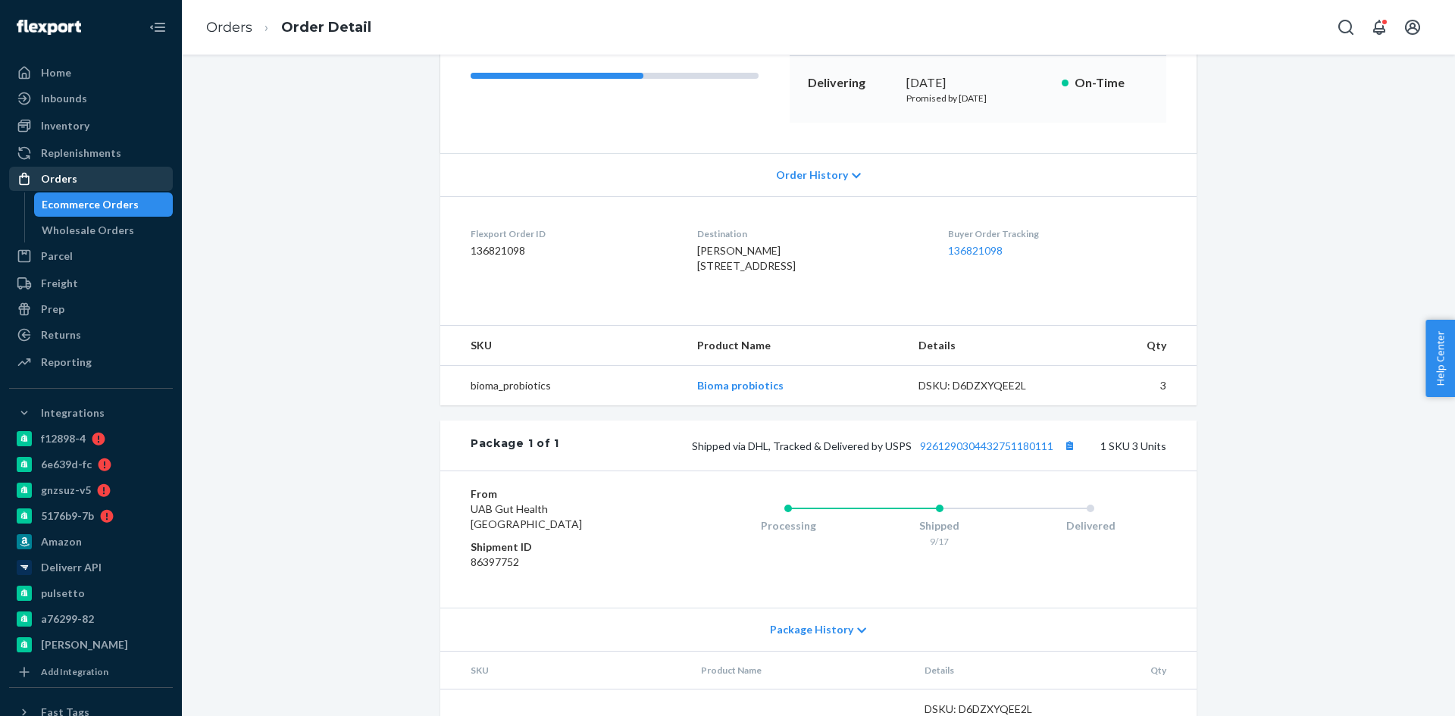
drag, startPoint x: 54, startPoint y: 187, endPoint x: 110, endPoint y: 167, distance: 59.4
click at [54, 187] on div "Orders" at bounding box center [91, 178] width 161 height 21
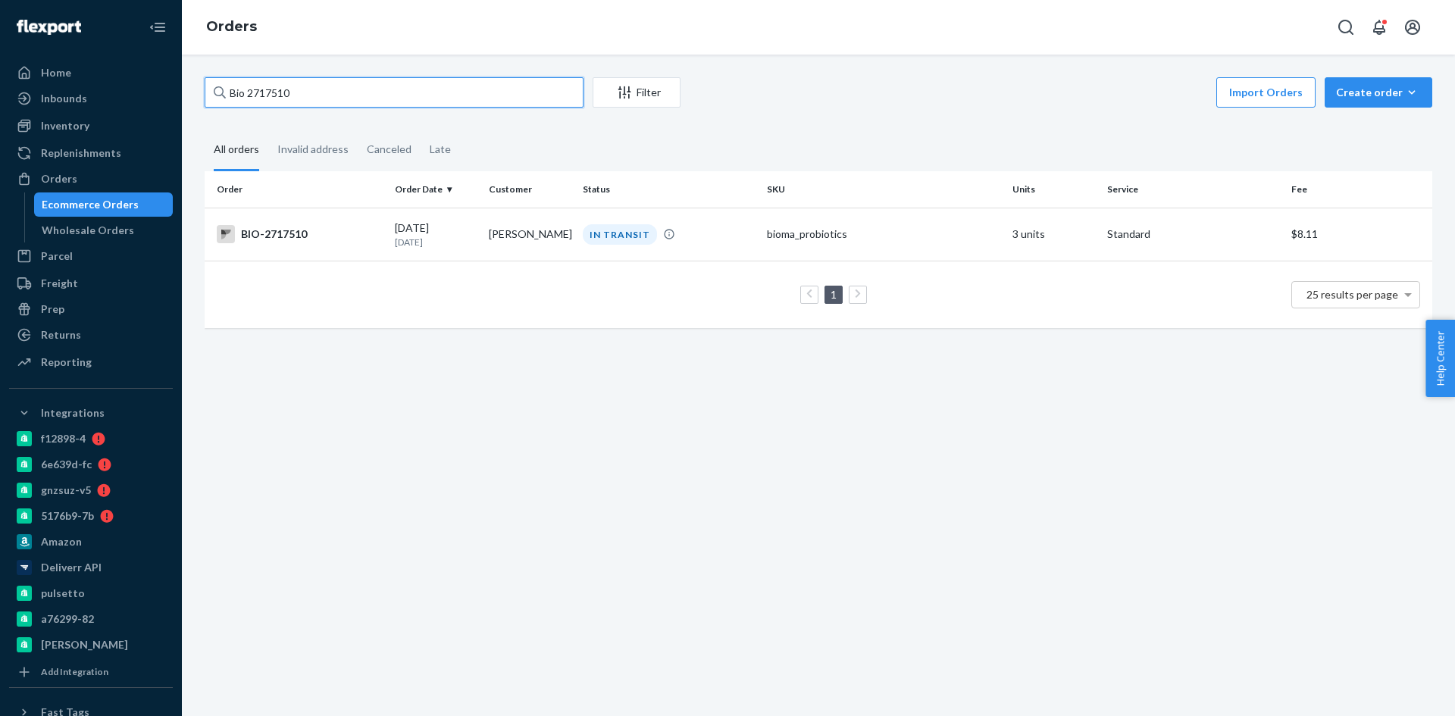
drag, startPoint x: 320, startPoint y: 97, endPoint x: 252, endPoint y: 92, distance: 67.6
click at [252, 92] on input "Bio 2717510" at bounding box center [394, 92] width 379 height 30
paste input "2729460"
click at [252, 89] on input "Bio - 2729460" at bounding box center [394, 92] width 379 height 30
type input "Bio - 2729460"
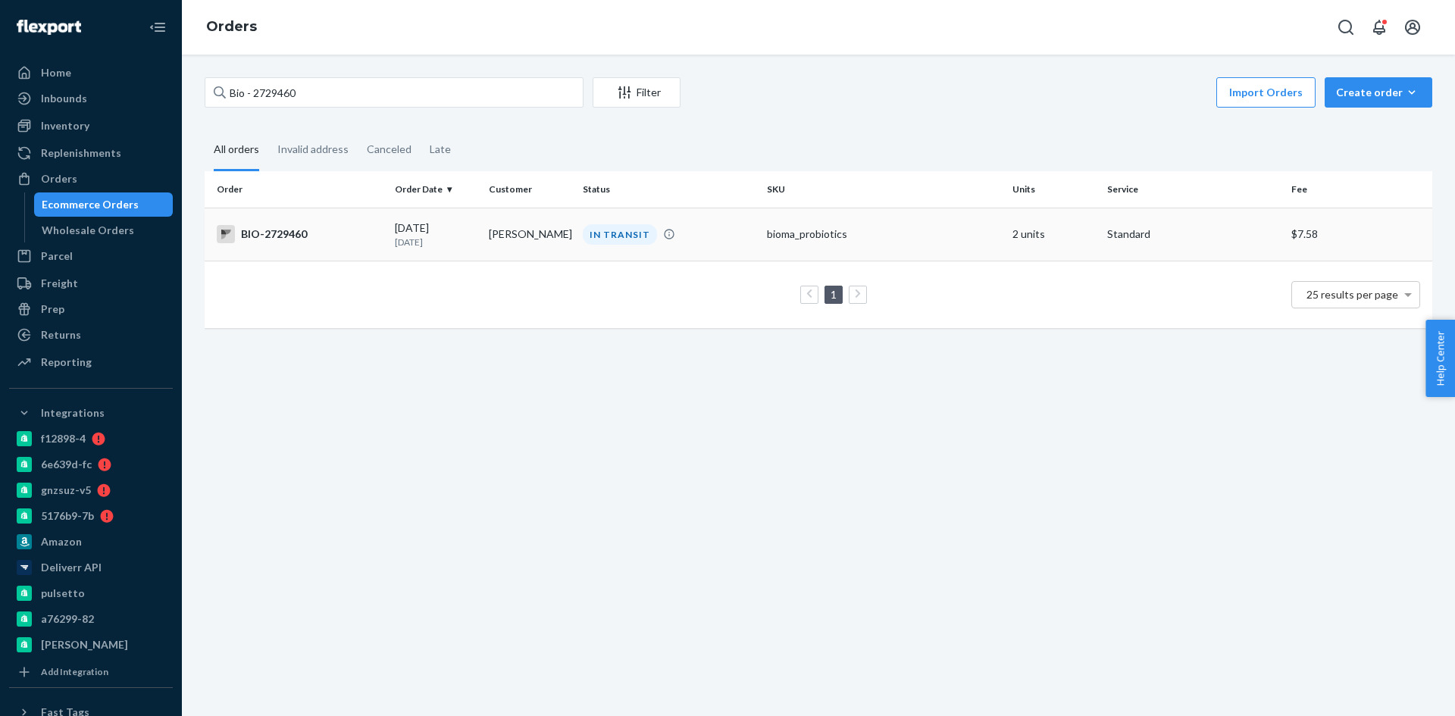
click at [458, 230] on div "09/18/2025 2 days ago" at bounding box center [436, 234] width 82 height 28
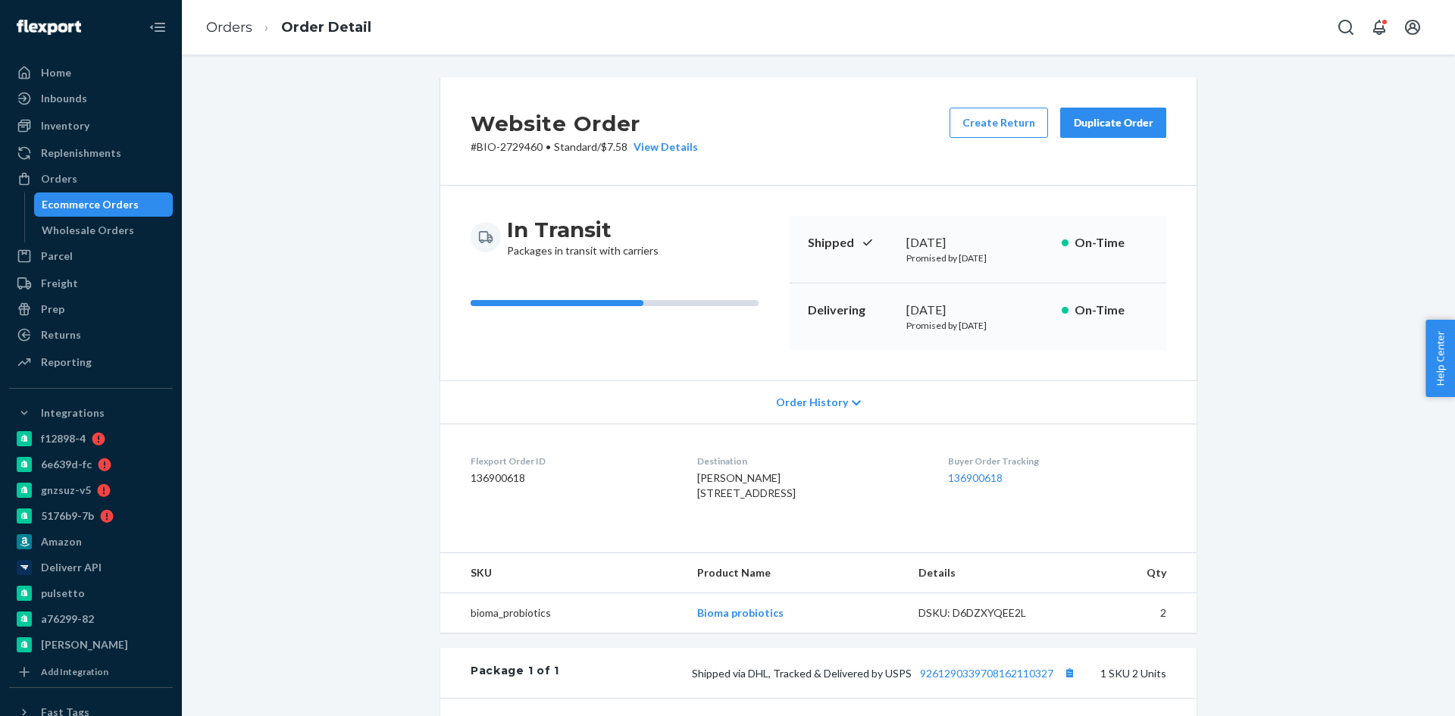
click at [55, 198] on div "Ecommerce Orders" at bounding box center [90, 204] width 97 height 15
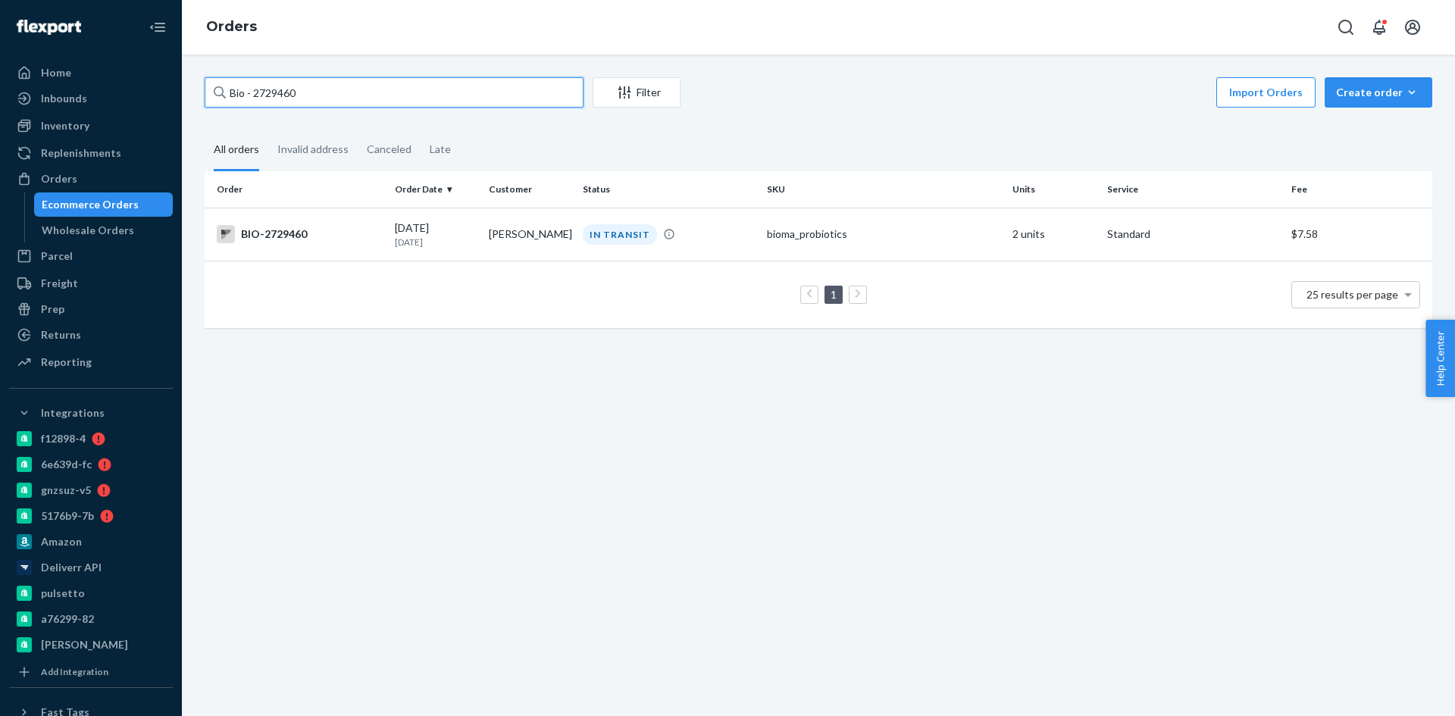
drag, startPoint x: 311, startPoint y: 96, endPoint x: 247, endPoint y: 85, distance: 65.4
click at [247, 85] on input "Bio - 2729460" at bounding box center [394, 92] width 379 height 30
paste input "1514815"
click at [257, 95] on input "Bio - 1514815" at bounding box center [394, 92] width 379 height 30
click at [253, 93] on input "Bio - 1514815" at bounding box center [394, 92] width 379 height 30
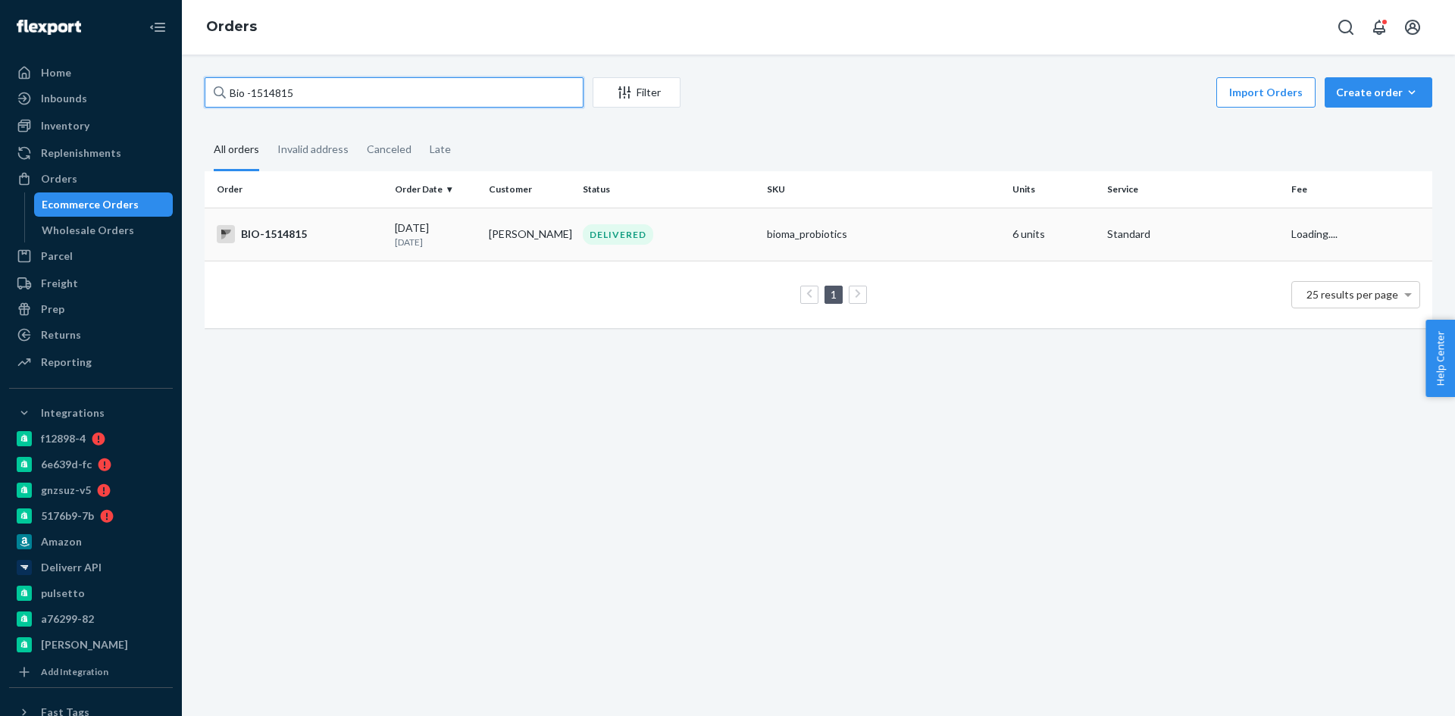
type input "Bio -1514815"
click at [402, 233] on div "04/27/2025 4 months ago" at bounding box center [436, 234] width 82 height 28
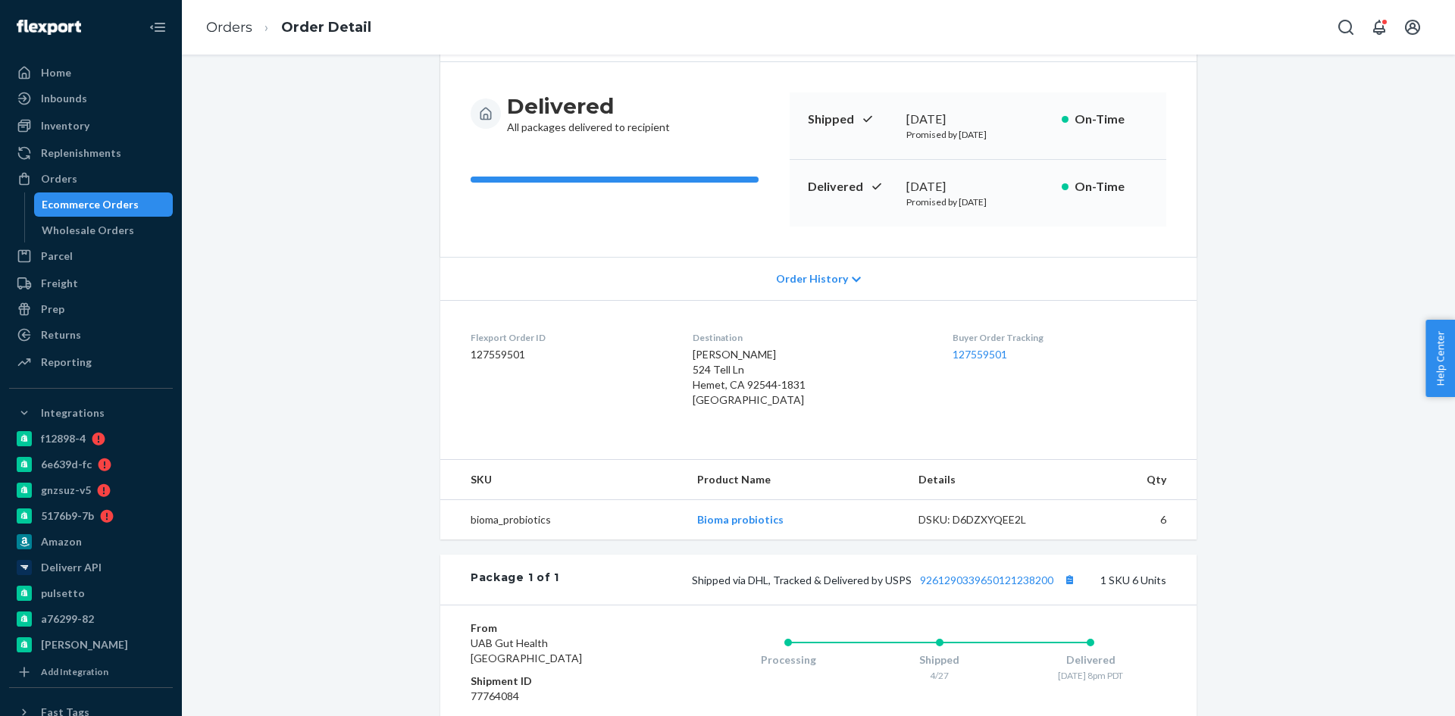
scroll to position [124, 0]
drag, startPoint x: 1014, startPoint y: 184, endPoint x: 877, endPoint y: 183, distance: 136.4
click at [877, 183] on div "Delivered April 30, 2025 Promised by May 7, 2025 On-Time" at bounding box center [977, 192] width 377 height 67
copy div "April 30, 2025"
drag, startPoint x: 61, startPoint y: 171, endPoint x: 183, endPoint y: 152, distance: 122.8
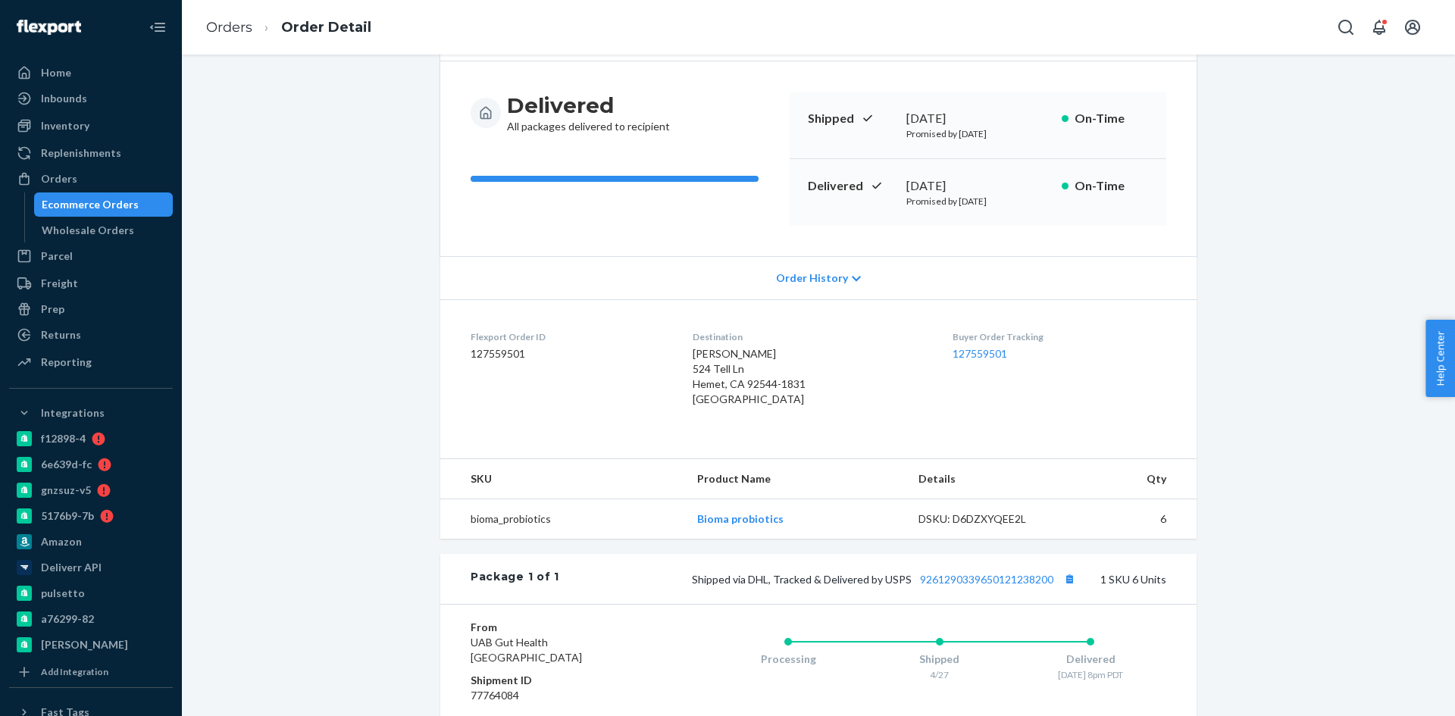
click at [61, 171] on div "Orders" at bounding box center [59, 178] width 36 height 15
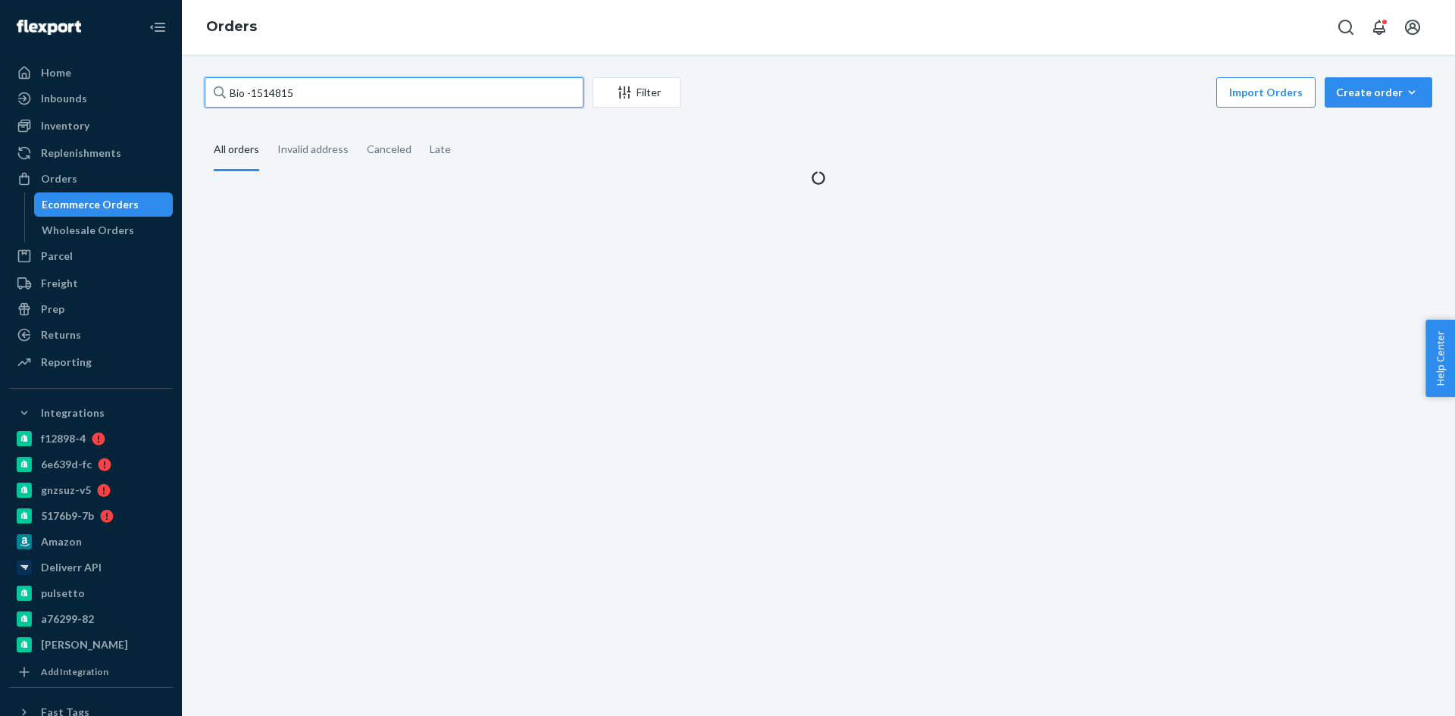
click at [252, 94] on input "Bio -1514815" at bounding box center [394, 92] width 379 height 30
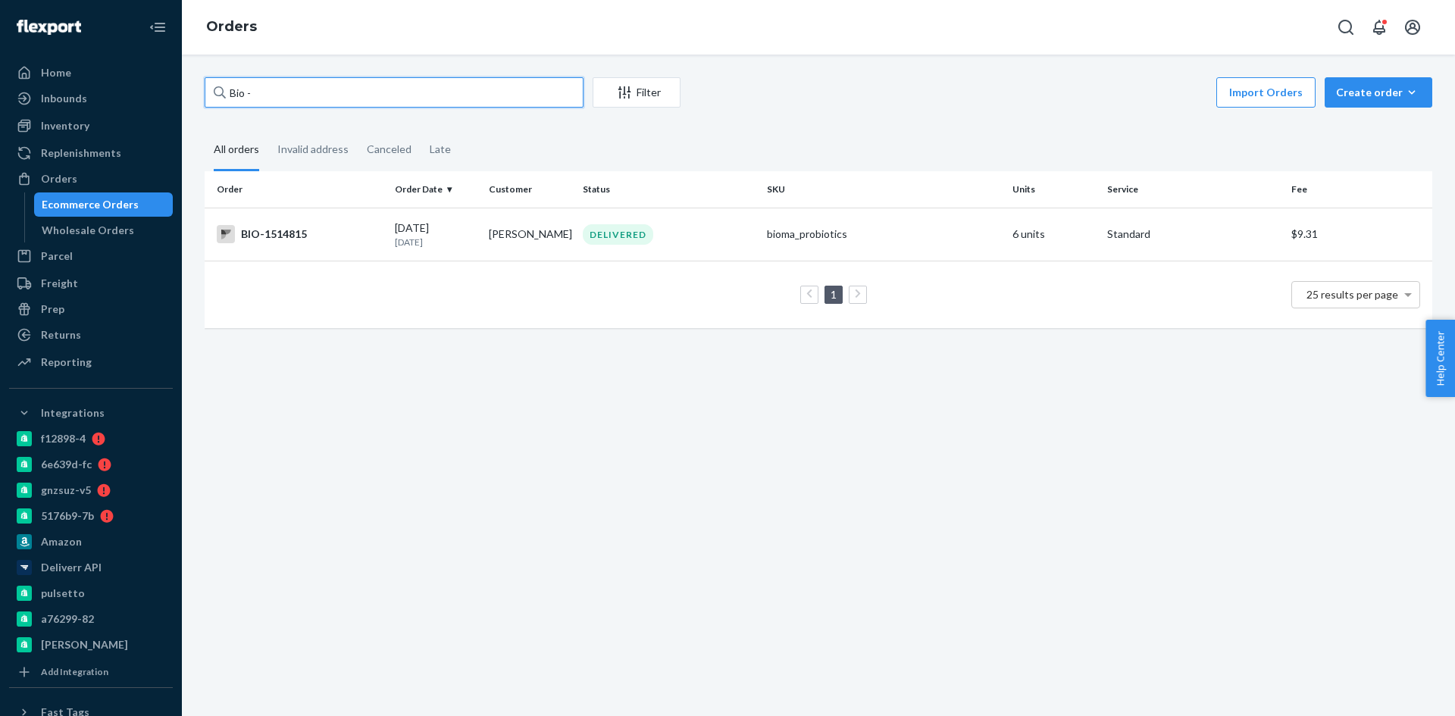
paste input "2658820"
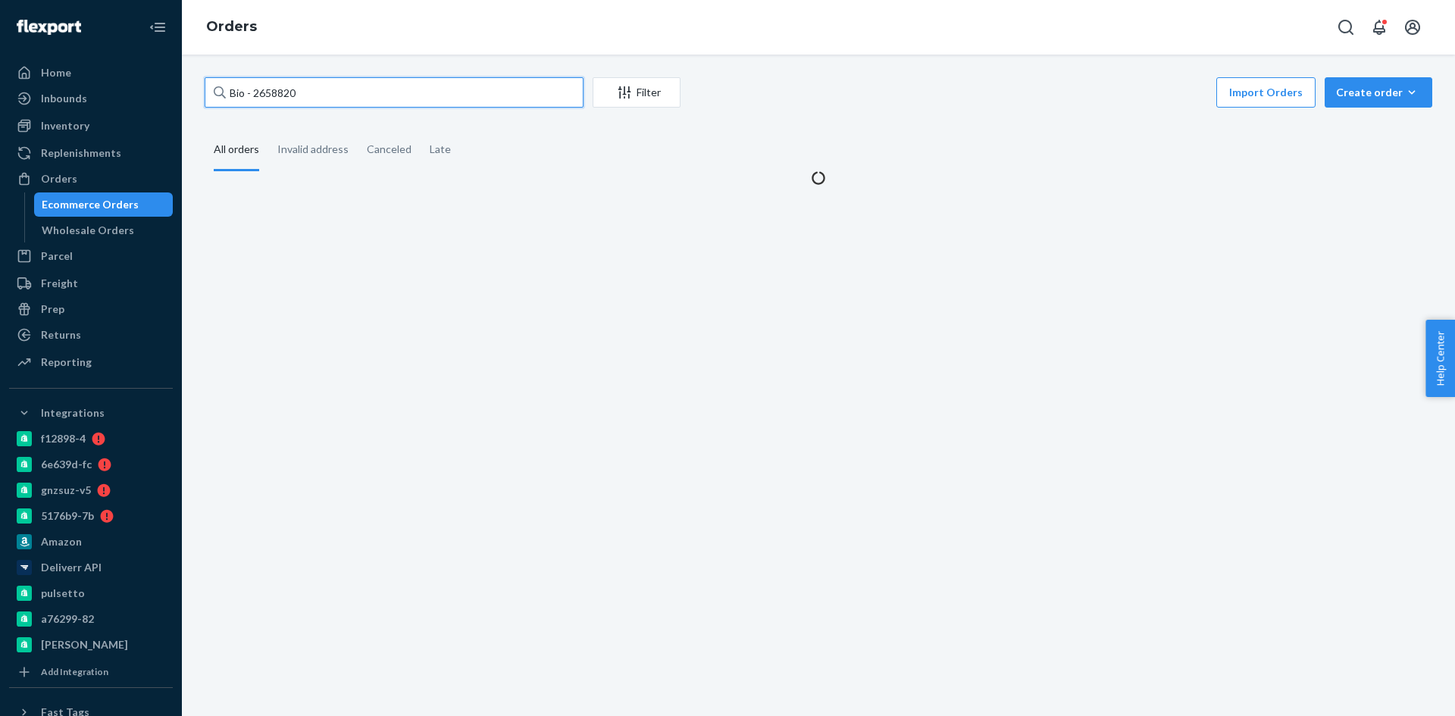
click at [252, 93] on input "Bio - 2658820" at bounding box center [394, 92] width 379 height 30
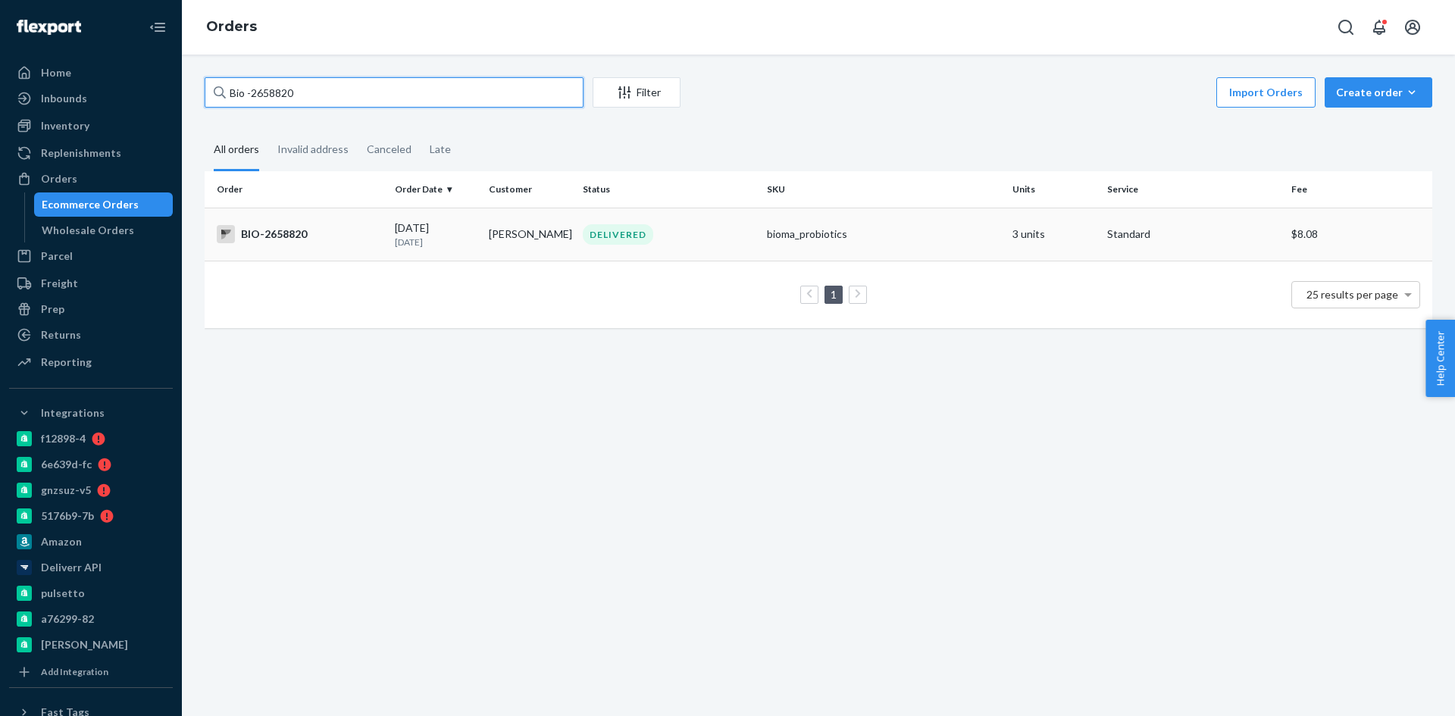
type input "Bio -2658820"
click at [499, 238] on td "Ella Peck" at bounding box center [530, 234] width 94 height 53
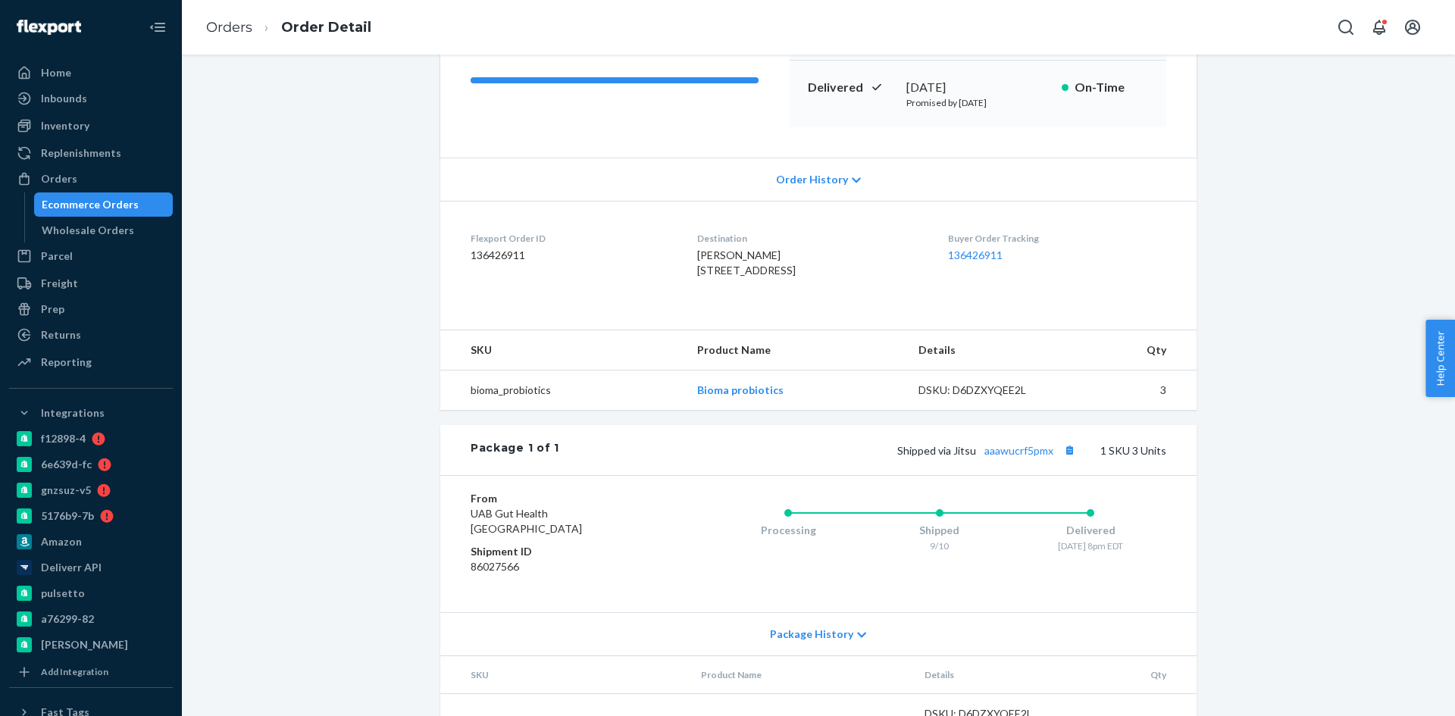
scroll to position [227, 0]
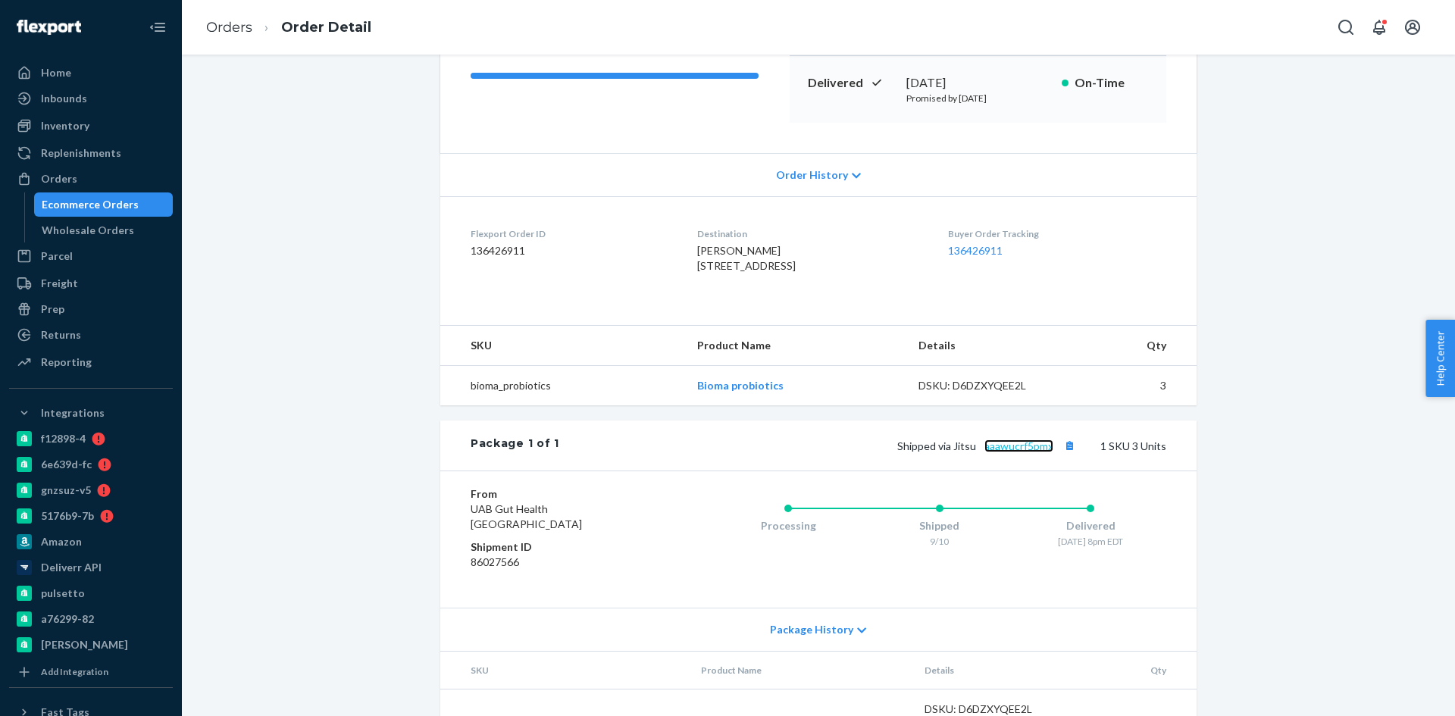
click at [1016, 452] on link "aaawucrf5pmx" at bounding box center [1018, 445] width 69 height 13
click at [67, 170] on div "Orders" at bounding box center [91, 178] width 161 height 21
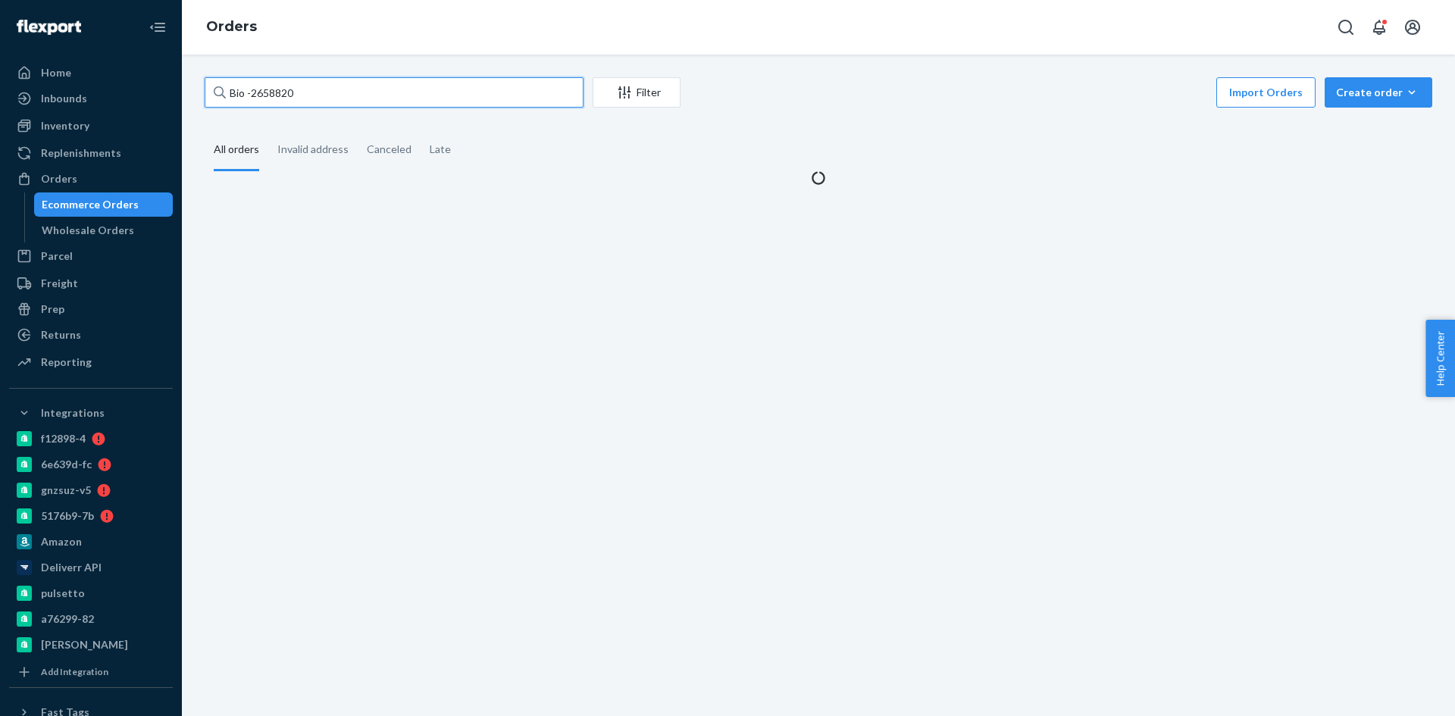
drag, startPoint x: 321, startPoint y: 93, endPoint x: 247, endPoint y: 111, distance: 76.4
click at [247, 111] on div "Bio -2658820 Filter Import Orders Create order Ecommerce order Removal order Al…" at bounding box center [818, 131] width 1250 height 108
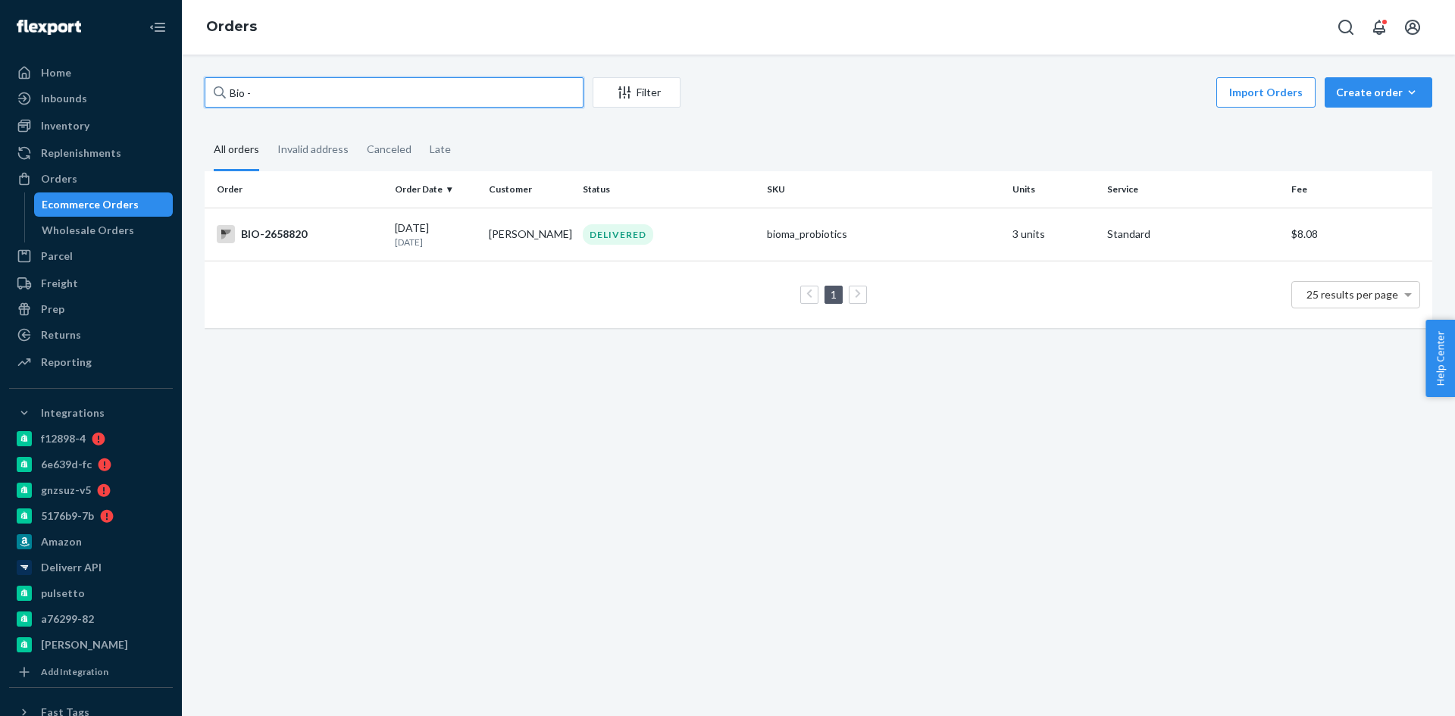
paste input "2309327"
click at [254, 92] on input "Bio - 2309327" at bounding box center [394, 92] width 379 height 30
type input "Bio -2309327"
click at [727, 251] on td "DELIVERED" at bounding box center [669, 234] width 184 height 53
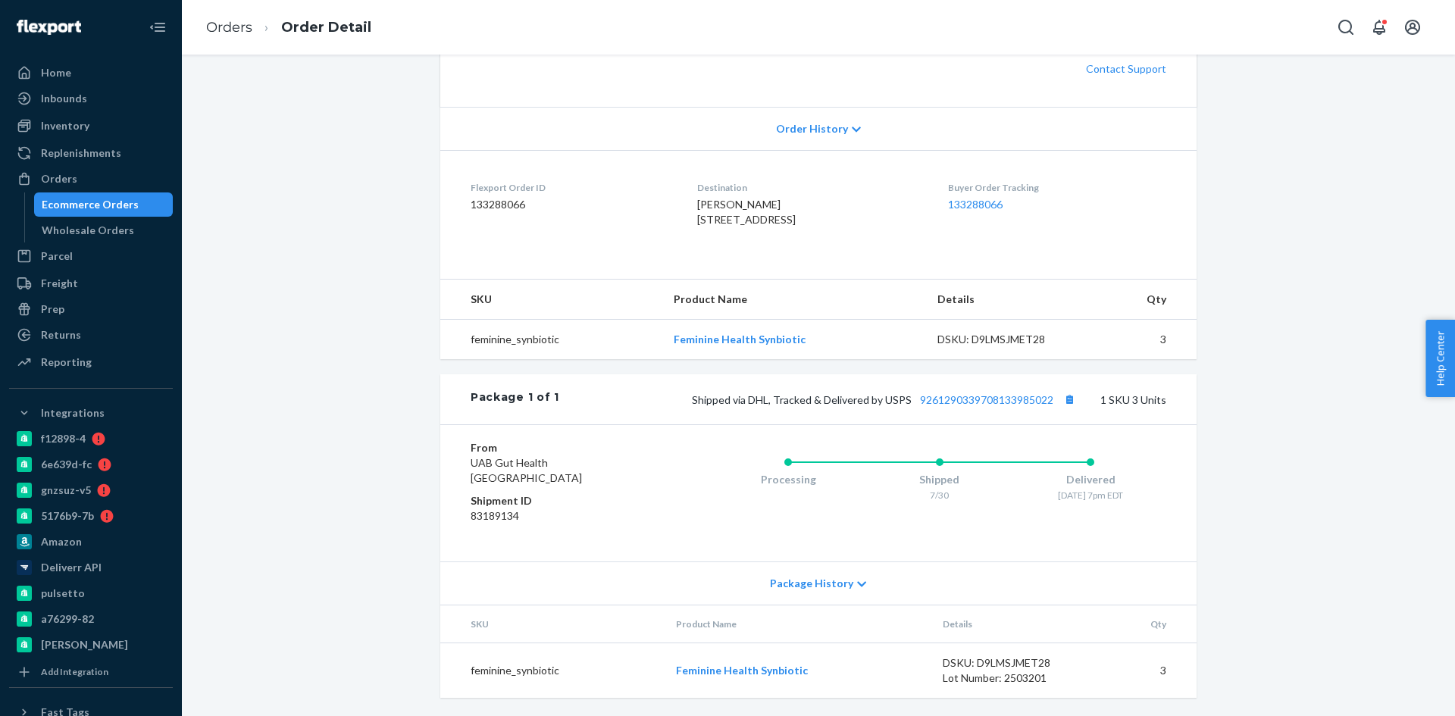
scroll to position [364, 0]
click at [963, 343] on div "DSKU: D9LMSJMET28" at bounding box center [1008, 339] width 142 height 15
click at [959, 407] on div "Shipped via DHL, Tracked & Delivered by USPS 9261290339708133985022 1 SKU 3 Uni…" at bounding box center [862, 399] width 607 height 20
click at [984, 398] on link "9261290339708133985022" at bounding box center [986, 399] width 133 height 13
click at [68, 183] on div "Orders" at bounding box center [59, 178] width 36 height 15
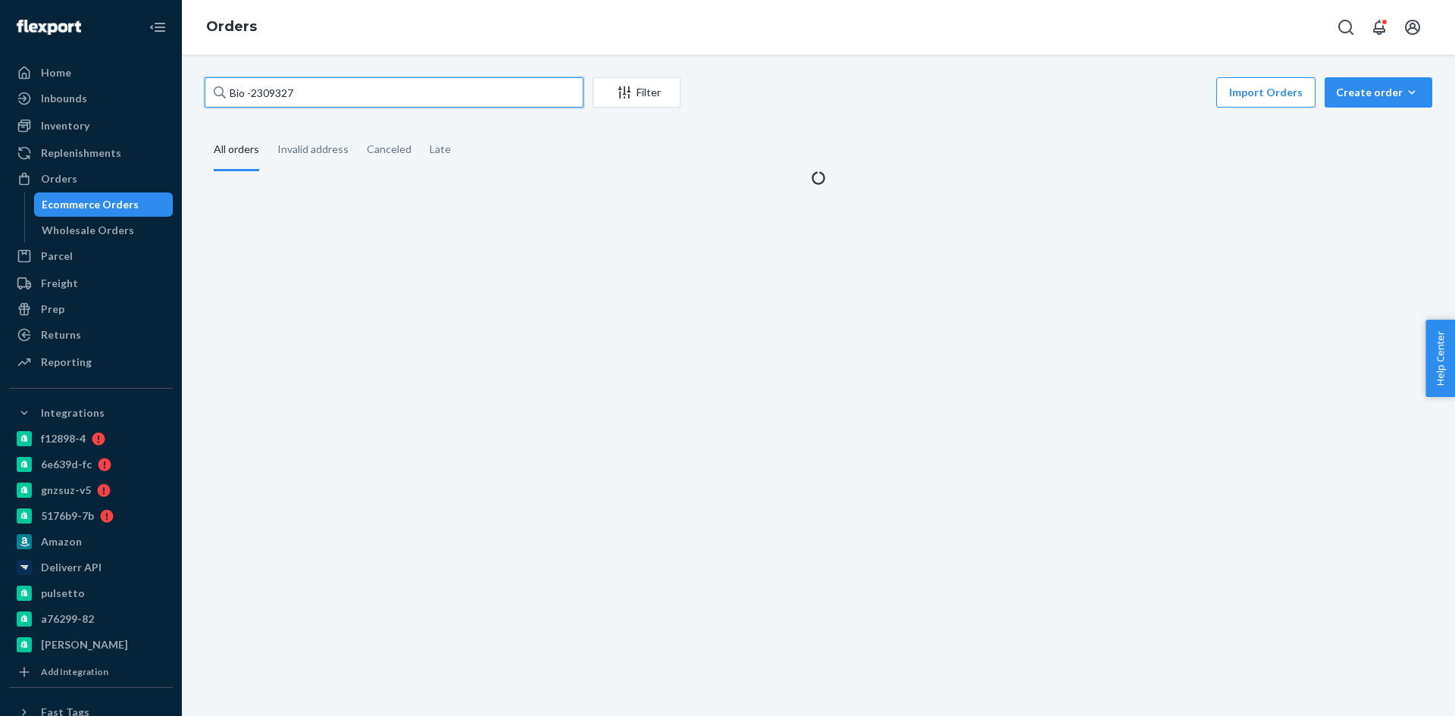
drag, startPoint x: 305, startPoint y: 83, endPoint x: 256, endPoint y: 92, distance: 49.2
click at [256, 92] on input "Bio -2309327" at bounding box center [394, 92] width 379 height 30
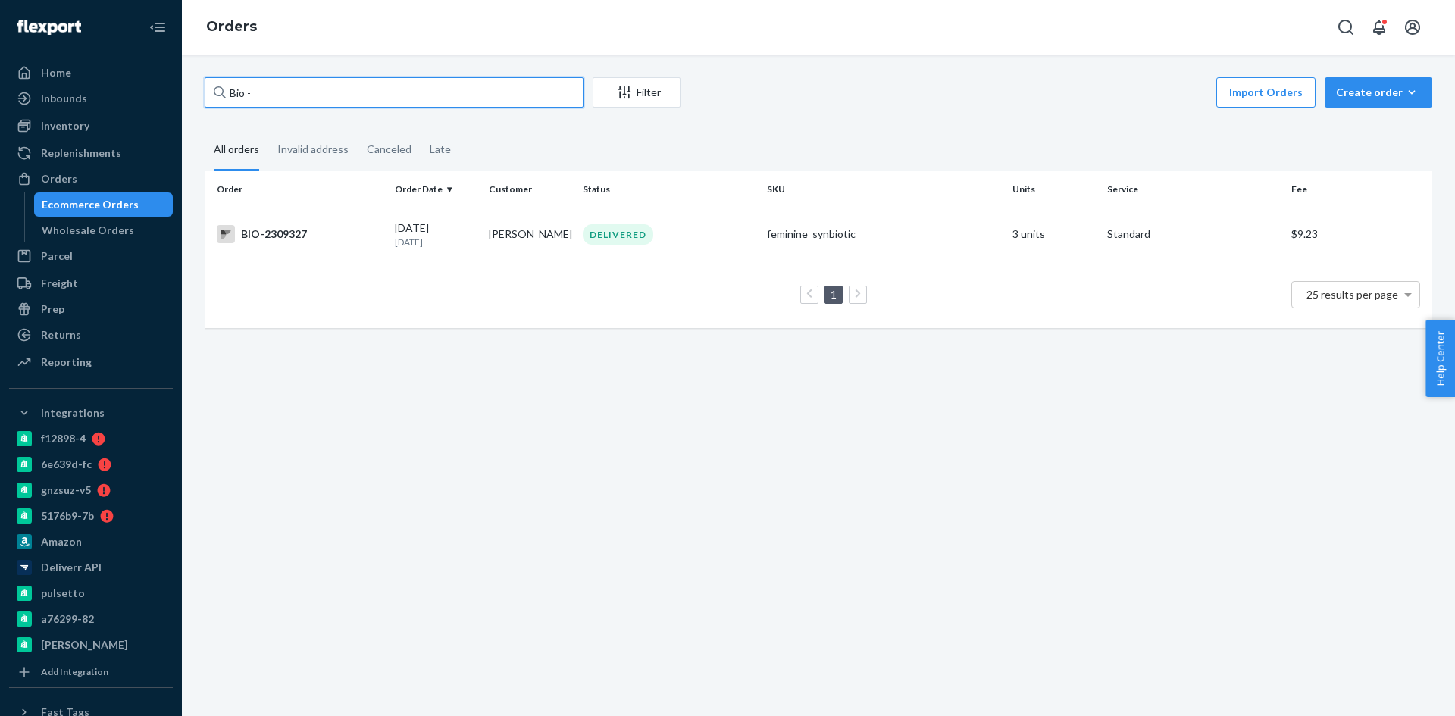
paste input "2726800"
type input "Bio - 2726800"
click at [357, 239] on div "BIO-2726800" at bounding box center [300, 234] width 166 height 18
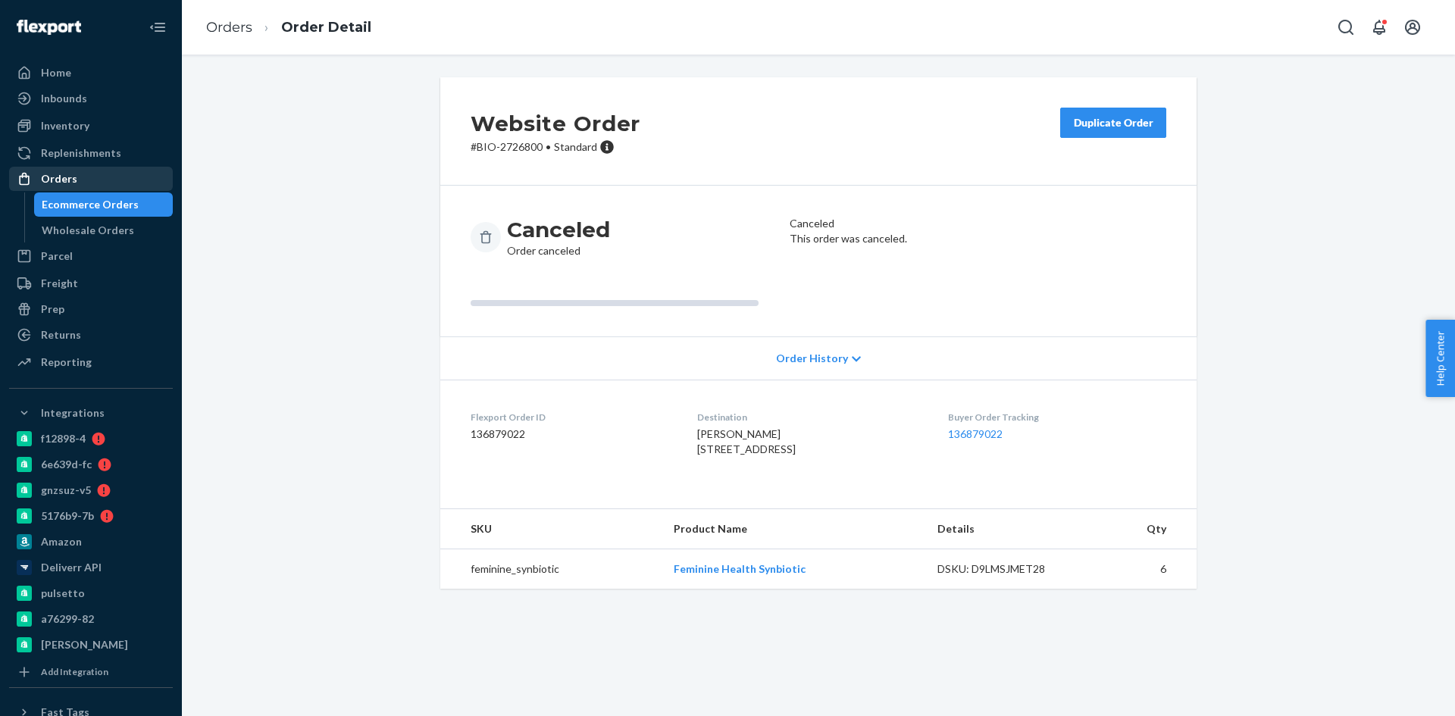
click at [97, 186] on div "Orders" at bounding box center [91, 178] width 161 height 21
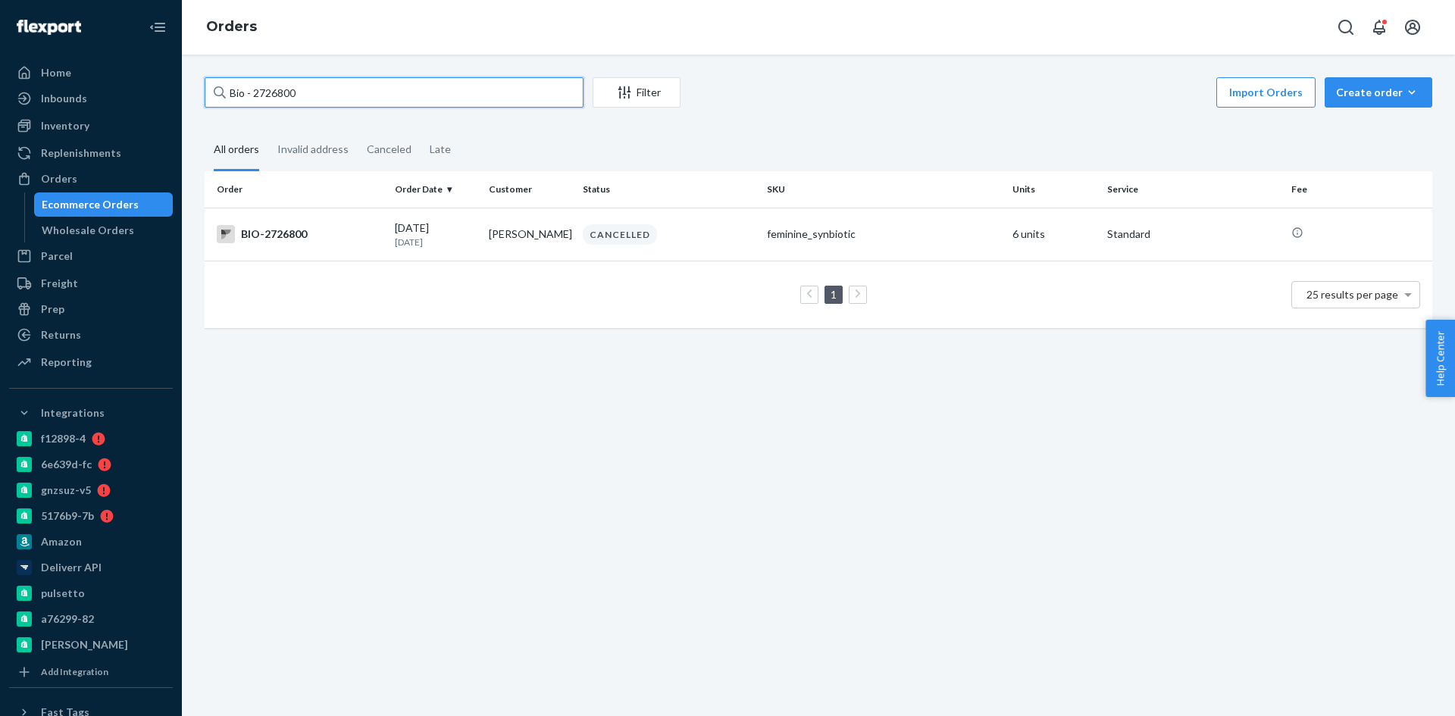
drag, startPoint x: 316, startPoint y: 86, endPoint x: 252, endPoint y: 99, distance: 65.1
click at [252, 99] on input "Bio - 2726800" at bounding box center [394, 92] width 379 height 30
paste input "2726800"
click at [255, 94] on input "Bio - 2726800" at bounding box center [394, 92] width 379 height 30
type input "Bio -2726800"
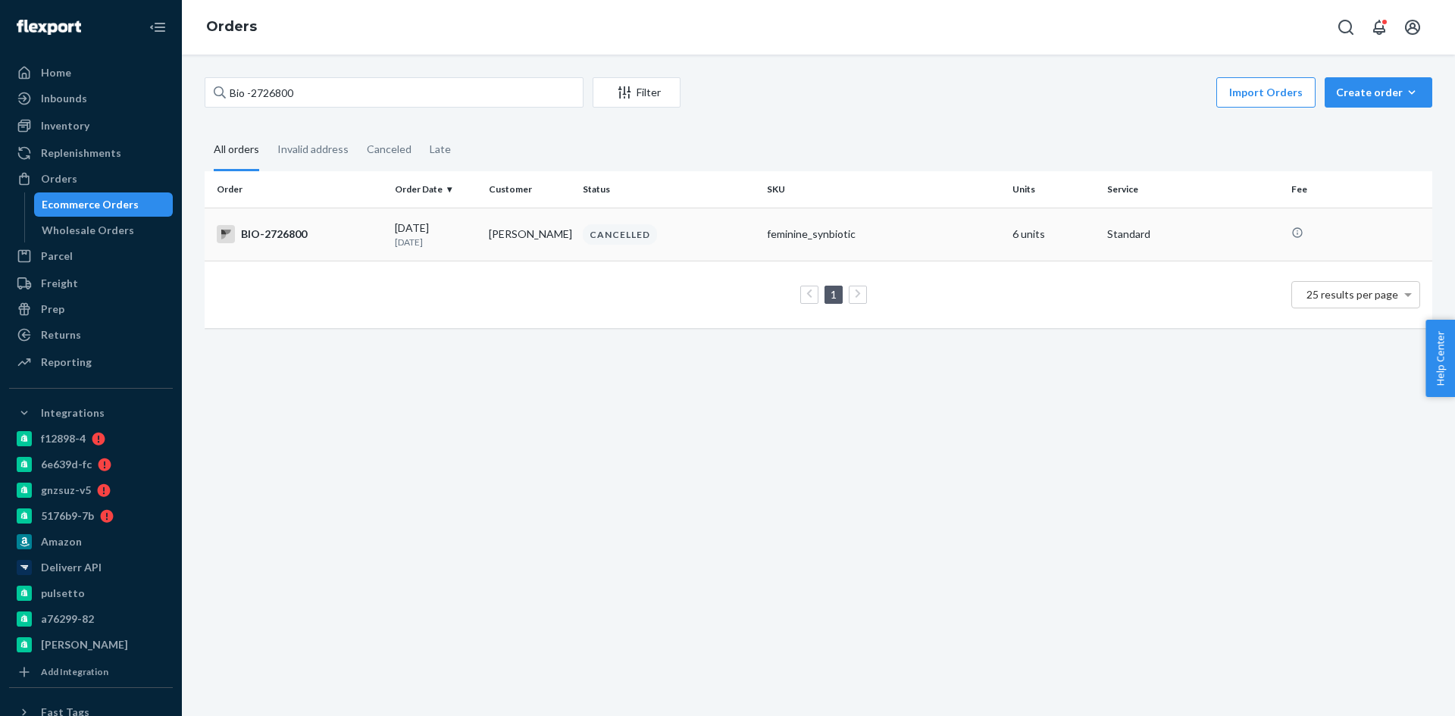
click at [417, 226] on div "09/18/2025 2 days ago" at bounding box center [436, 234] width 82 height 28
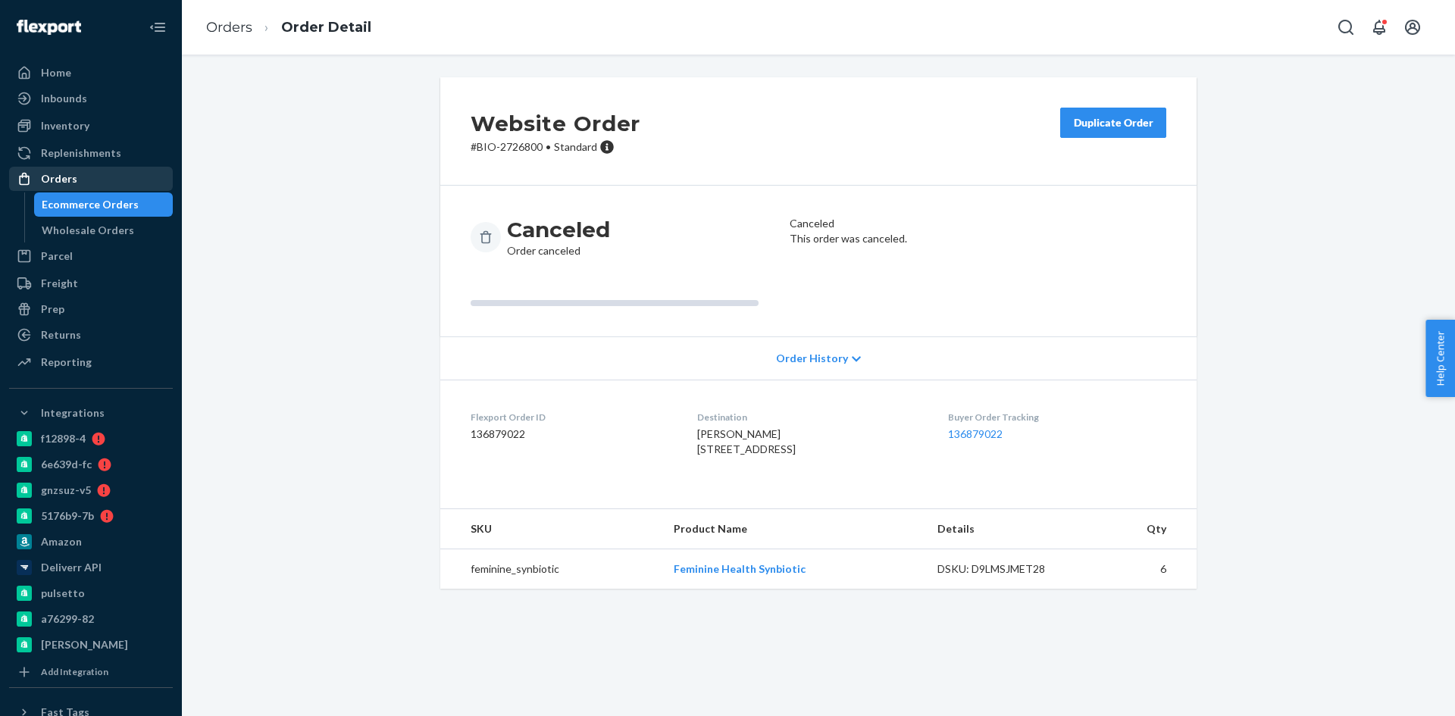
click at [52, 173] on div "Orders" at bounding box center [59, 178] width 36 height 15
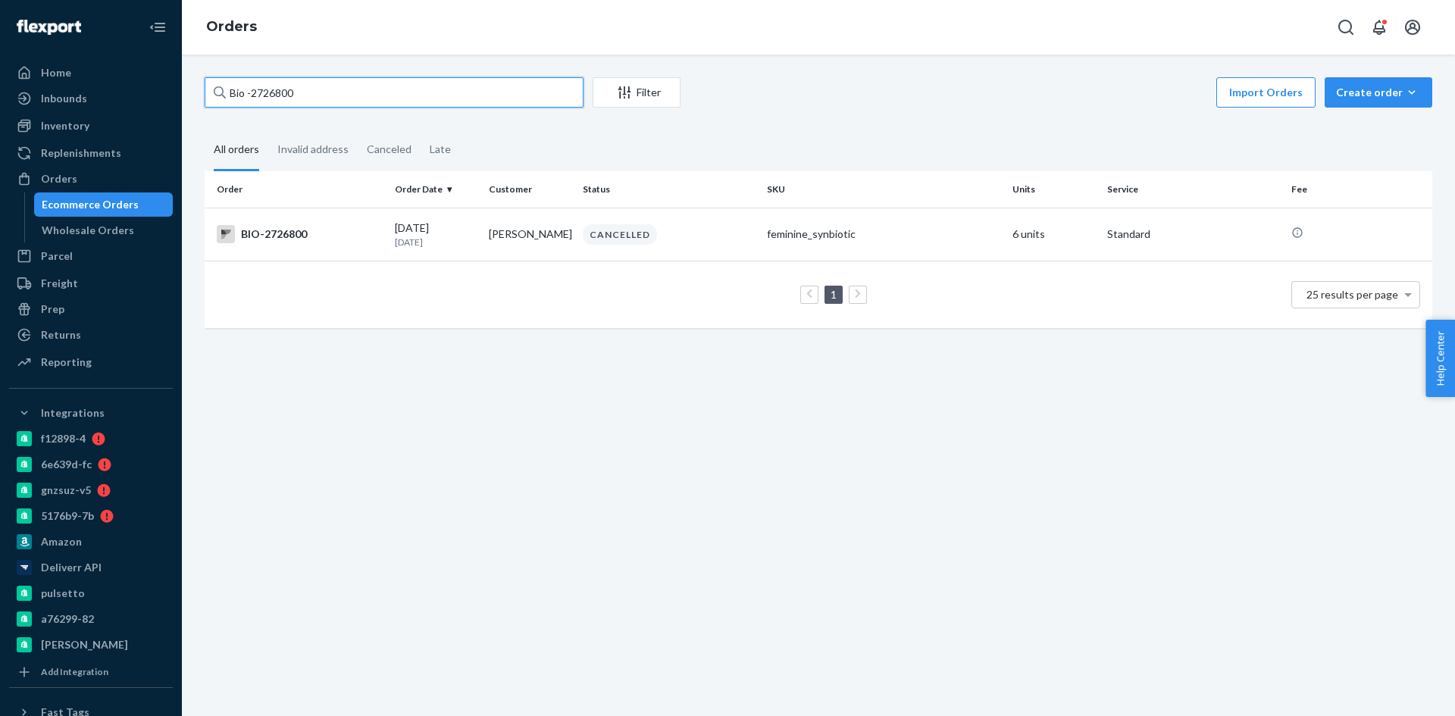
drag, startPoint x: 325, startPoint y: 92, endPoint x: 253, endPoint y: 98, distance: 72.2
click at [253, 98] on input "Bio -2726800" at bounding box center [394, 92] width 379 height 30
paste input "2747691"
click at [252, 98] on input "Bio - 2747691" at bounding box center [394, 92] width 379 height 30
type input "Bio -2747691"
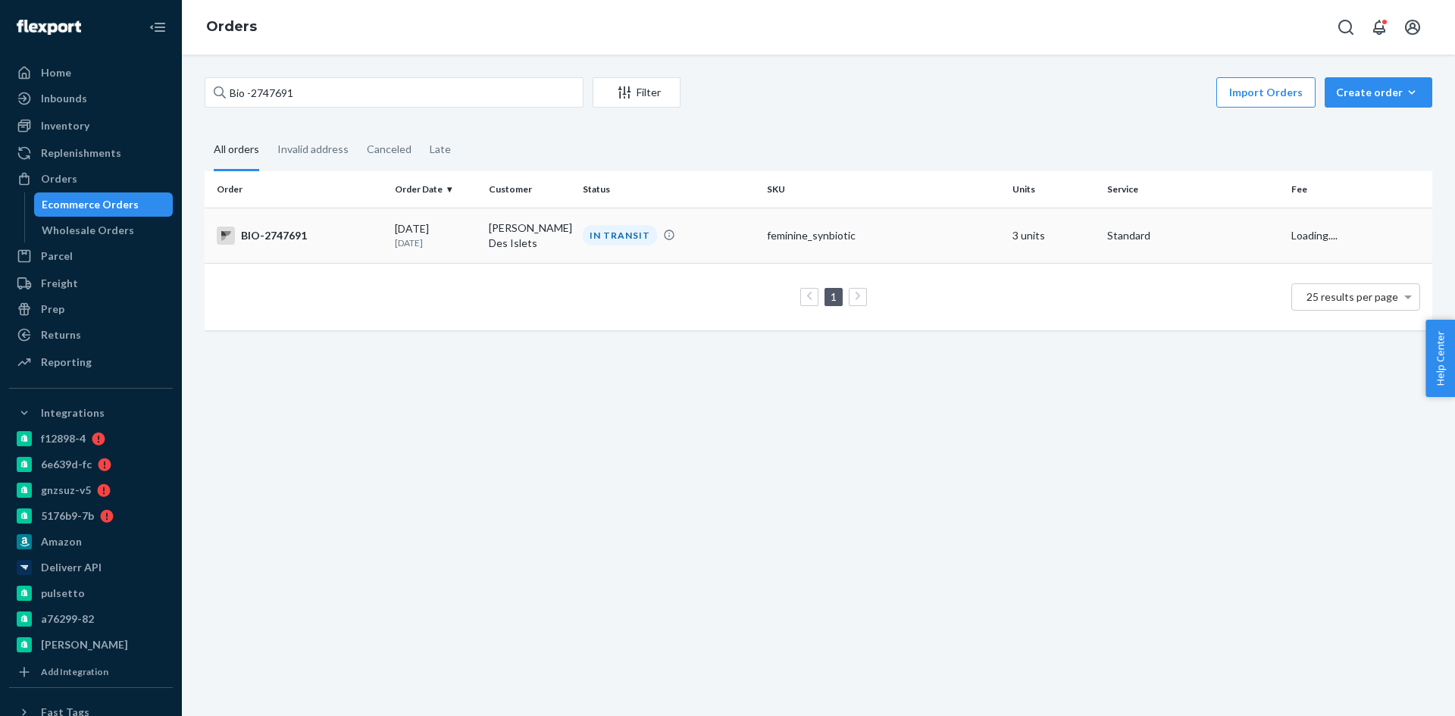
click at [373, 229] on div "BIO-2747691" at bounding box center [300, 236] width 166 height 18
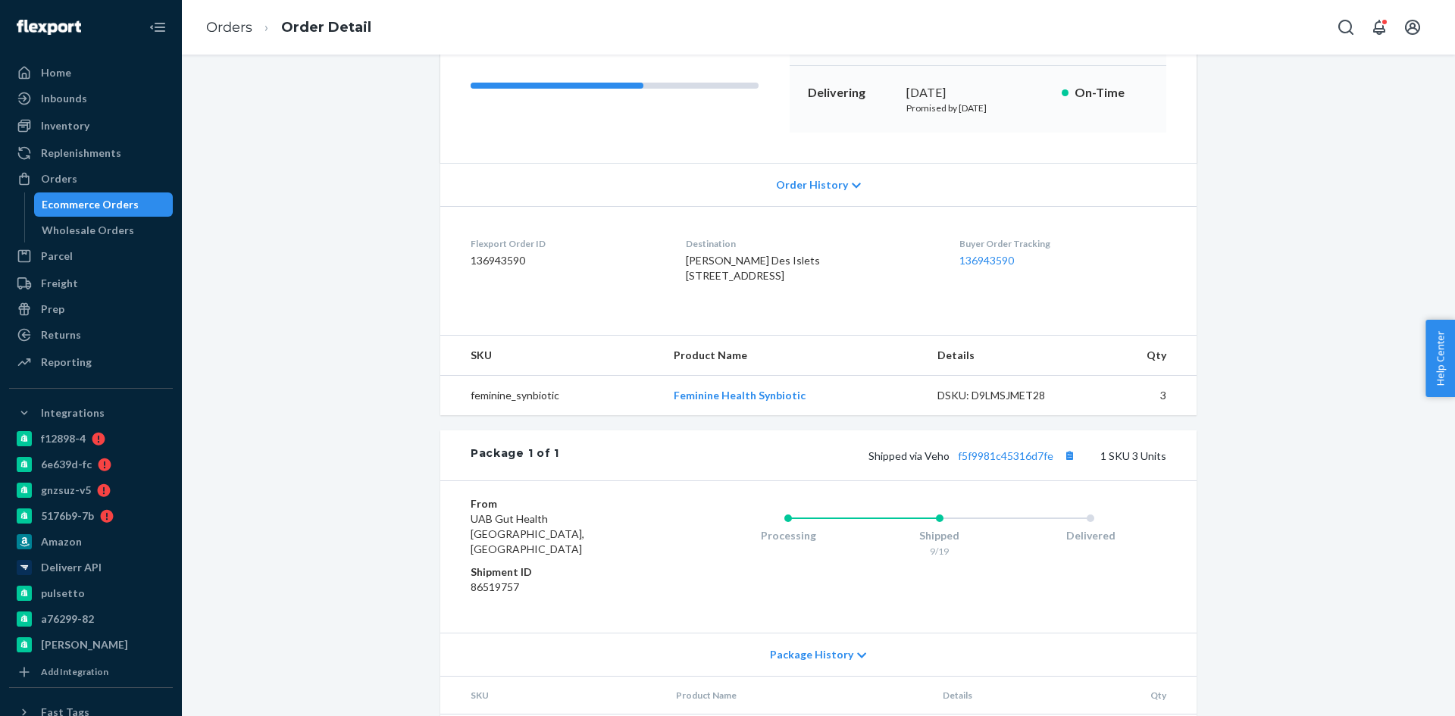
scroll to position [228, 0]
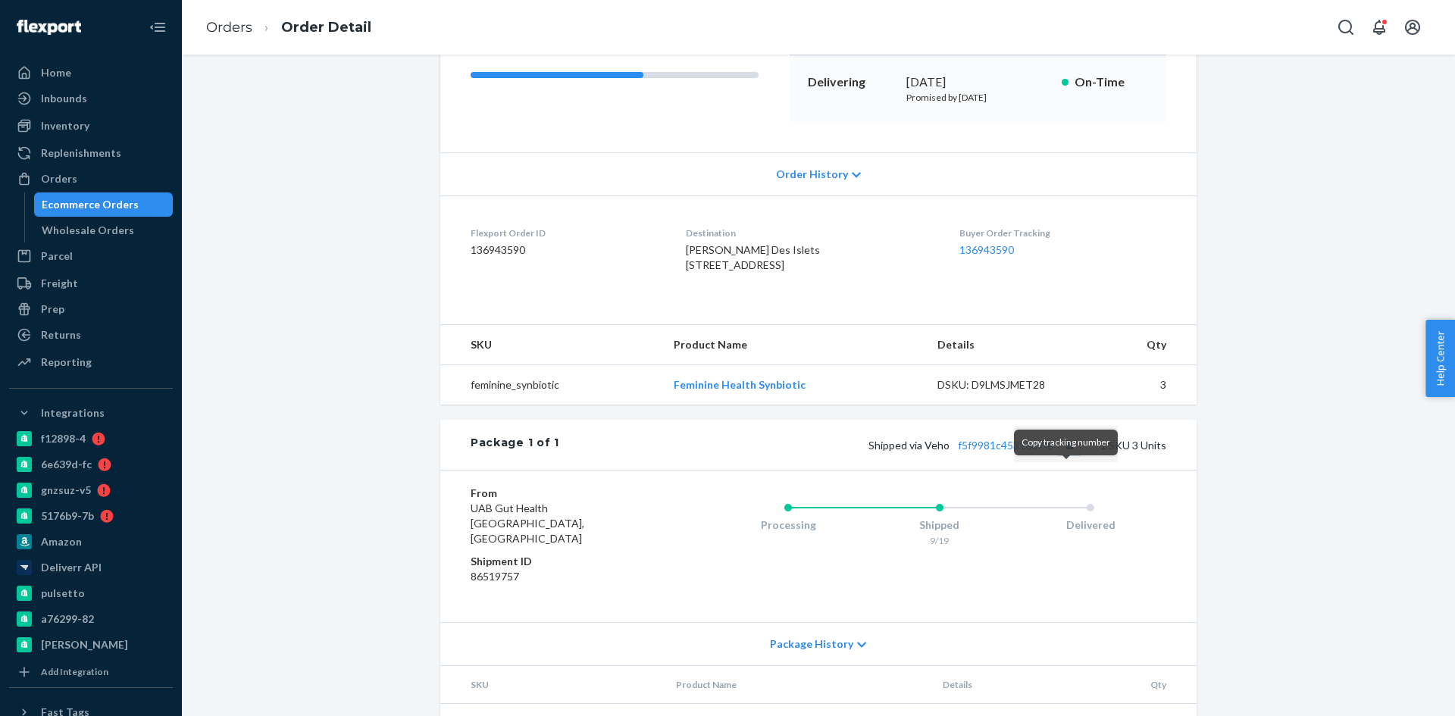
click at [1062, 455] on button "Copy tracking number" at bounding box center [1069, 445] width 20 height 20
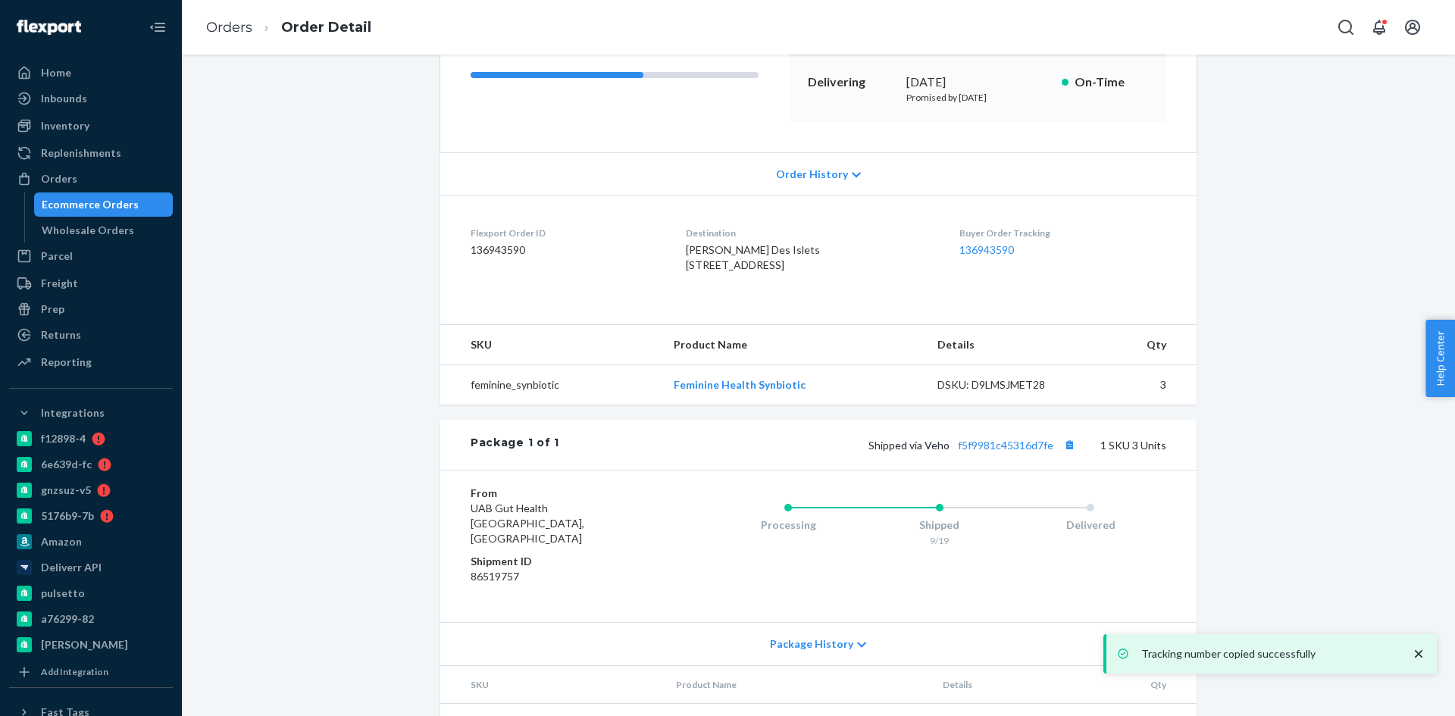
click at [1012, 455] on div "Shipped via Veho f5f9981c45316d7fe 1 SKU 3 Units" at bounding box center [862, 445] width 607 height 20
click at [1010, 455] on div "Shipped via Veho f5f9981c45316d7fe 1 SKU 3 Units" at bounding box center [862, 445] width 607 height 20
click at [1002, 455] on div "Shipped via Veho f5f9981c45316d7fe 1 SKU 3 Units" at bounding box center [862, 445] width 607 height 20
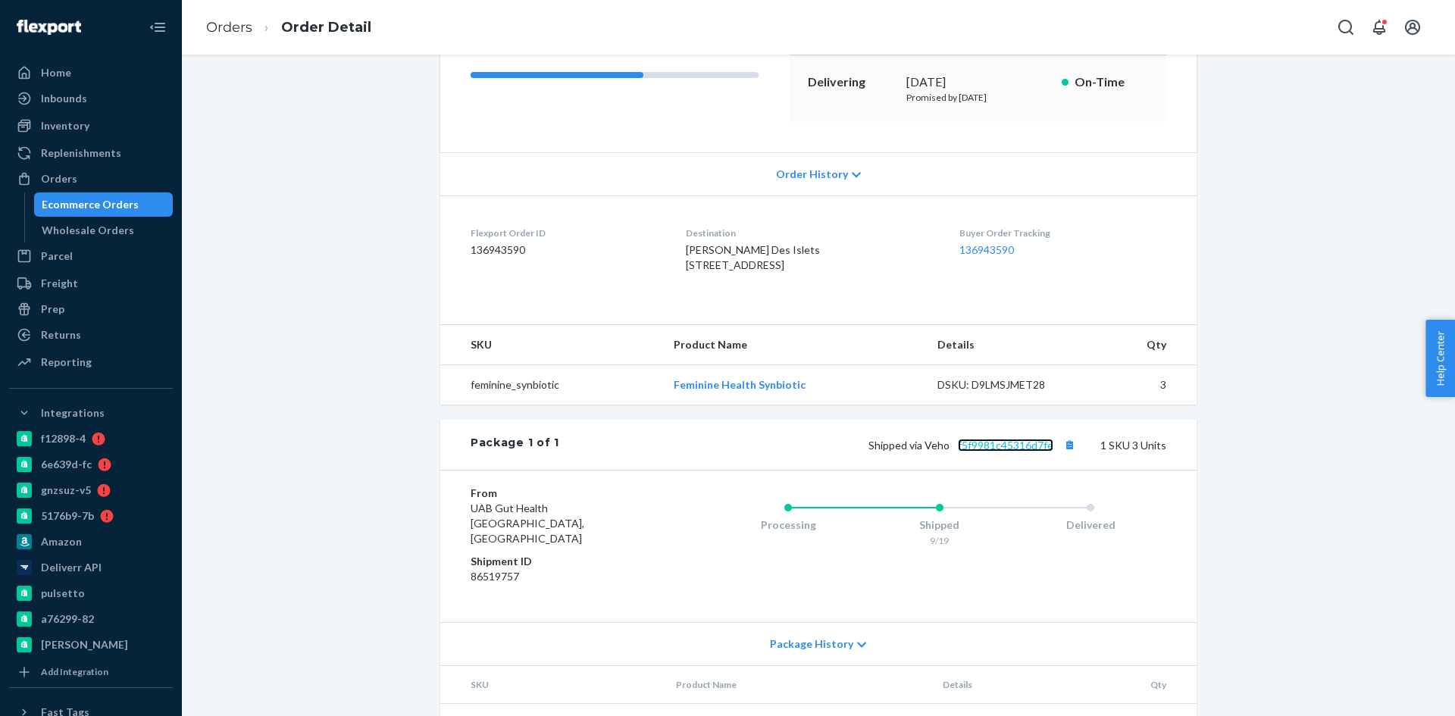
click at [995, 452] on link "f5f9981c45316d7fe" at bounding box center [1005, 445] width 95 height 13
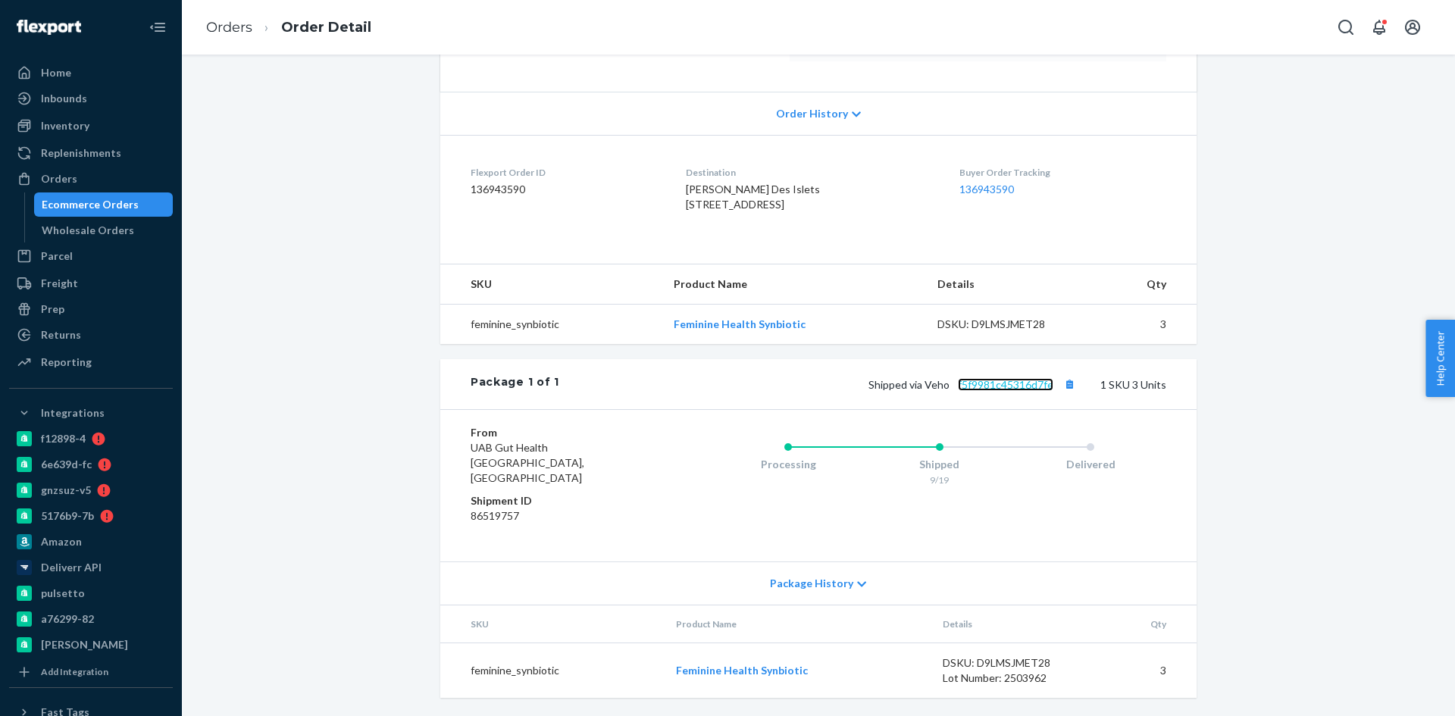
scroll to position [304, 0]
click at [997, 391] on link "f5f9981c45316d7fe" at bounding box center [1005, 384] width 95 height 13
click at [993, 409] on div "Package 1 of 1 Shipped via Veho f5f9981c45316d7fe 1 SKU 3 Units" at bounding box center [818, 384] width 756 height 50
click at [991, 391] on link "f5f9981c45316d7fe" at bounding box center [1005, 384] width 95 height 13
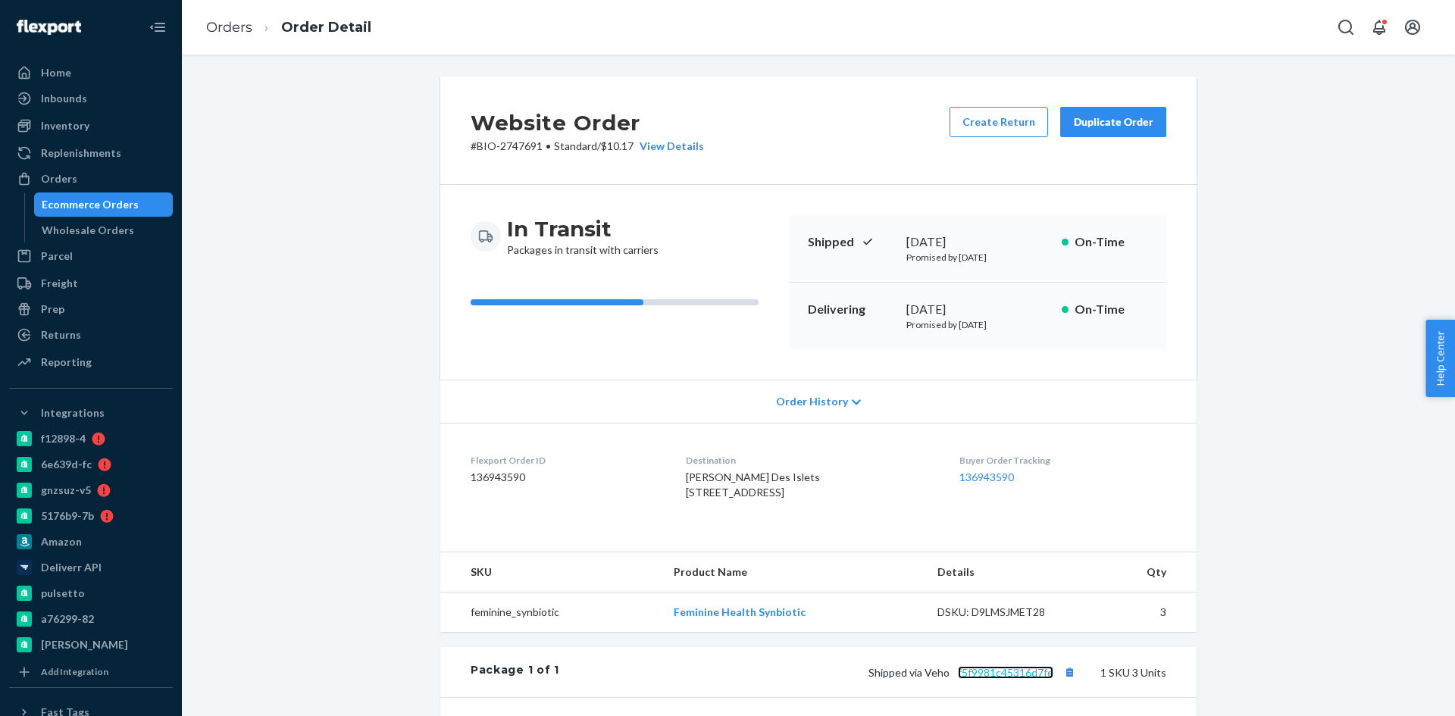
scroll to position [0, 0]
click at [999, 680] on link "f5f9981c45316d7fe" at bounding box center [1005, 673] width 95 height 13
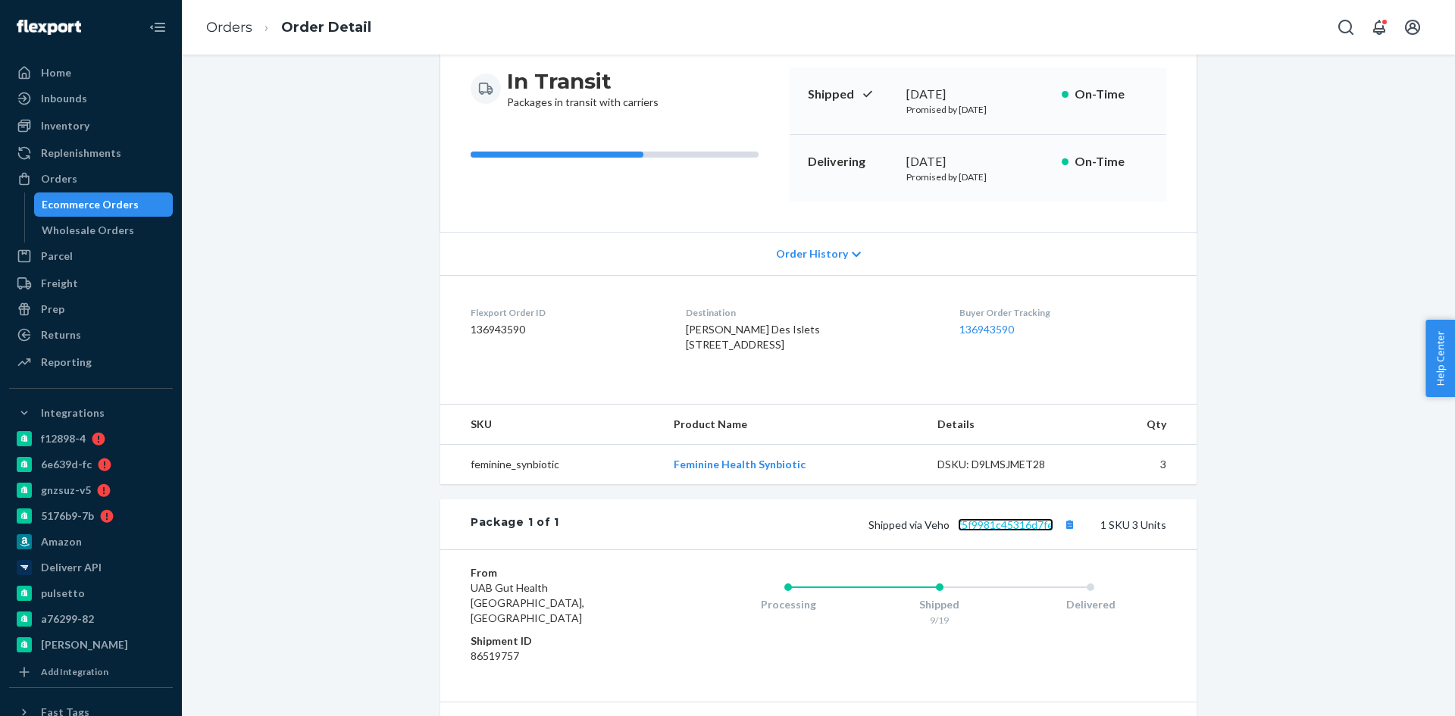
scroll to position [152, 0]
click at [1067, 531] on button "Copy tracking number" at bounding box center [1069, 521] width 20 height 20
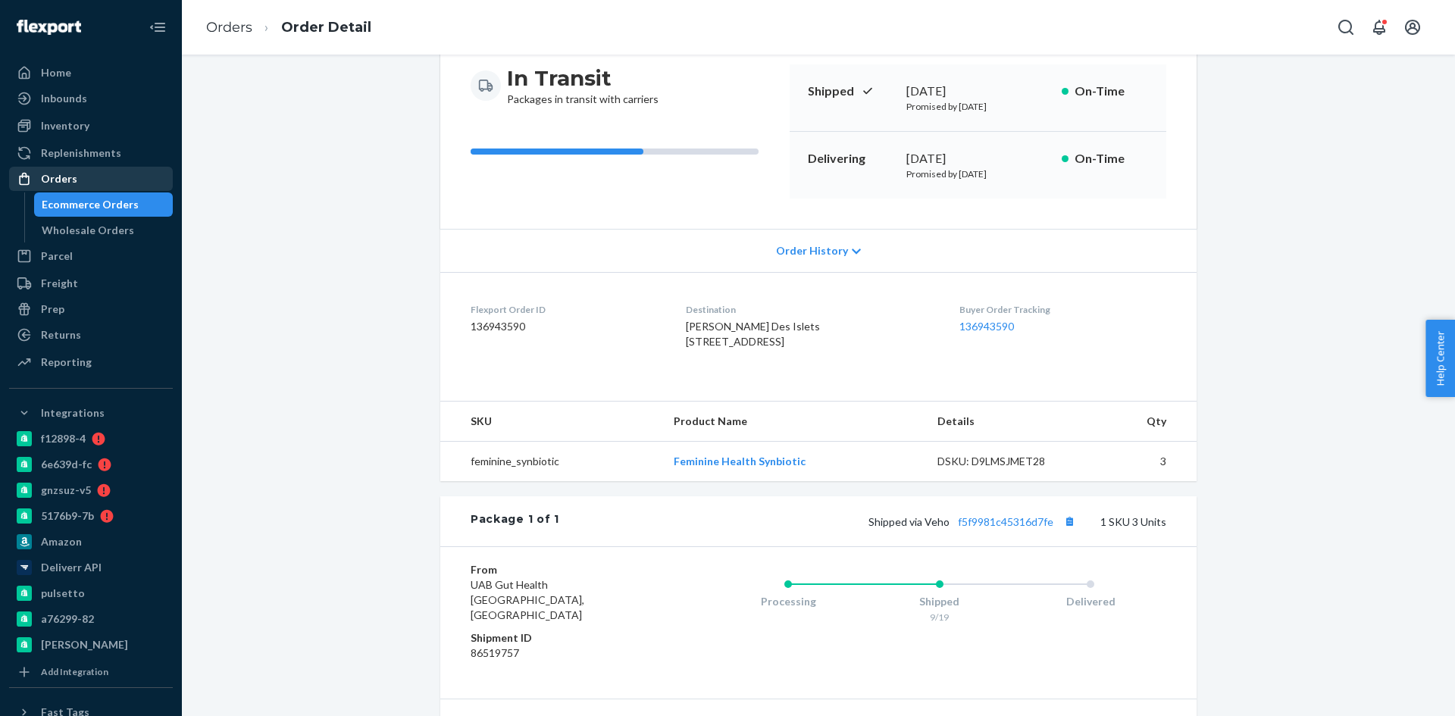
click at [45, 177] on div "Orders" at bounding box center [59, 178] width 36 height 15
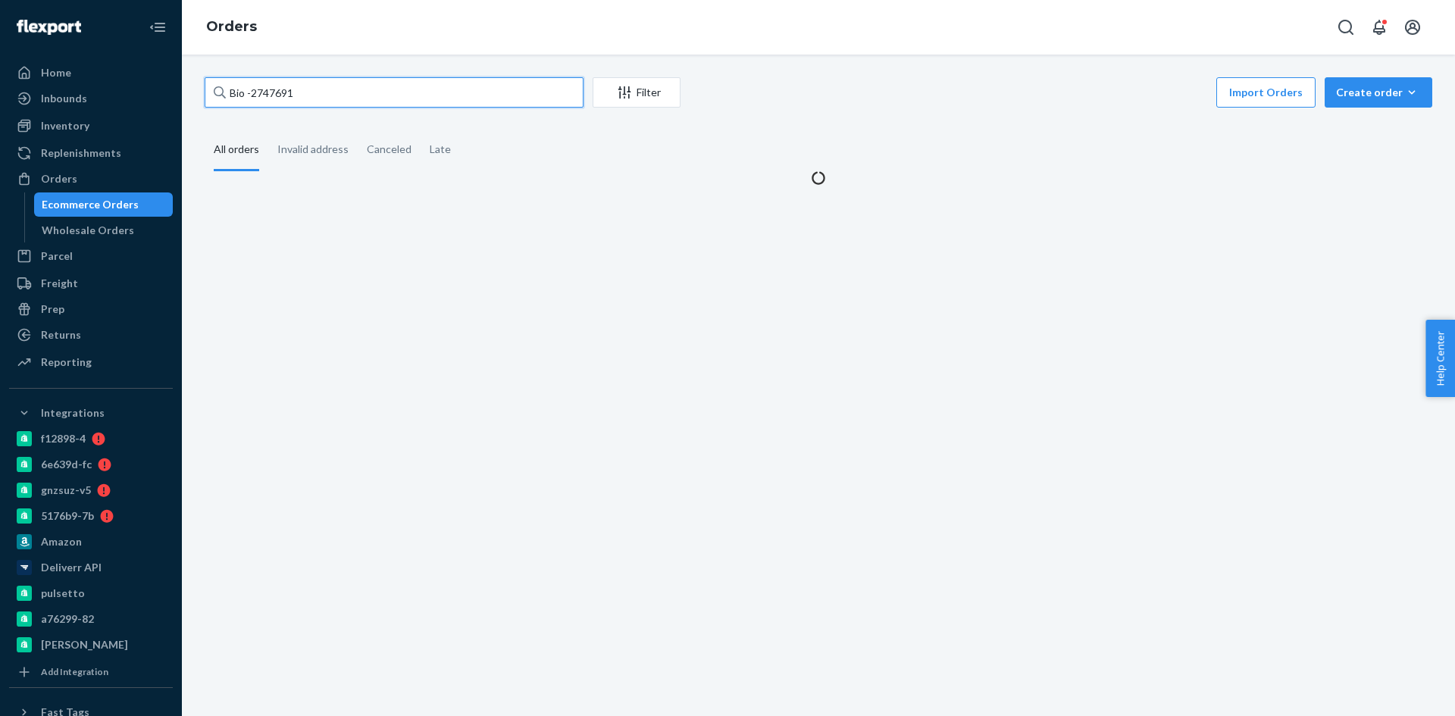
drag, startPoint x: 330, startPoint y: 80, endPoint x: 268, endPoint y: 86, distance: 61.7
click at [268, 86] on input "Bio -2747691" at bounding box center [394, 92] width 379 height 30
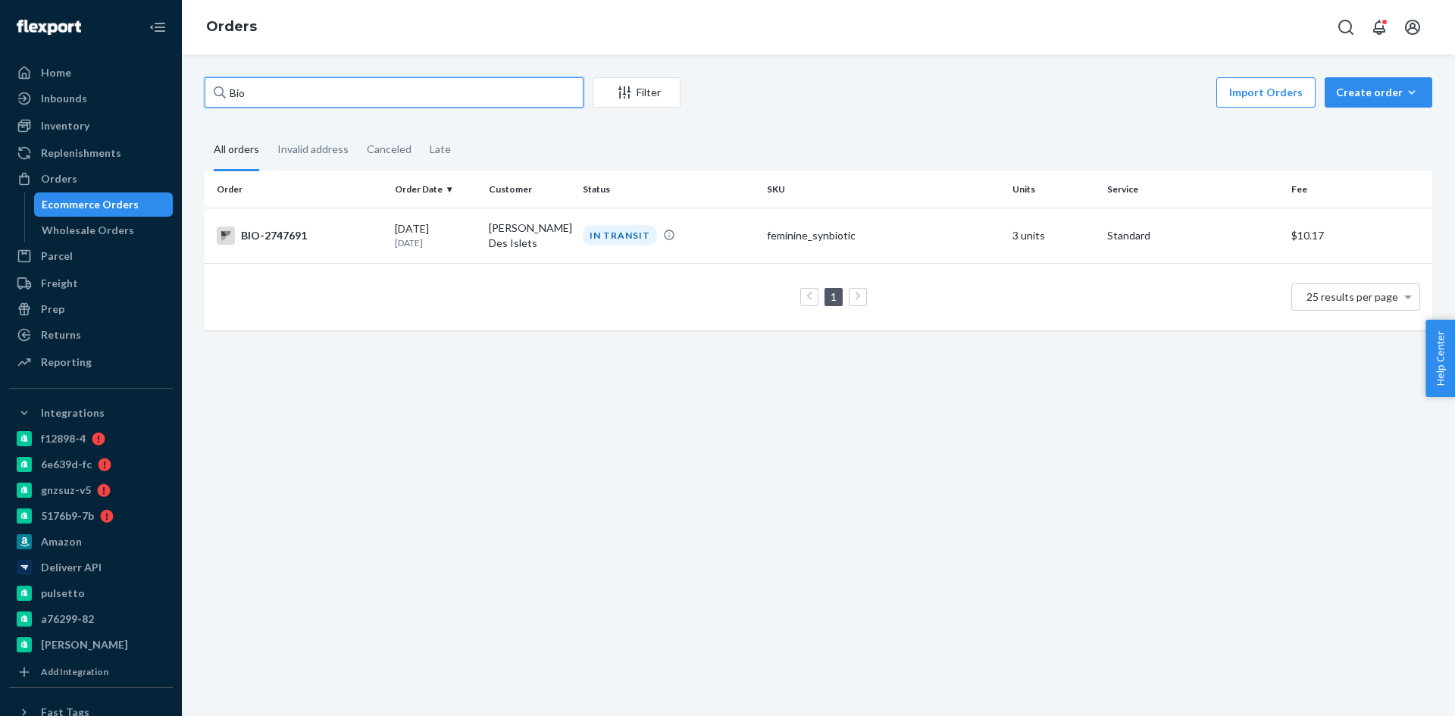
paste input "2708187"
type input "Bio 2708187"
click at [295, 233] on div "BIO-2708187" at bounding box center [300, 234] width 166 height 18
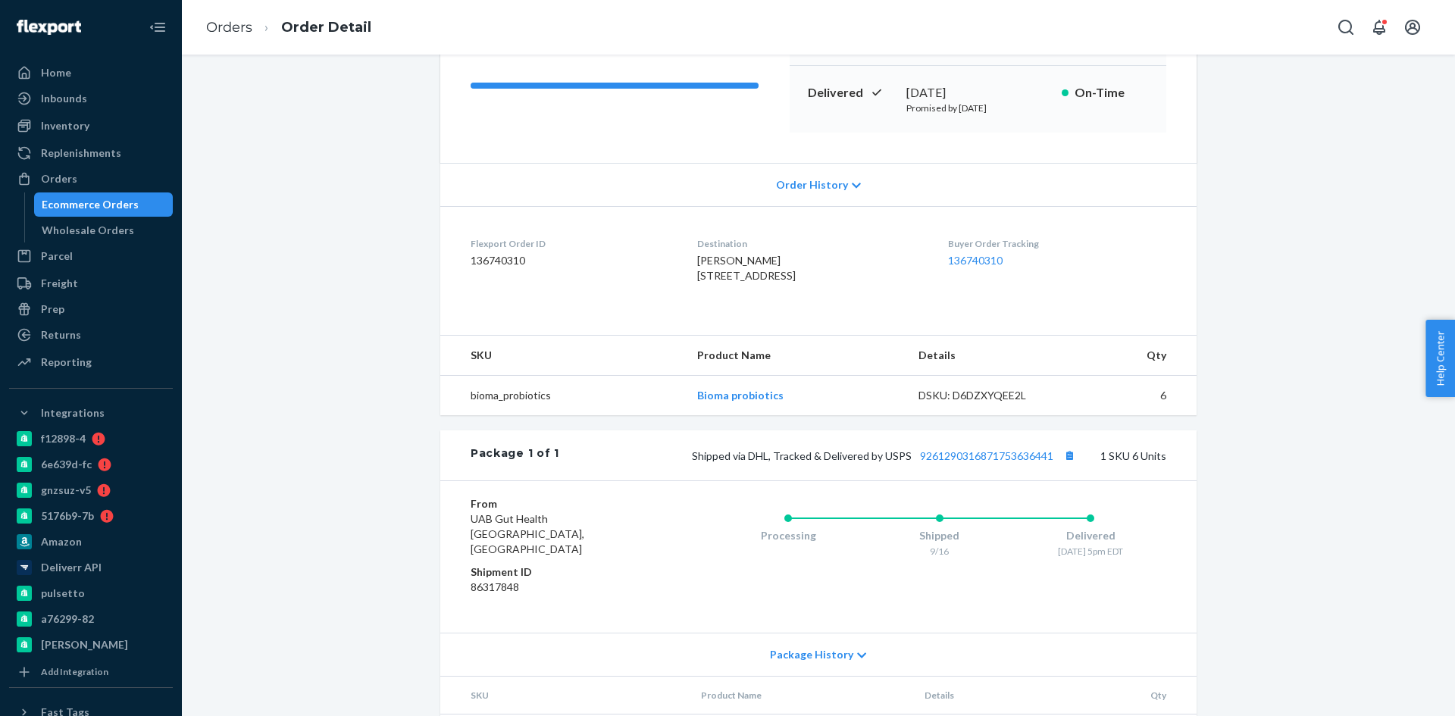
scroll to position [227, 0]
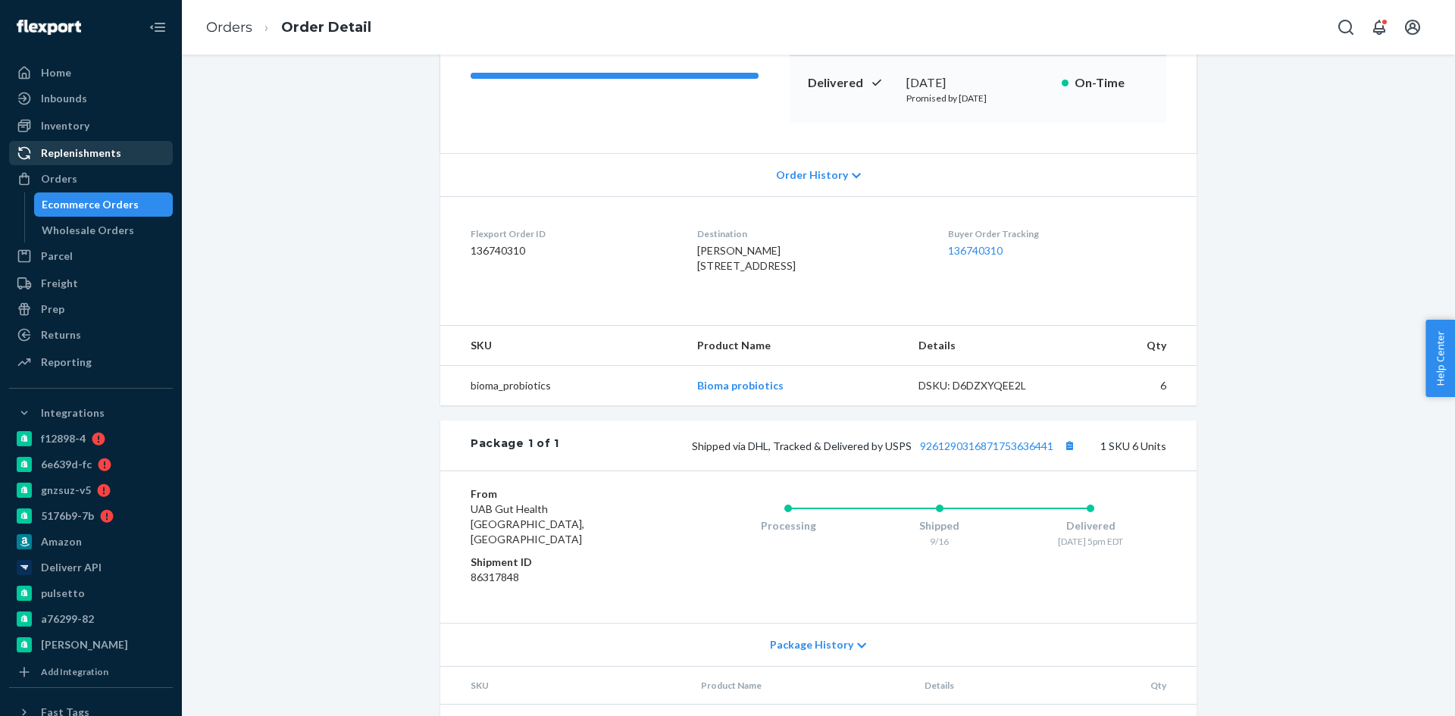
drag, startPoint x: 88, startPoint y: 189, endPoint x: 119, endPoint y: 155, distance: 45.6
click at [88, 189] on div "Orders" at bounding box center [91, 178] width 161 height 21
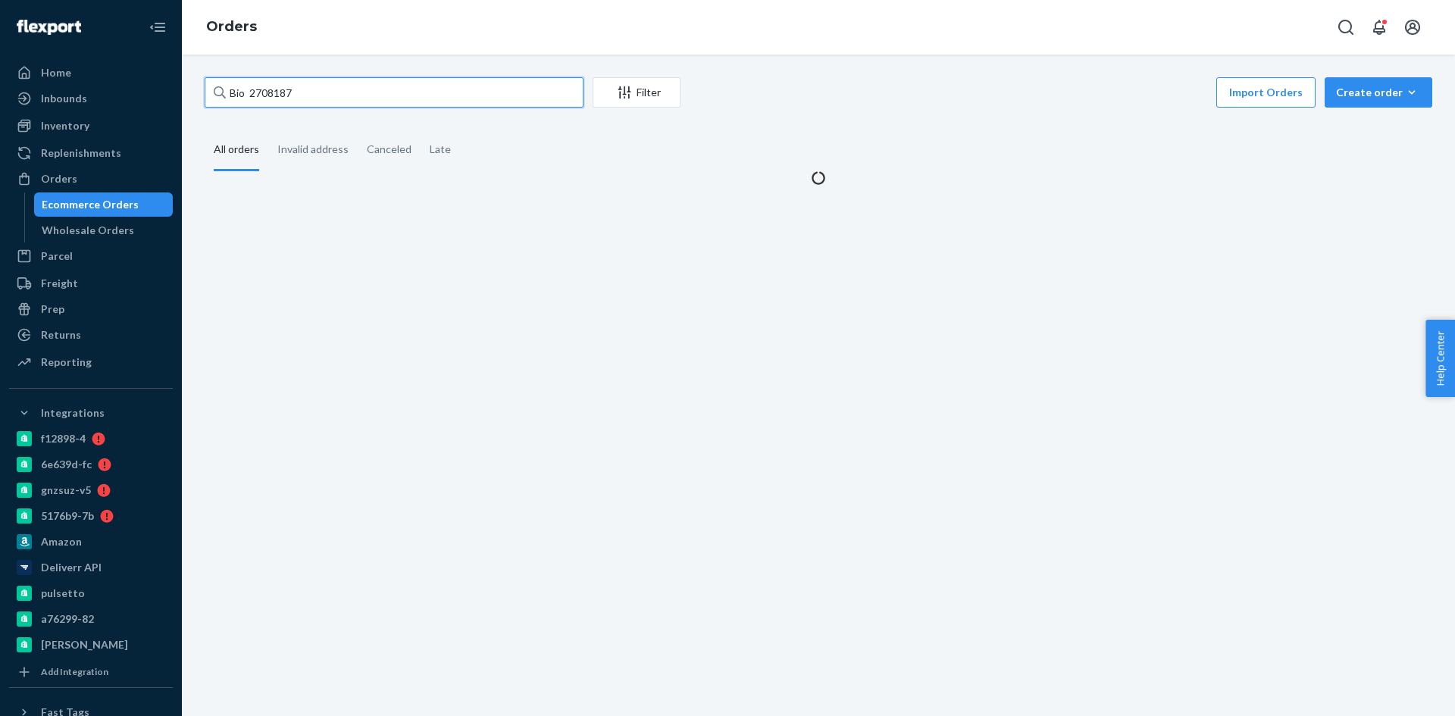
drag, startPoint x: 257, startPoint y: 94, endPoint x: 232, endPoint y: 94, distance: 25.0
click at [232, 94] on input "Bio 2708187" at bounding box center [394, 92] width 379 height 30
paste input "2093629"
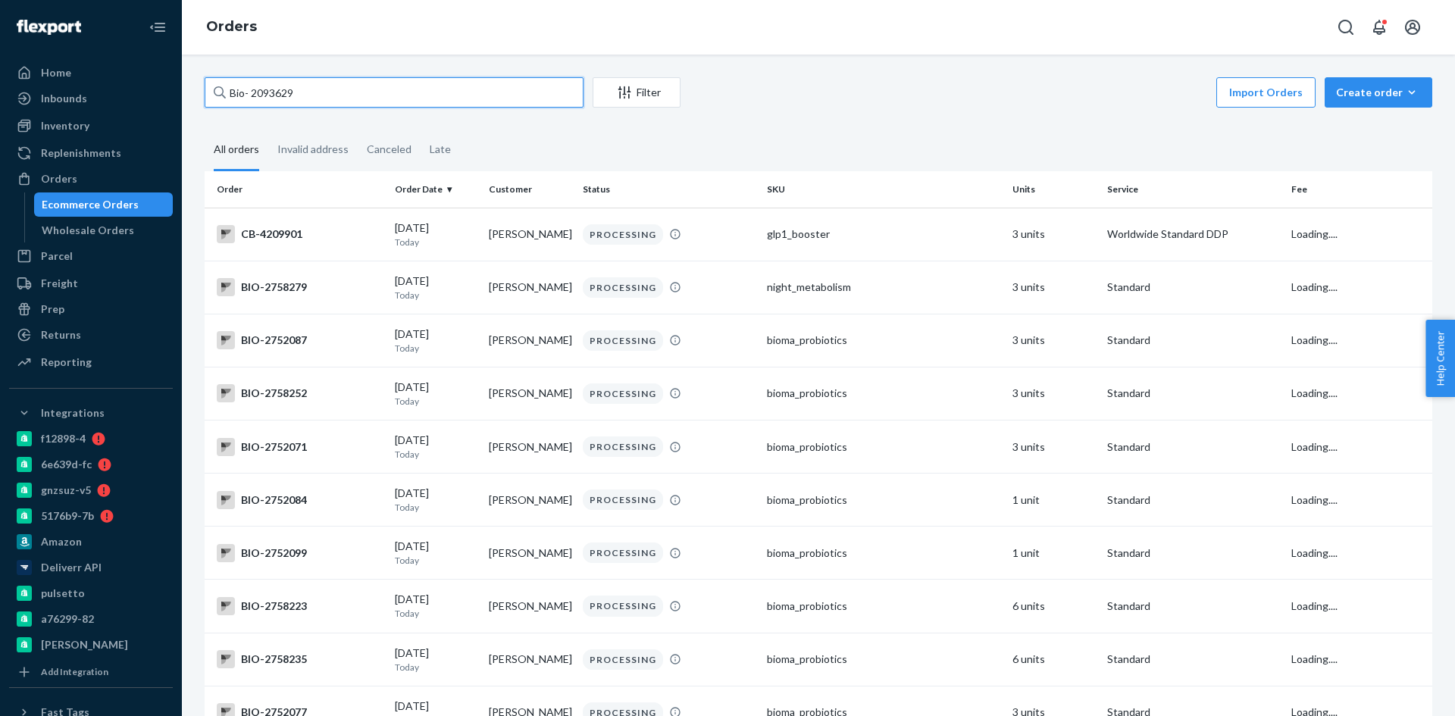
click at [252, 95] on input "Bio- 2093629" at bounding box center [394, 92] width 379 height 30
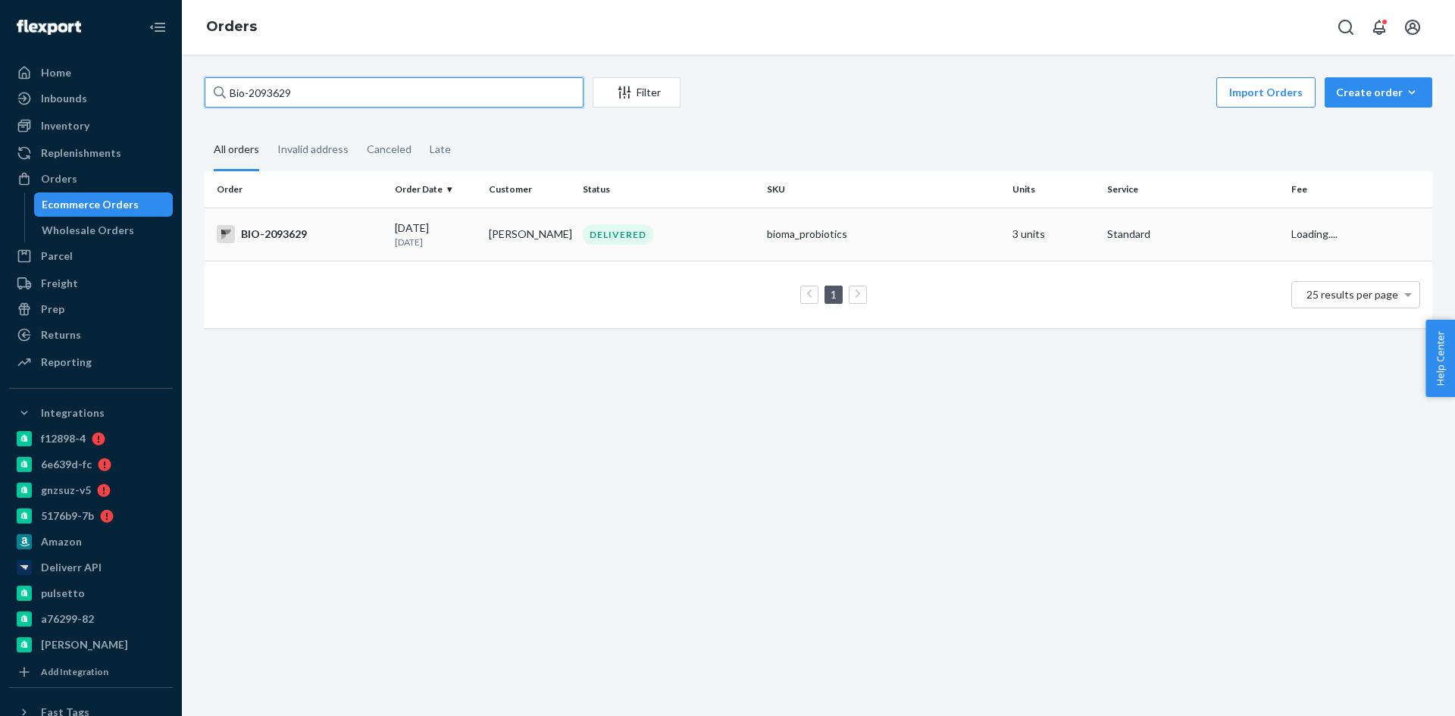
type input "Bio-2093629"
click at [408, 244] on p "[DATE]" at bounding box center [436, 242] width 82 height 13
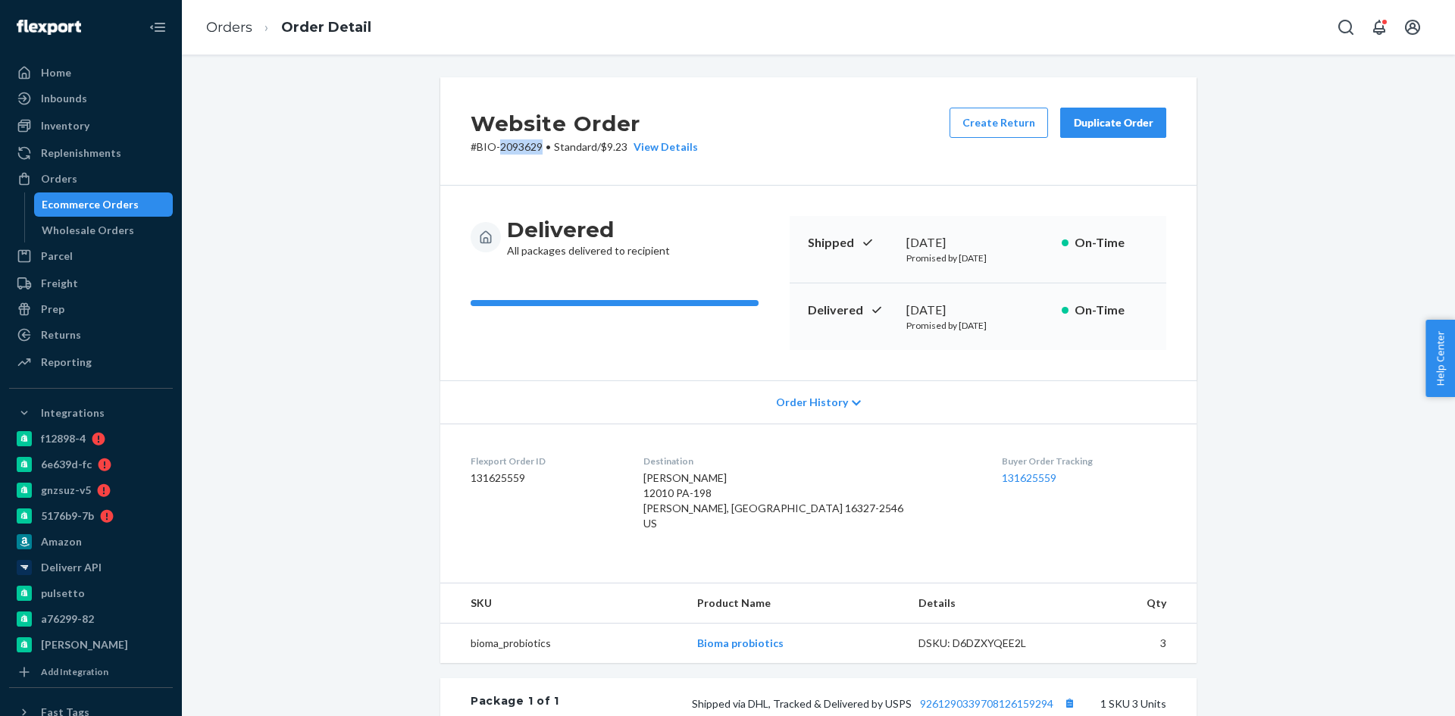
drag, startPoint x: 537, startPoint y: 149, endPoint x: 495, endPoint y: 158, distance: 42.6
click at [495, 158] on div "Website Order # BIO-2093629 • Standard / $9.23 View Details Create Return Dupli…" at bounding box center [818, 131] width 756 height 108
copy p "2093629"
drag, startPoint x: 399, startPoint y: 422, endPoint x: 405, endPoint y: 415, distance: 9.1
click at [399, 421] on div "Website Order # BIO-2093629 • Standard / $9.23 View Details Create Return Dupli…" at bounding box center [818, 556] width 1250 height 958
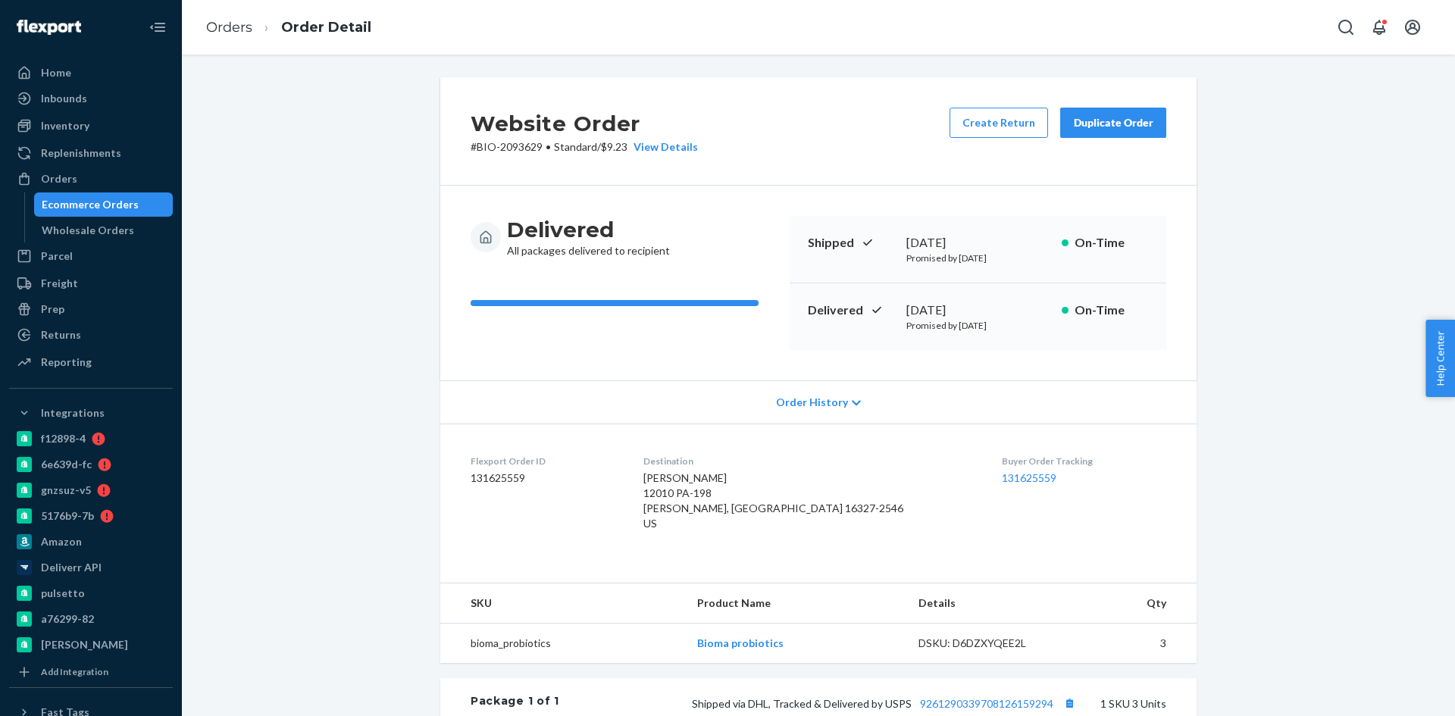
drag, startPoint x: 985, startPoint y: 320, endPoint x: 867, endPoint y: 323, distance: 117.5
click at [858, 318] on div "Delivered July 11, 2025 Promised by July 16, 2025 On-Time" at bounding box center [977, 316] width 377 height 67
click at [966, 307] on div "July 11, 2025" at bounding box center [977, 310] width 143 height 17
drag, startPoint x: 955, startPoint y: 312, endPoint x: 898, endPoint y: 314, distance: 56.8
click at [898, 314] on div "Delivered July 11, 2025 Promised by July 16, 2025 On-Time" at bounding box center [977, 316] width 377 height 67
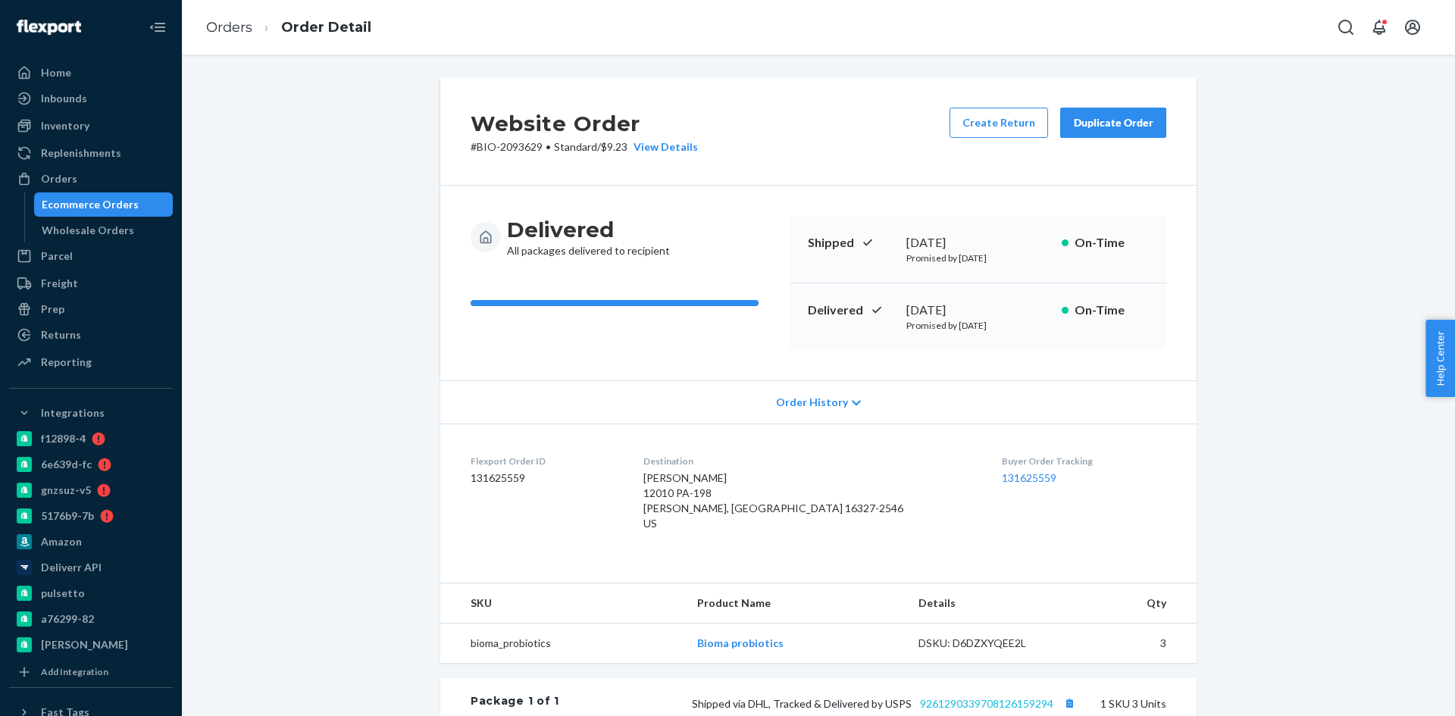
copy div "July 11, 2025"
click at [238, 36] on li "Orders" at bounding box center [229, 28] width 46 height 20
drag, startPoint x: 194, startPoint y: 25, endPoint x: 205, endPoint y: 29, distance: 12.0
click at [194, 24] on ol "Orders Order Detail" at bounding box center [288, 27] width 189 height 45
click at [217, 32] on link "Orders" at bounding box center [229, 27] width 46 height 17
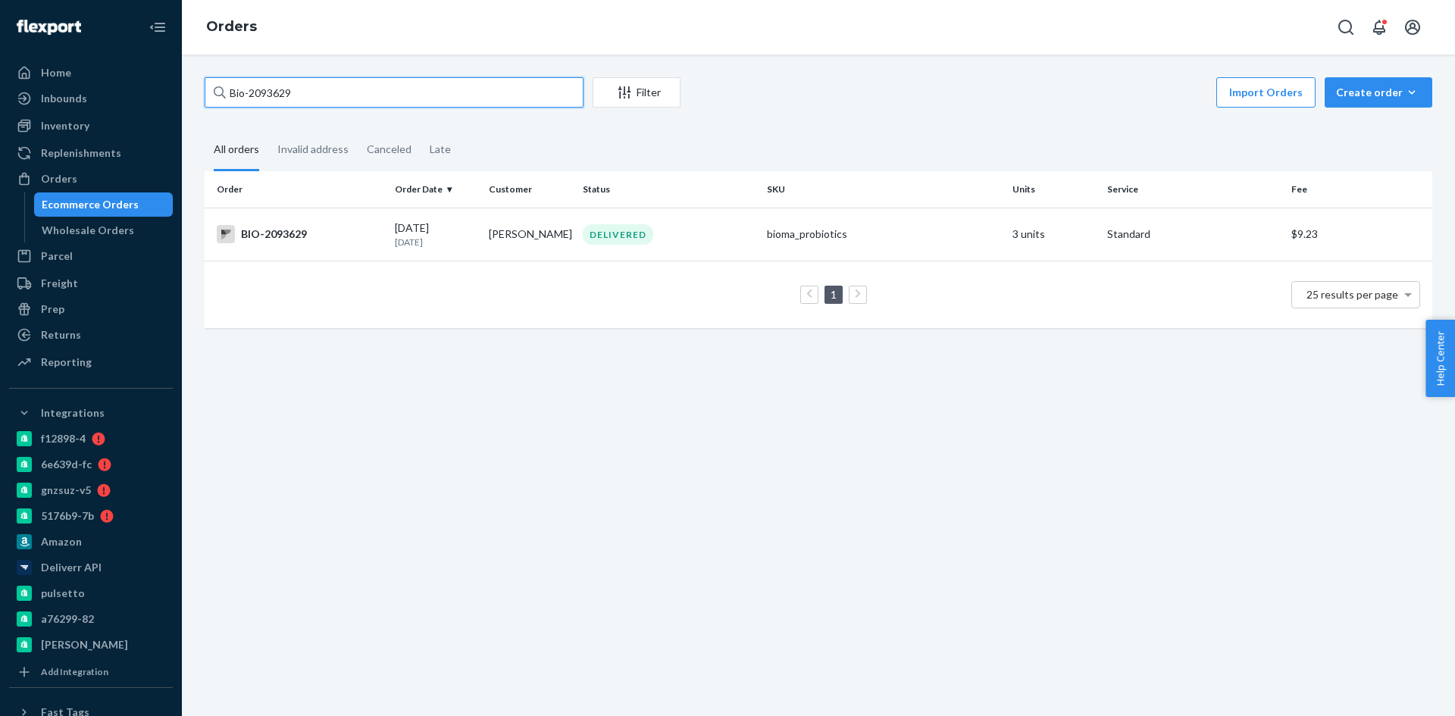
drag, startPoint x: 274, startPoint y: 92, endPoint x: 258, endPoint y: 94, distance: 16.0
click at [258, 94] on input "Bio-2093629" at bounding box center [394, 92] width 379 height 30
paste input "2093696"
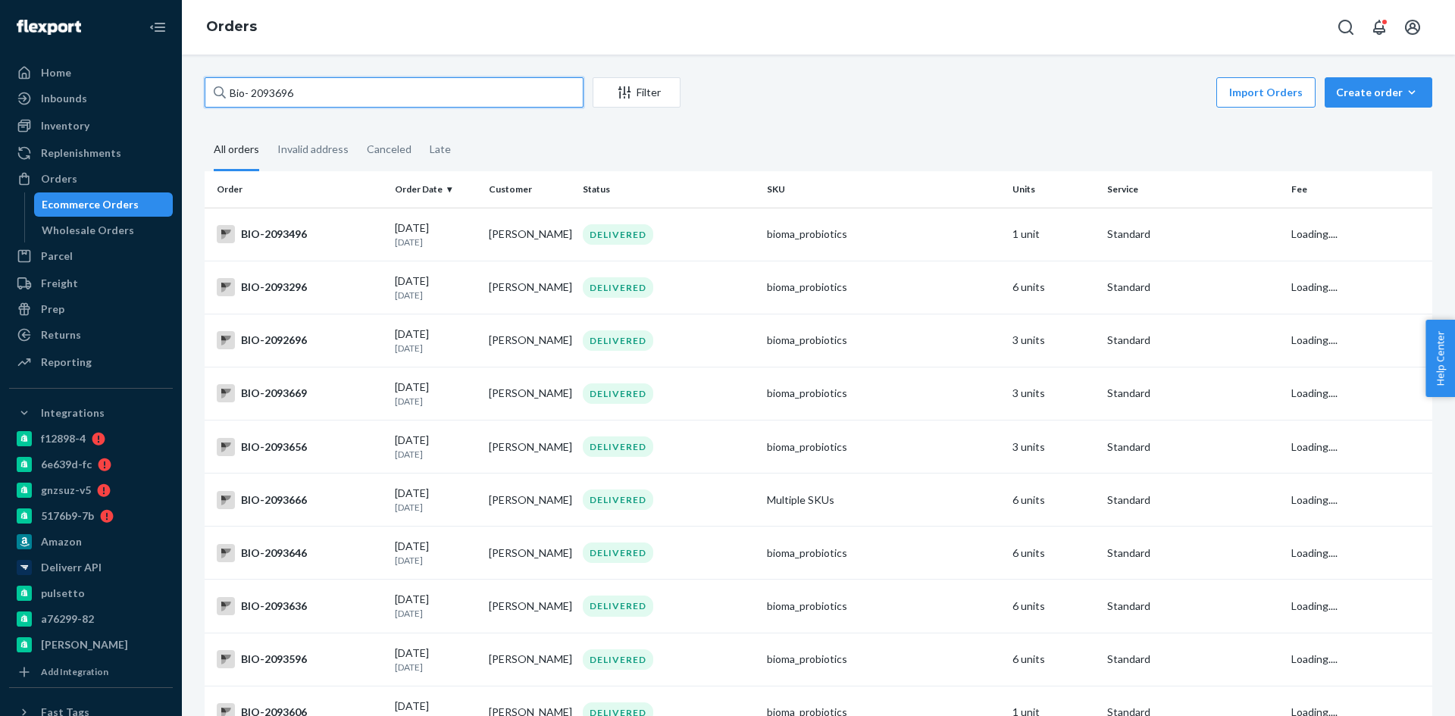
click at [252, 89] on input "Bio- 2093696" at bounding box center [394, 92] width 379 height 30
drag, startPoint x: 311, startPoint y: 103, endPoint x: 256, endPoint y: 98, distance: 55.5
click at [256, 98] on input "Bio-2093696" at bounding box center [394, 92] width 379 height 30
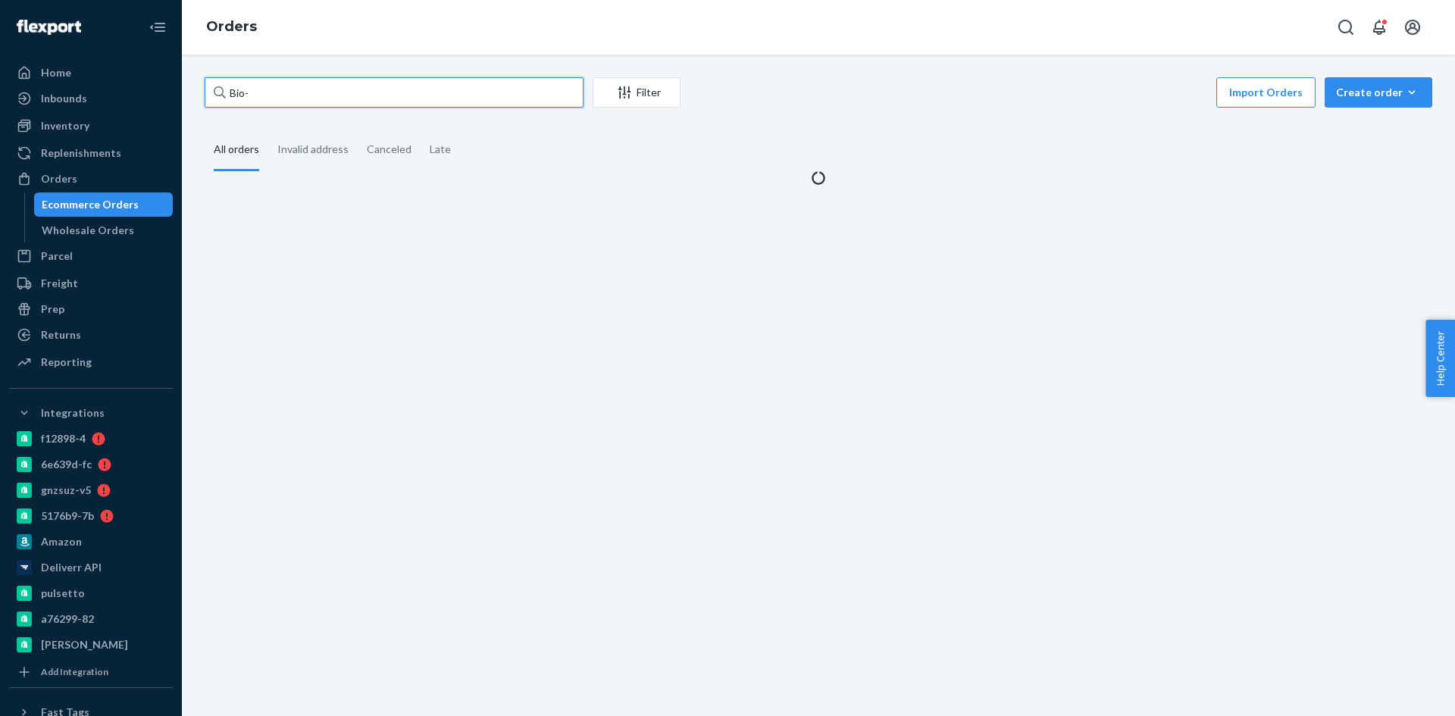
paste input "2093629"
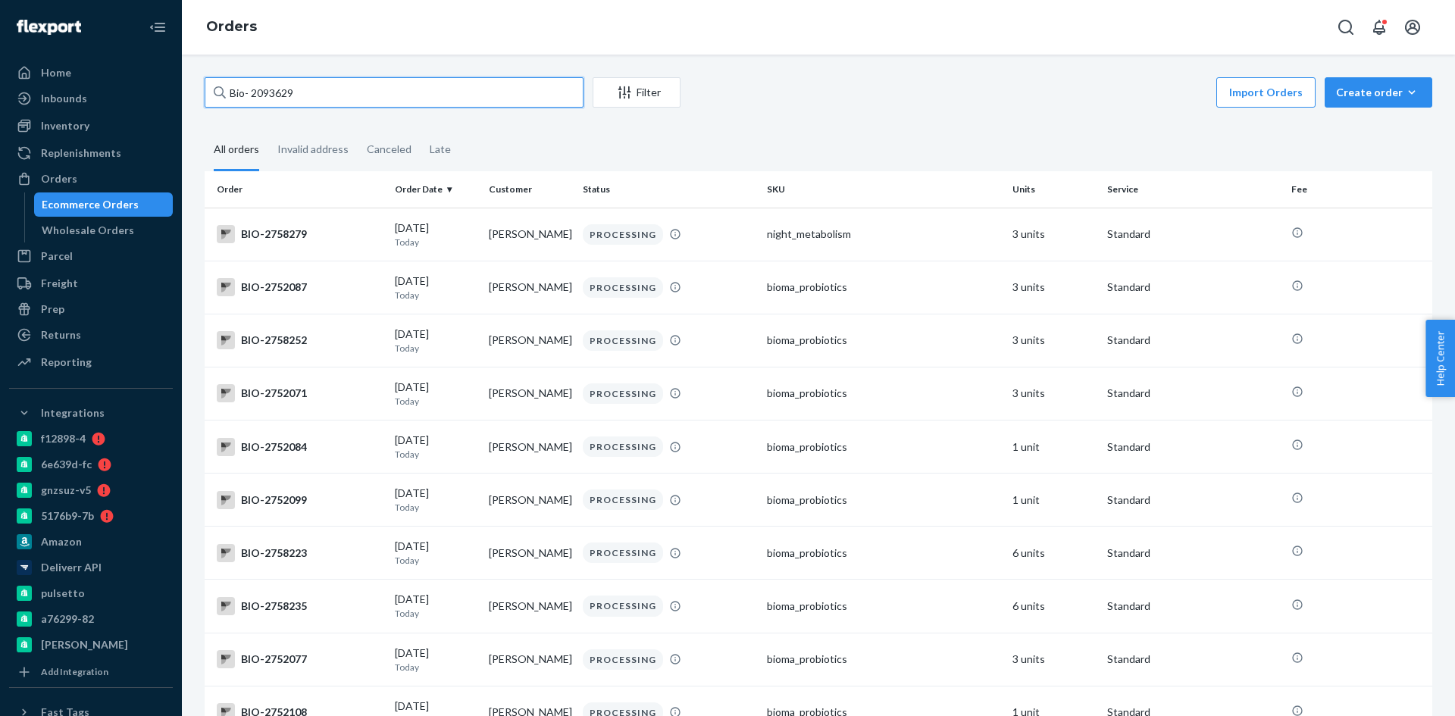
click at [253, 94] on input "Bio- 2093629" at bounding box center [394, 92] width 379 height 30
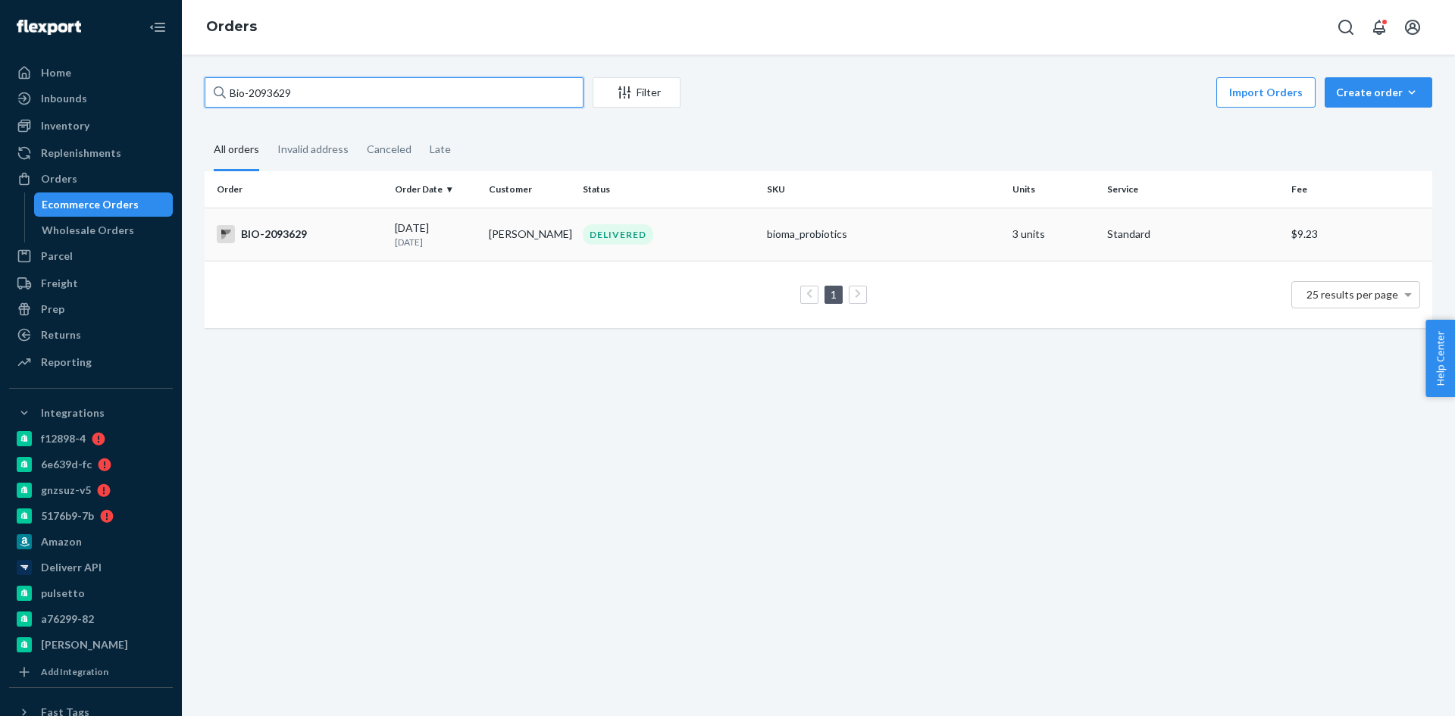
type input "Bio-2093629"
click at [295, 233] on div "BIO-2093629" at bounding box center [300, 234] width 166 height 18
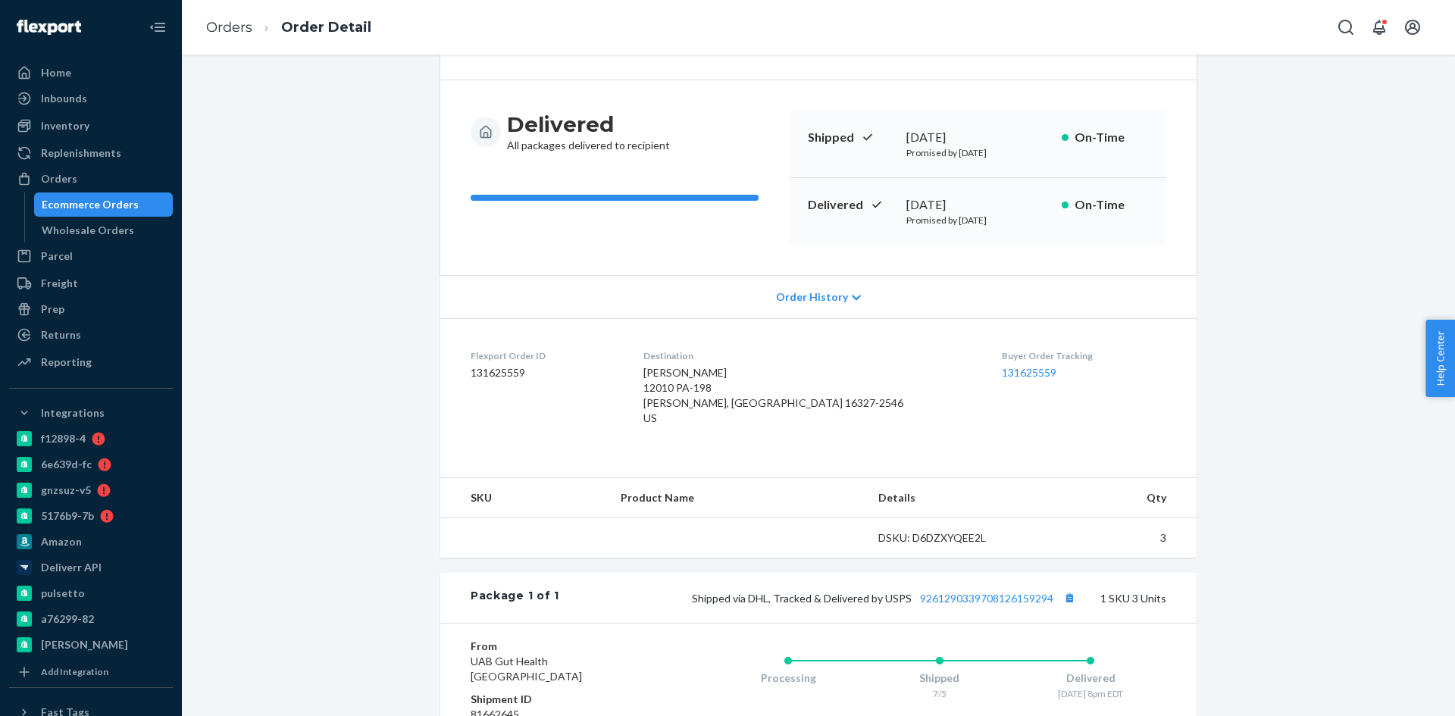
scroll to position [227, 0]
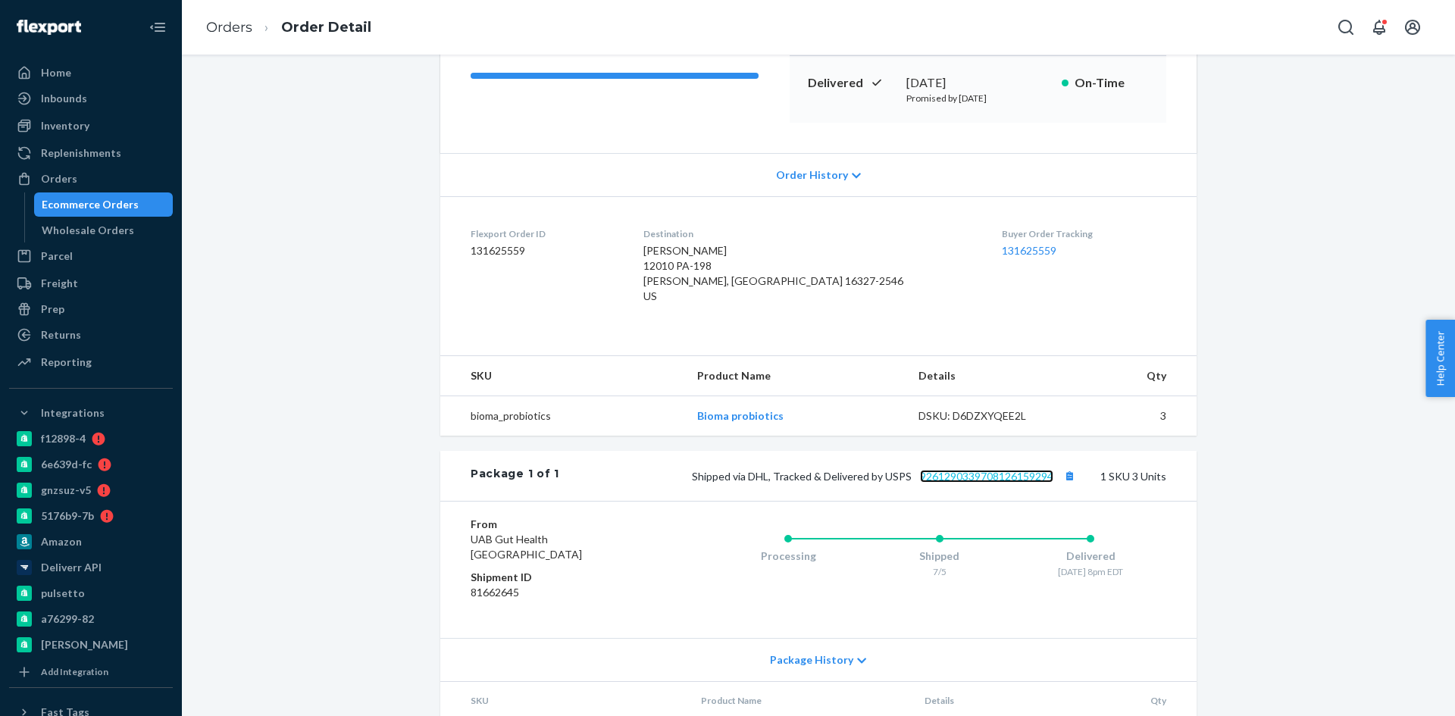
click at [1007, 480] on link "9261290339708126159294" at bounding box center [986, 476] width 133 height 13
drag, startPoint x: 1069, startPoint y: 476, endPoint x: 1030, endPoint y: 460, distance: 42.5
click at [1069, 476] on button "Copy tracking number" at bounding box center [1069, 476] width 20 height 20
click at [64, 175] on div "Orders" at bounding box center [59, 178] width 36 height 15
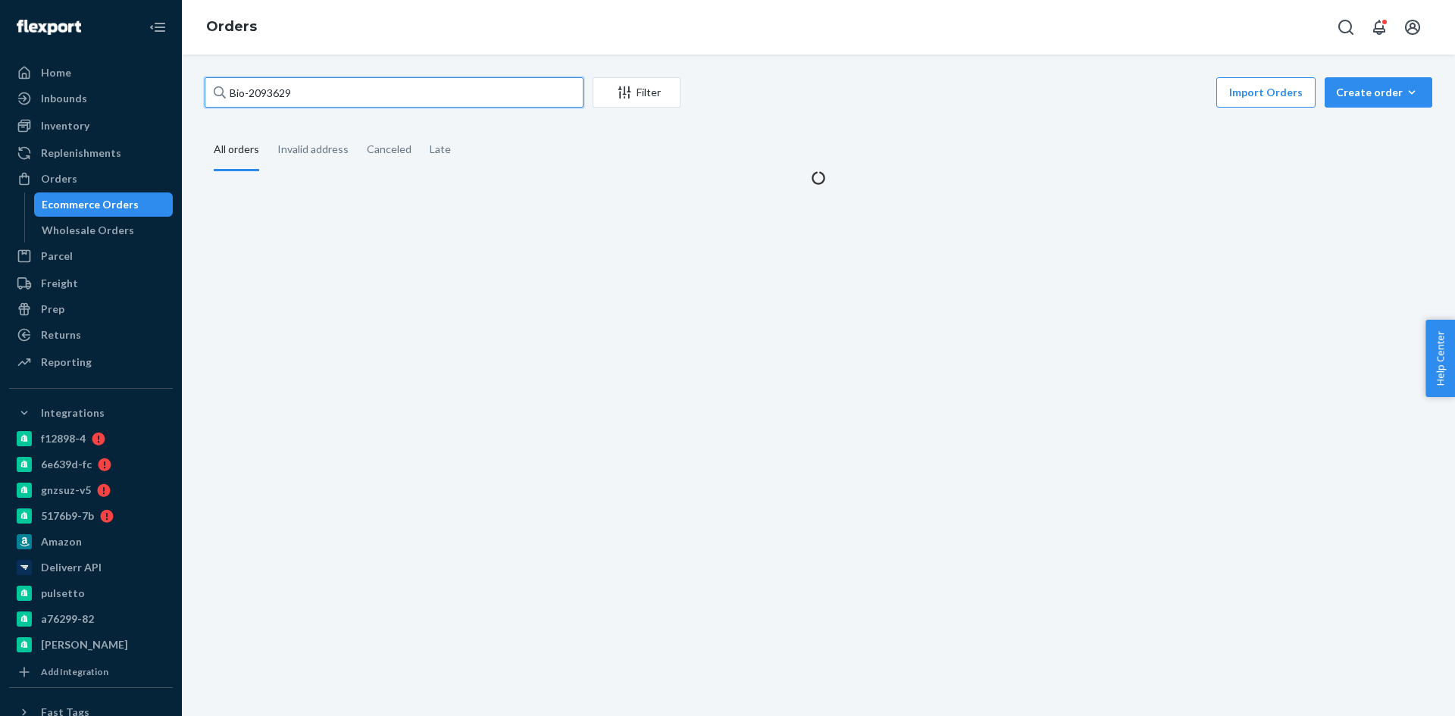
drag, startPoint x: 291, startPoint y: 95, endPoint x: 254, endPoint y: 93, distance: 37.2
click at [254, 93] on input "Bio-2093629" at bounding box center [394, 92] width 379 height 30
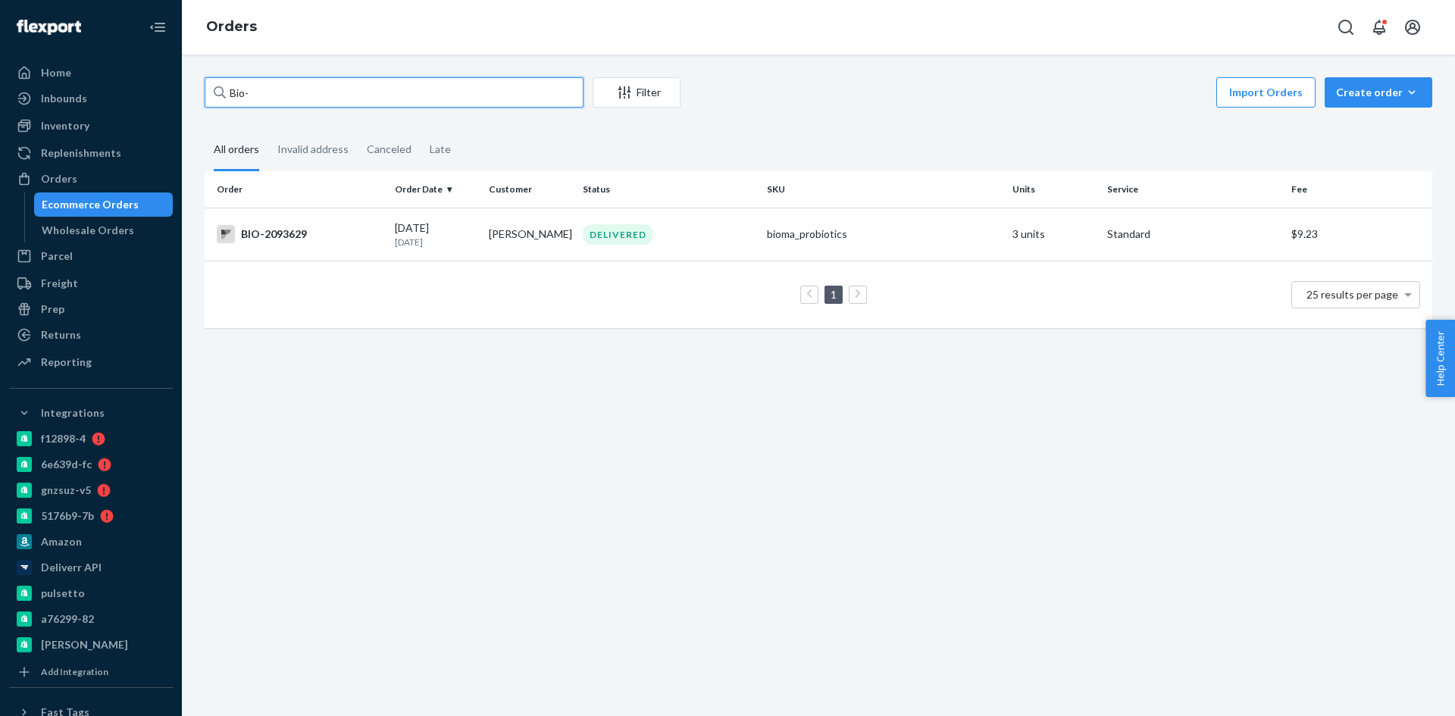
paste input "2703446"
click at [253, 96] on input "Bio- 2703446" at bounding box center [394, 92] width 379 height 30
type input "Bio-2703446"
click at [336, 235] on div "BIO-2703446" at bounding box center [300, 234] width 166 height 18
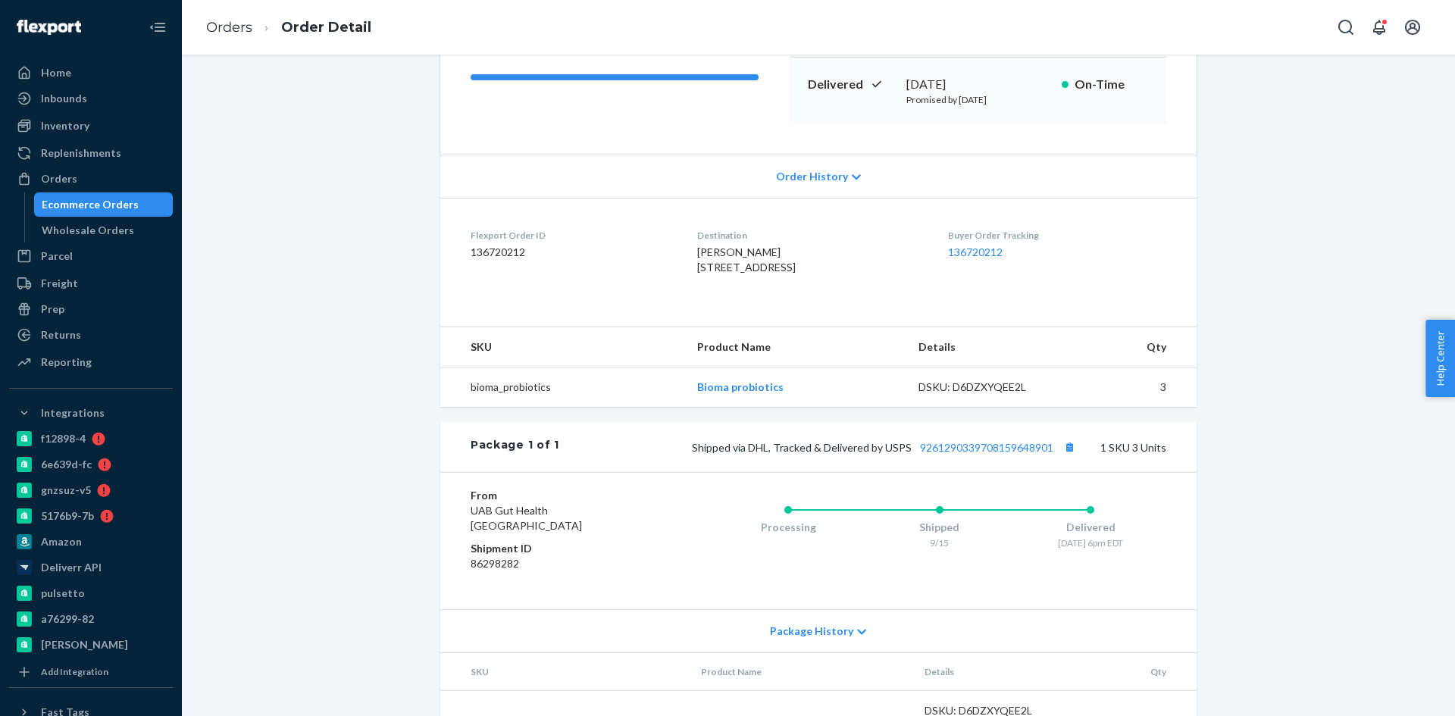
scroll to position [227, 0]
click at [951, 452] on link "9261290339708159648901" at bounding box center [986, 445] width 133 height 13
drag, startPoint x: 1059, startPoint y: 477, endPoint x: 1055, endPoint y: 405, distance: 72.1
click at [1059, 455] on button "Copy tracking number" at bounding box center [1069, 446] width 20 height 20
drag, startPoint x: 710, startPoint y: 308, endPoint x: 674, endPoint y: 264, distance: 56.6
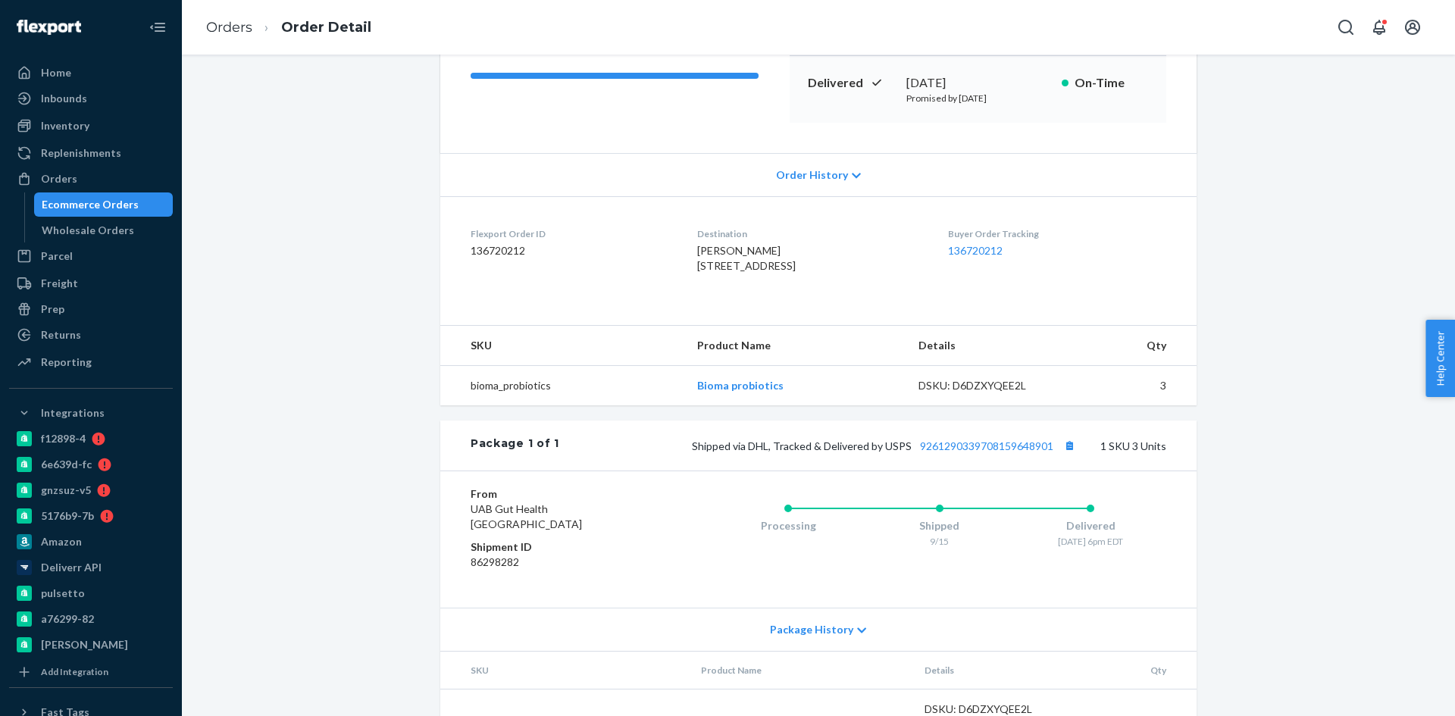
click at [674, 264] on dl "Flexport Order ID 136720212 Destination Marie Witham 390 Dugway Bridge Rd West …" at bounding box center [818, 253] width 756 height 114
click at [658, 289] on dl "Flexport Order ID 136720212 Destination Marie Witham 390 Dugway Bridge Rd West …" at bounding box center [818, 253] width 756 height 114
drag, startPoint x: 1014, startPoint y: 247, endPoint x: 952, endPoint y: 247, distance: 62.1
click at [952, 247] on dl "Flexport Order ID 136720212 Destination Marie Witham 390 Dugway Bridge Rd West …" at bounding box center [818, 253] width 756 height 114
copy link "136720212"
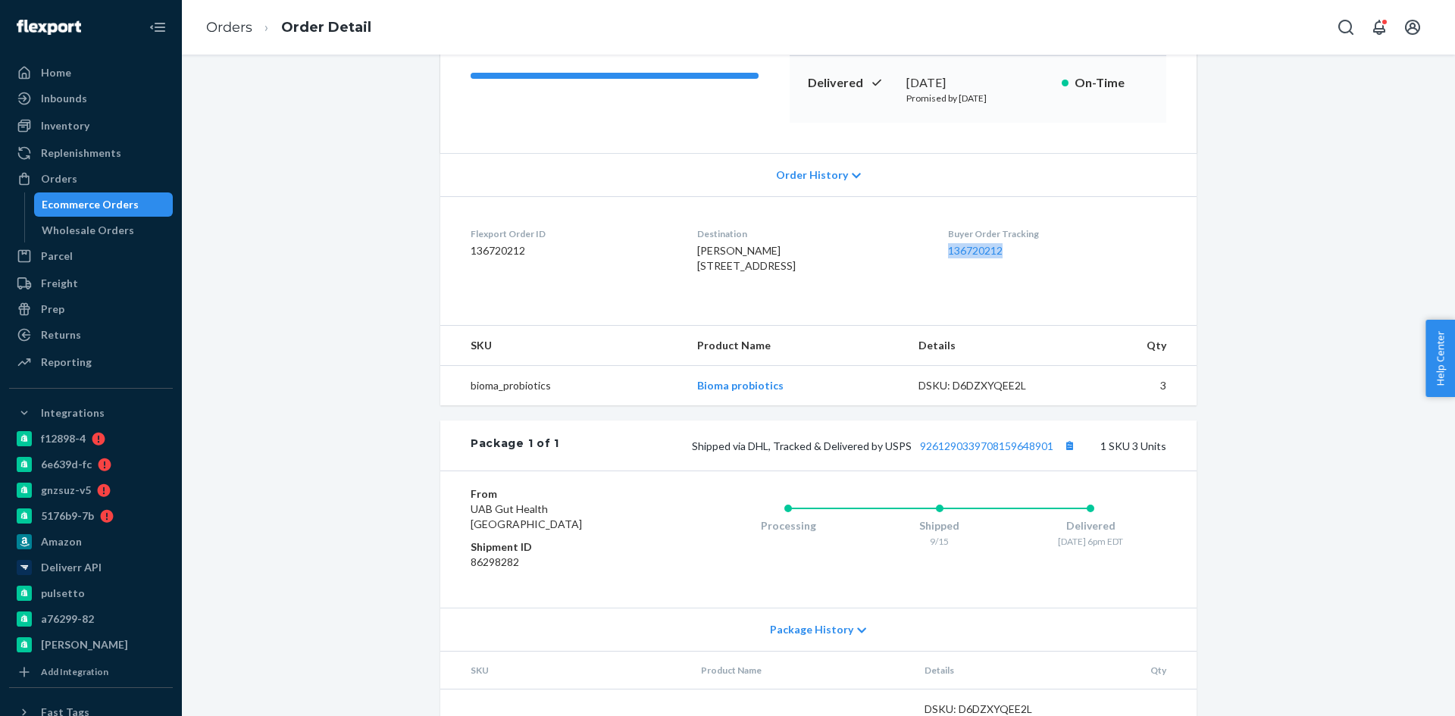
click at [993, 241] on div "Buyer Order Tracking 136720212" at bounding box center [1057, 253] width 218 height 52
drag, startPoint x: 1032, startPoint y: 246, endPoint x: 936, endPoint y: 253, distance: 96.5
click at [936, 253] on dl "Flexport Order ID 136720212 Destination Marie Witham 390 Dugway Bridge Rd West …" at bounding box center [818, 253] width 756 height 114
click at [1035, 251] on dd "136720212" at bounding box center [1057, 250] width 218 height 15
drag, startPoint x: 1011, startPoint y: 247, endPoint x: 945, endPoint y: 247, distance: 65.2
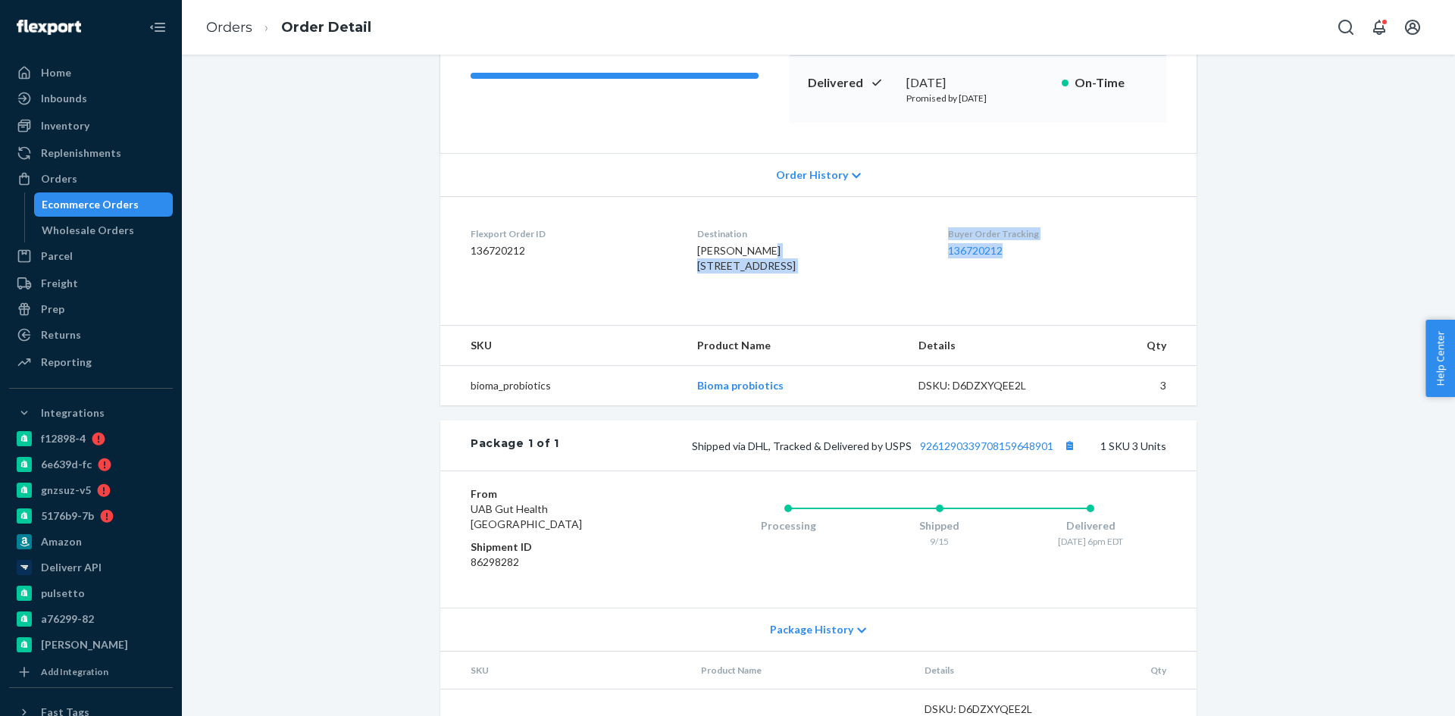
click at [945, 247] on dl "Flexport Order ID 136720212 Destination Marie Witham 390 Dugway Bridge Rd West …" at bounding box center [818, 253] width 756 height 114
copy dl "390 Dugway Bridge Rd West Kingston, RI 02892-1734 US Buyer Order Tracking 13672…"
click at [1115, 269] on div "Buyer Order Tracking 136720212" at bounding box center [1057, 253] width 218 height 52
drag, startPoint x: 1042, startPoint y: 244, endPoint x: 958, endPoint y: 250, distance: 84.3
click at [958, 250] on dl "Flexport Order ID 136720212 Destination Marie Witham 390 Dugway Bridge Rd West …" at bounding box center [818, 253] width 756 height 114
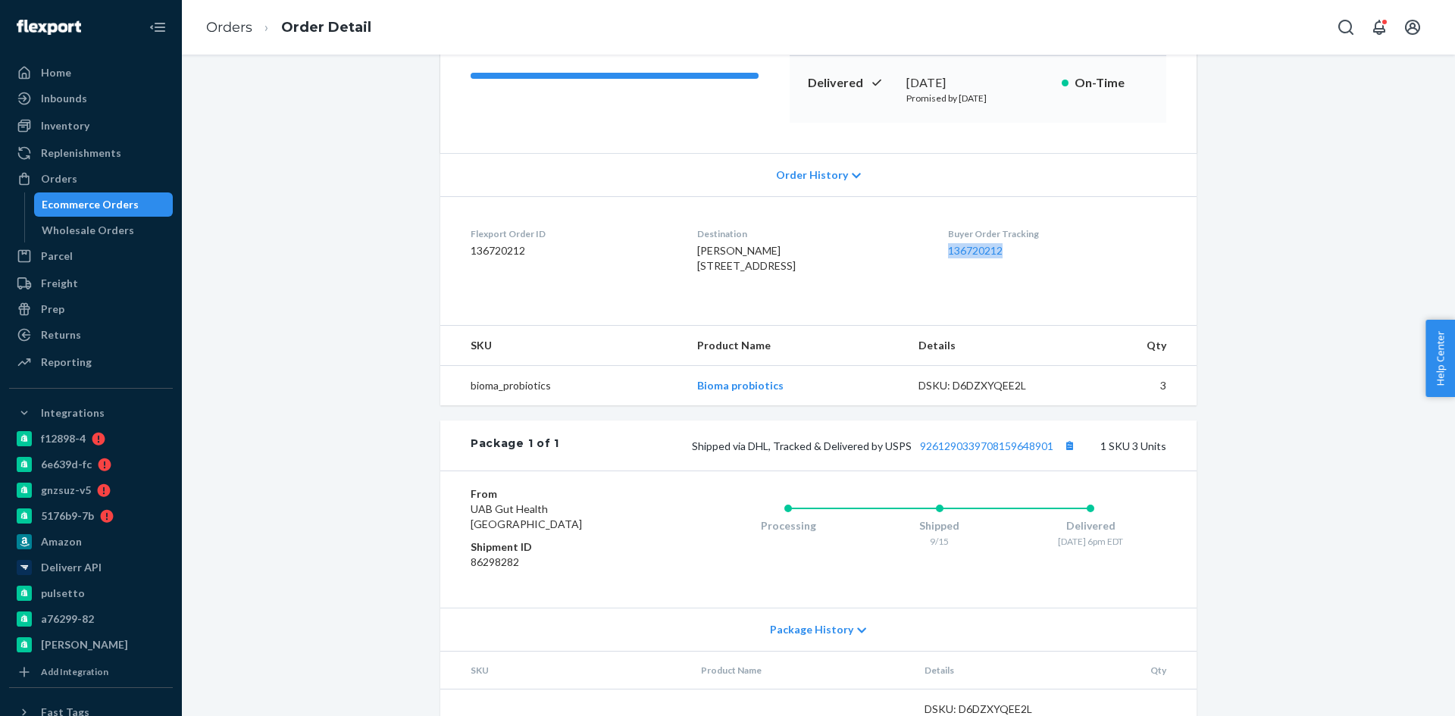
copy link "136720212"
click at [992, 252] on link "136720212" at bounding box center [975, 250] width 55 height 13
click at [982, 259] on div "Buyer Order Tracking 136720212" at bounding box center [1057, 253] width 218 height 52
drag, startPoint x: 1023, startPoint y: 251, endPoint x: 958, endPoint y: 257, distance: 64.7
click at [958, 257] on dd "136720212" at bounding box center [1057, 250] width 218 height 15
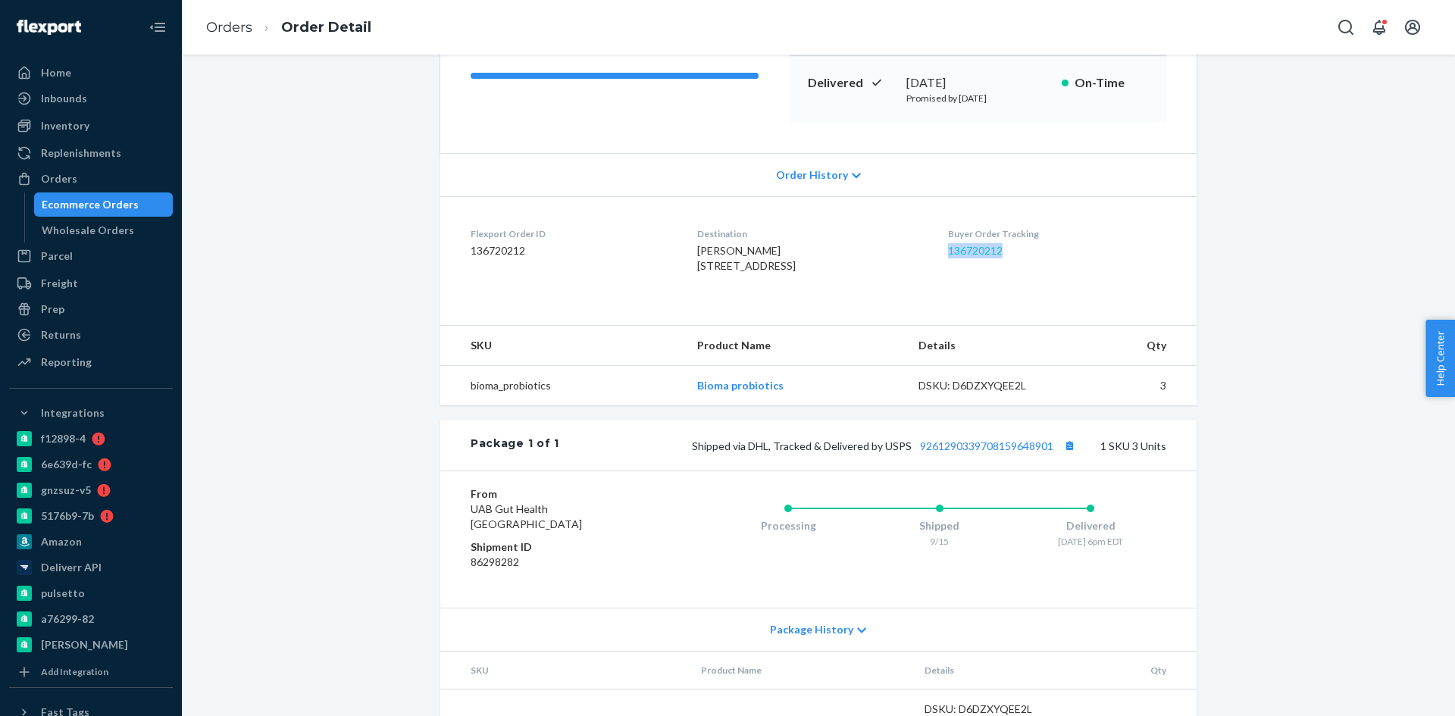
copy link "136720212"
click at [992, 252] on link "136720212" at bounding box center [975, 250] width 55 height 13
click at [1001, 247] on link "136720212" at bounding box center [975, 250] width 55 height 13
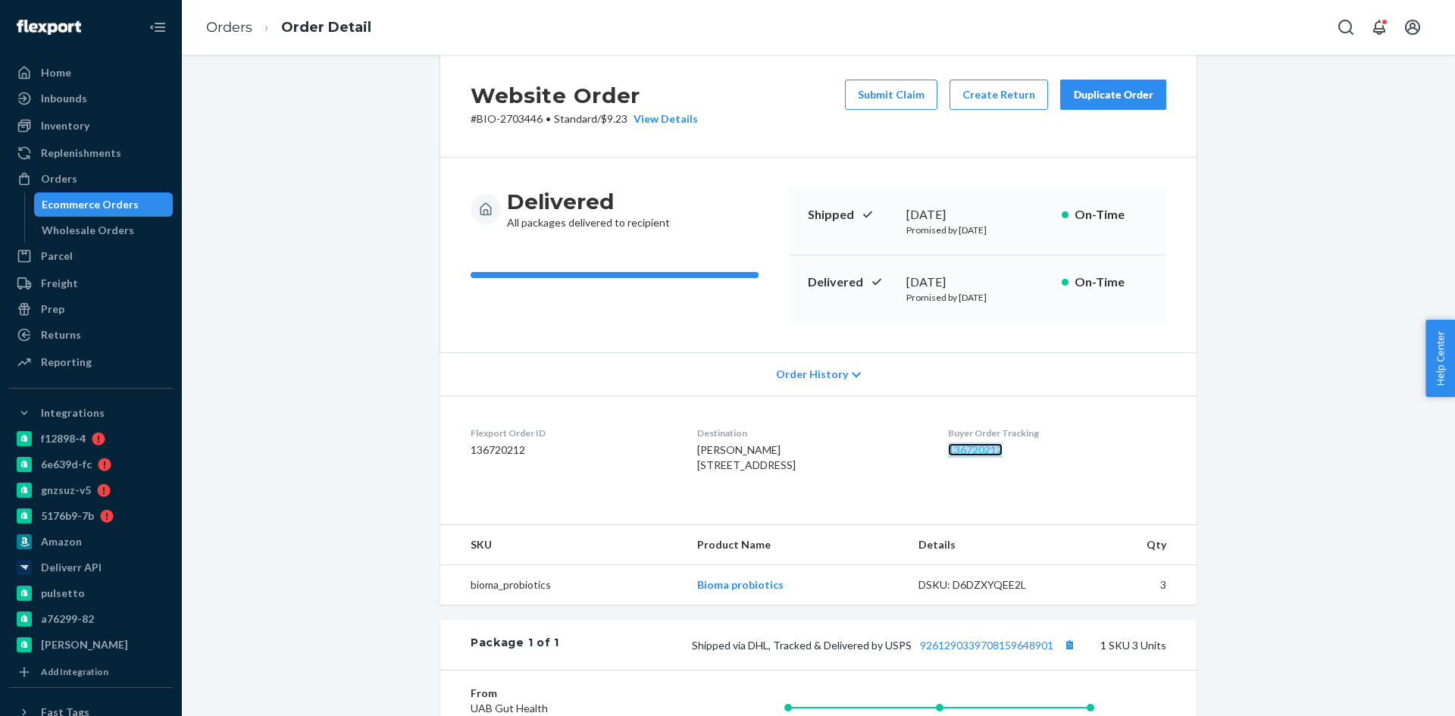
scroll to position [0, 0]
